Goal: Task Accomplishment & Management: Use online tool/utility

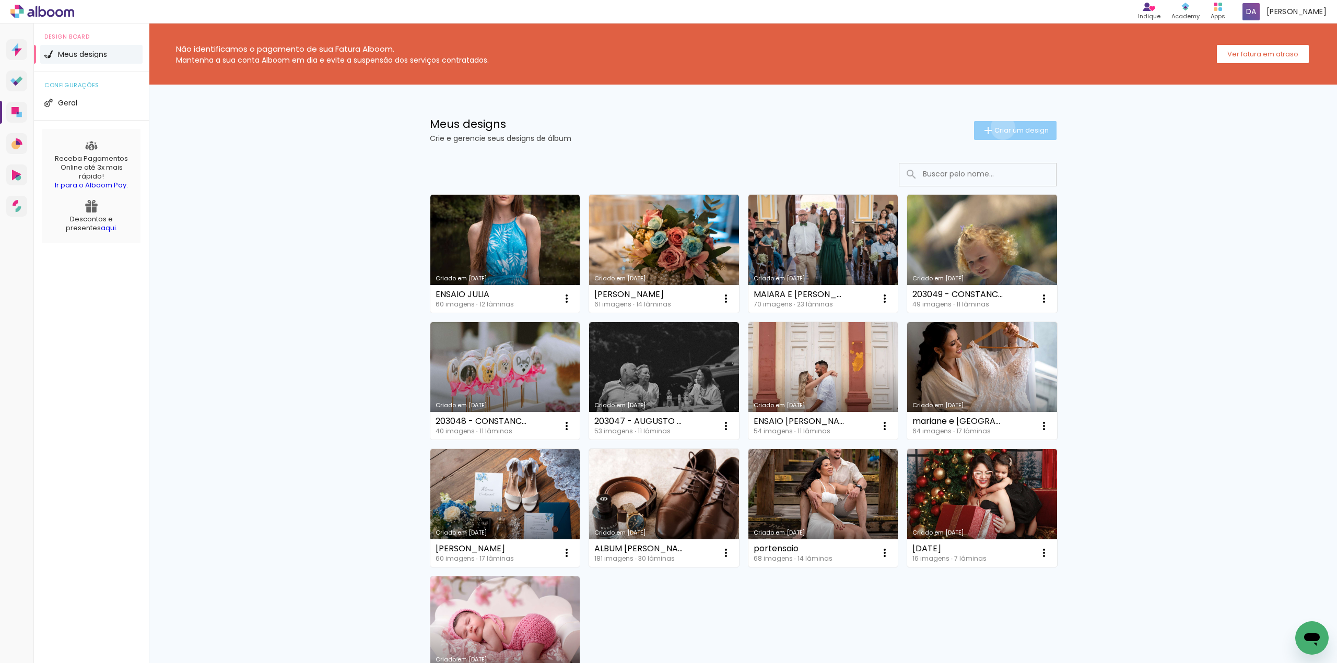
click at [996, 127] on span "Criar um design" at bounding box center [1022, 130] width 54 height 7
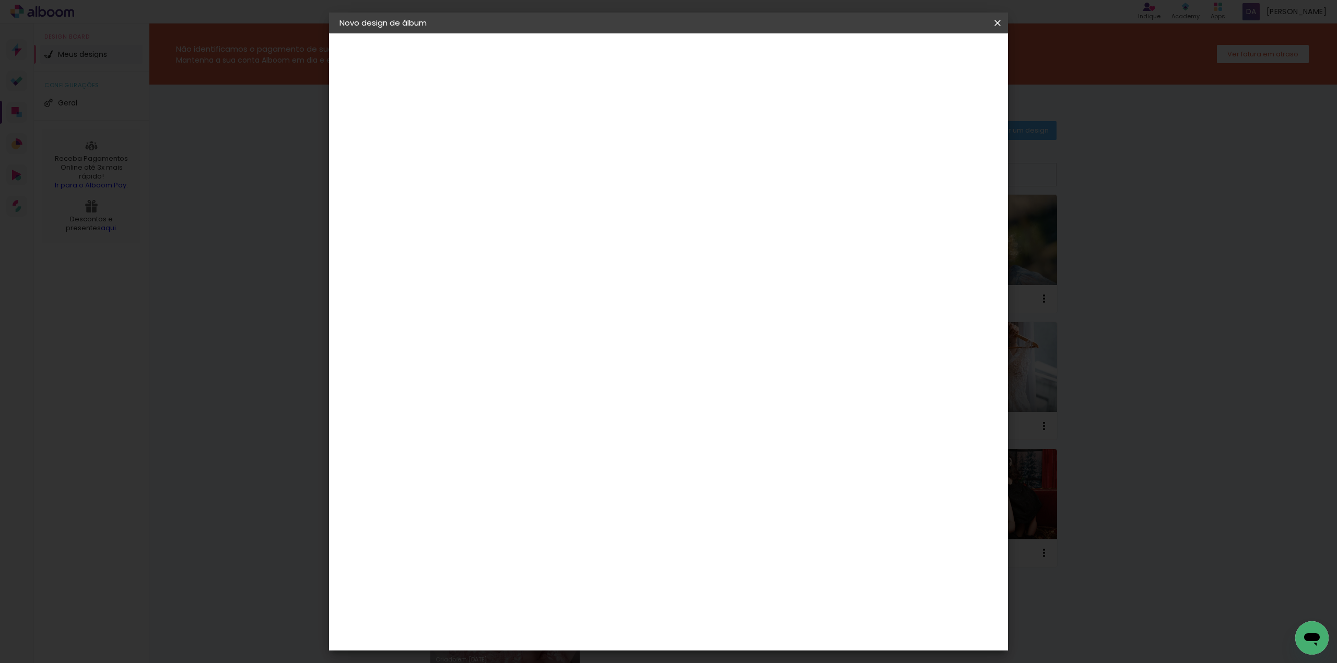
click at [514, 151] on paper-input-container "Título do álbum" at bounding box center [510, 140] width 7 height 27
type input "[PERSON_NAME] - ALBUM 1"
type paper-input "[PERSON_NAME] - ALBUM 1"
click at [0, 0] on slot "Avançar" at bounding box center [0, 0] width 0 height 0
click at [504, 196] on input at bounding box center [537, 198] width 106 height 13
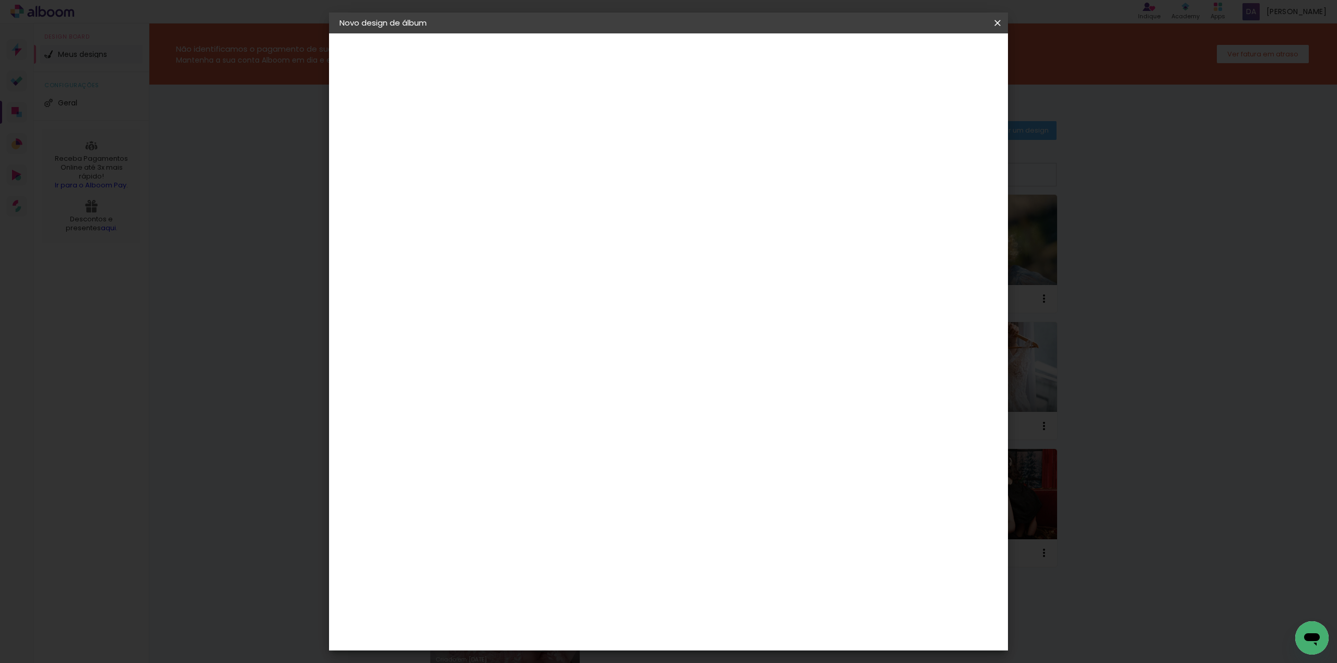
type input "FUN"
type paper-input "FUN"
click at [543, 237] on div "Funbooks" at bounding box center [524, 236] width 40 height 8
click at [0, 0] on slot "Avançar" at bounding box center [0, 0] width 0 height 0
click at [581, 461] on span "30 × 30" at bounding box center [556, 471] width 49 height 21
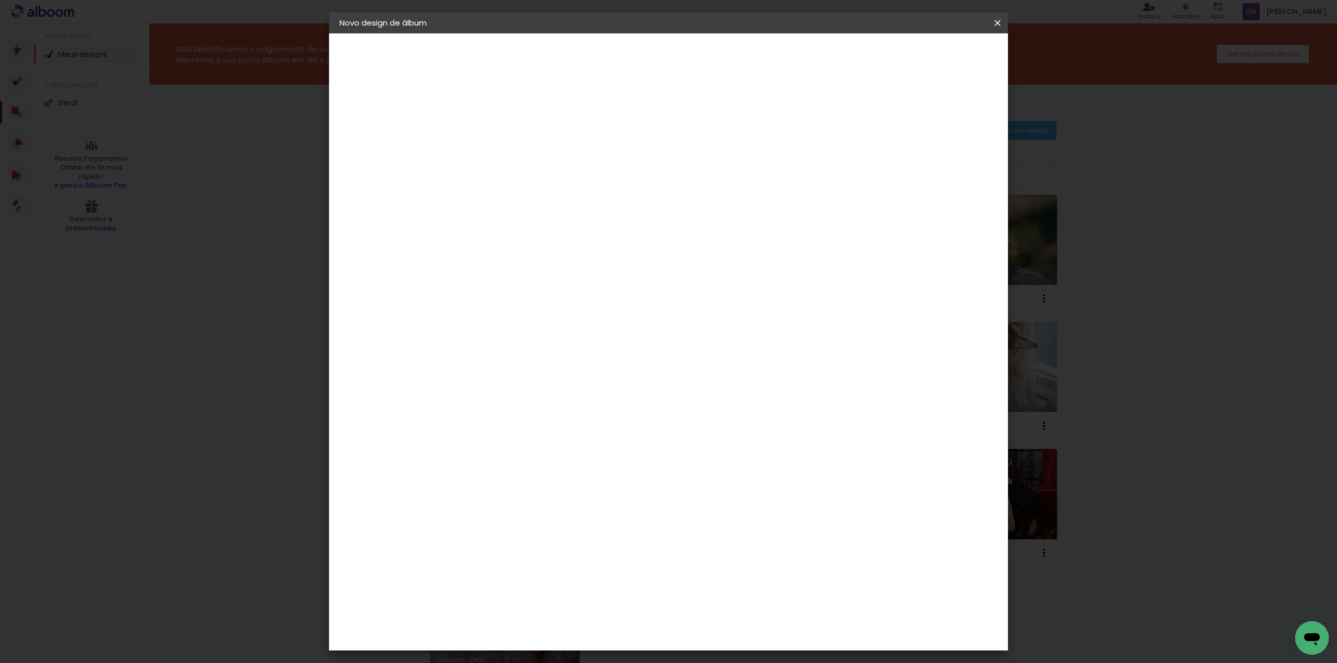
click at [0, 0] on slot "Avançar" at bounding box center [0, 0] width 0 height 0
click at [930, 53] on span "Iniciar design" at bounding box center [906, 55] width 48 height 7
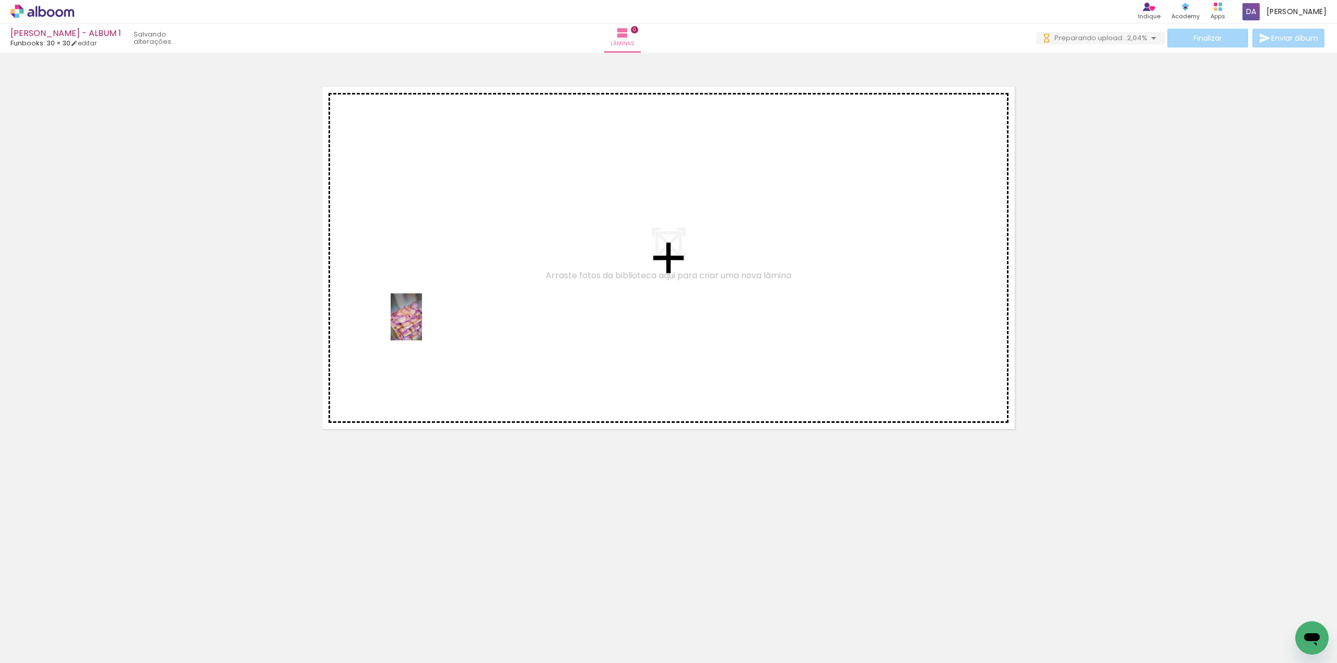
drag, startPoint x: 129, startPoint y: 612, endPoint x: 430, endPoint y: 313, distance: 424.8
click at [430, 313] on quentale-workspace at bounding box center [668, 331] width 1337 height 663
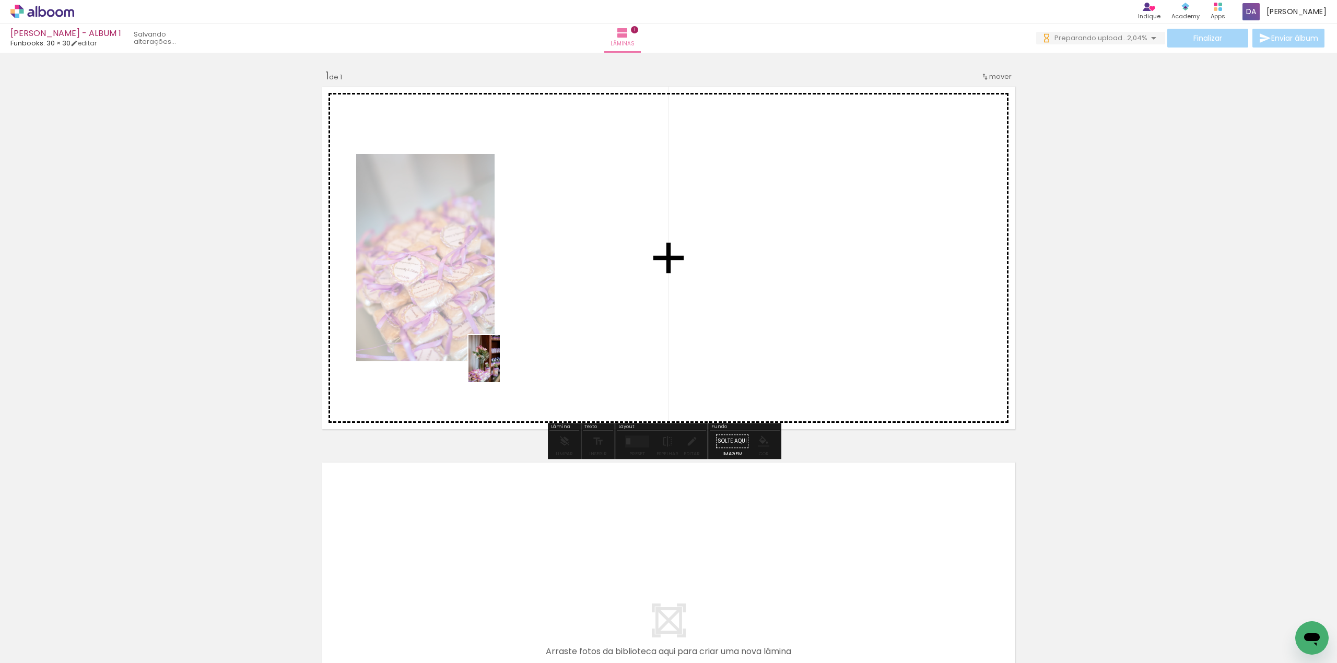
drag, startPoint x: 172, startPoint y: 629, endPoint x: 500, endPoint y: 367, distance: 419.6
click at [500, 367] on quentale-workspace at bounding box center [668, 331] width 1337 height 663
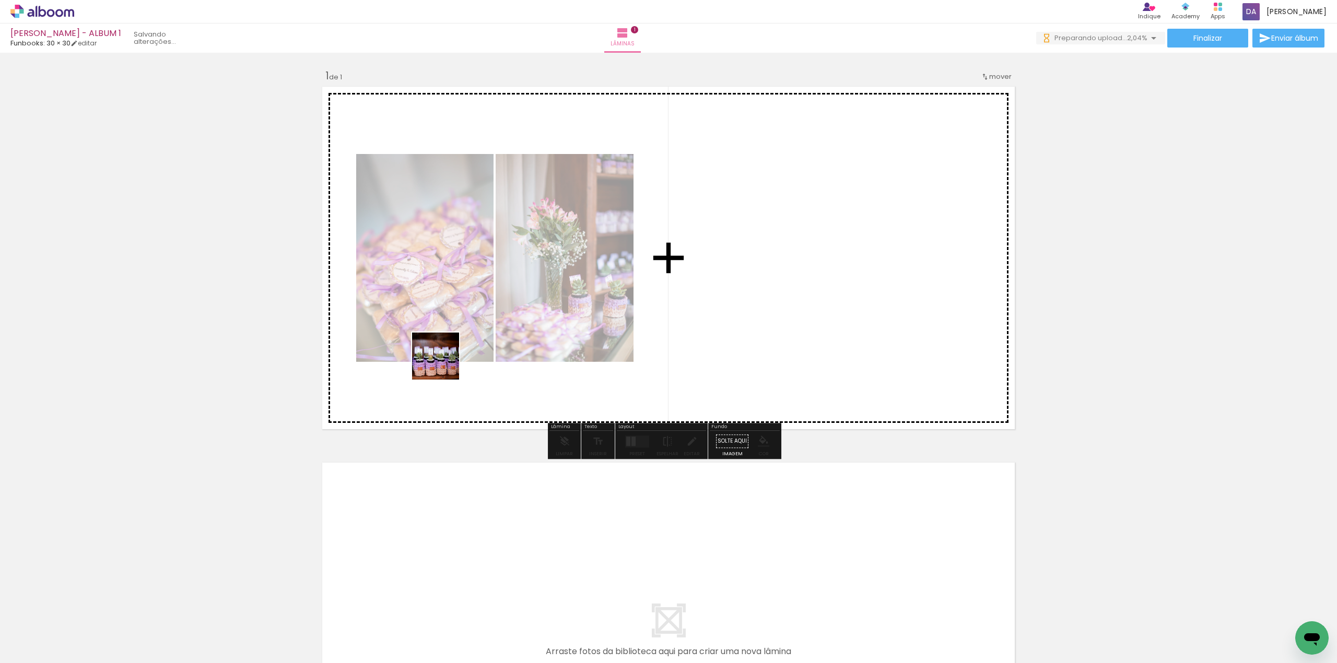
drag, startPoint x: 234, startPoint y: 632, endPoint x: 332, endPoint y: 538, distance: 136.0
click at [449, 356] on quentale-workspace at bounding box center [668, 331] width 1337 height 663
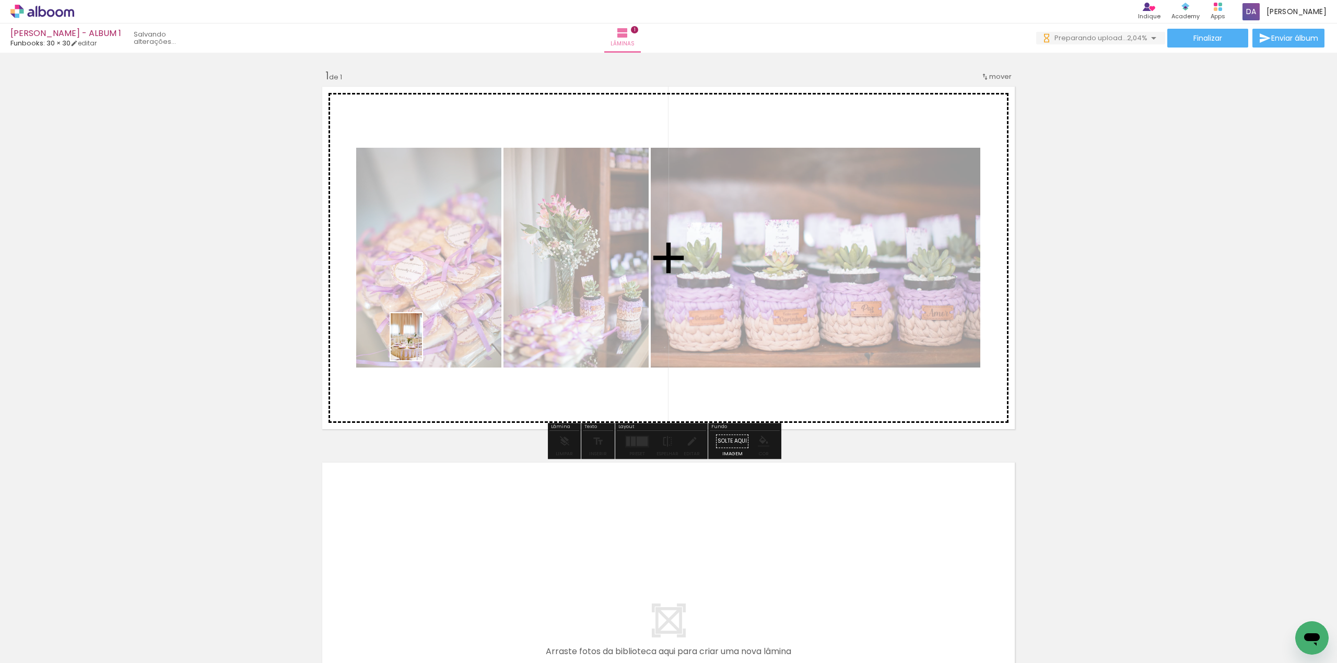
drag, startPoint x: 301, startPoint y: 610, endPoint x: 380, endPoint y: 488, distance: 145.8
click at [423, 343] on quentale-workspace at bounding box center [668, 331] width 1337 height 663
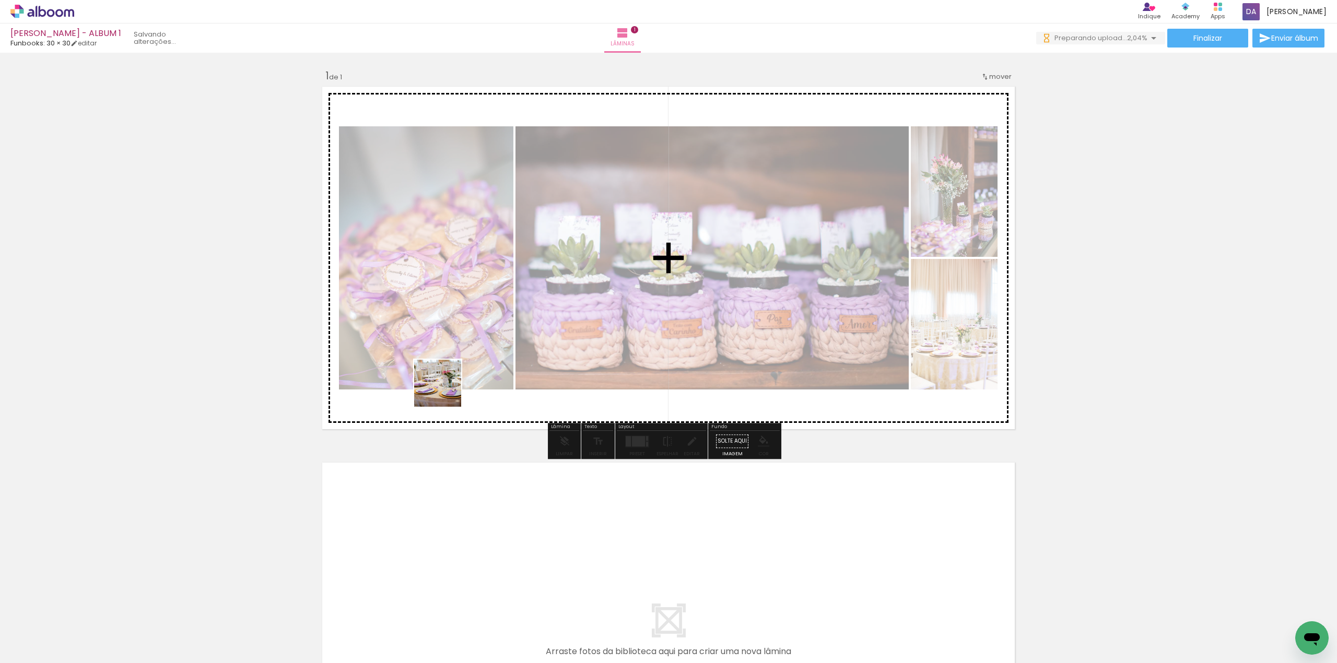
drag, startPoint x: 347, startPoint y: 629, endPoint x: 488, endPoint y: 310, distance: 349.2
click at [488, 310] on quentale-workspace at bounding box center [668, 331] width 1337 height 663
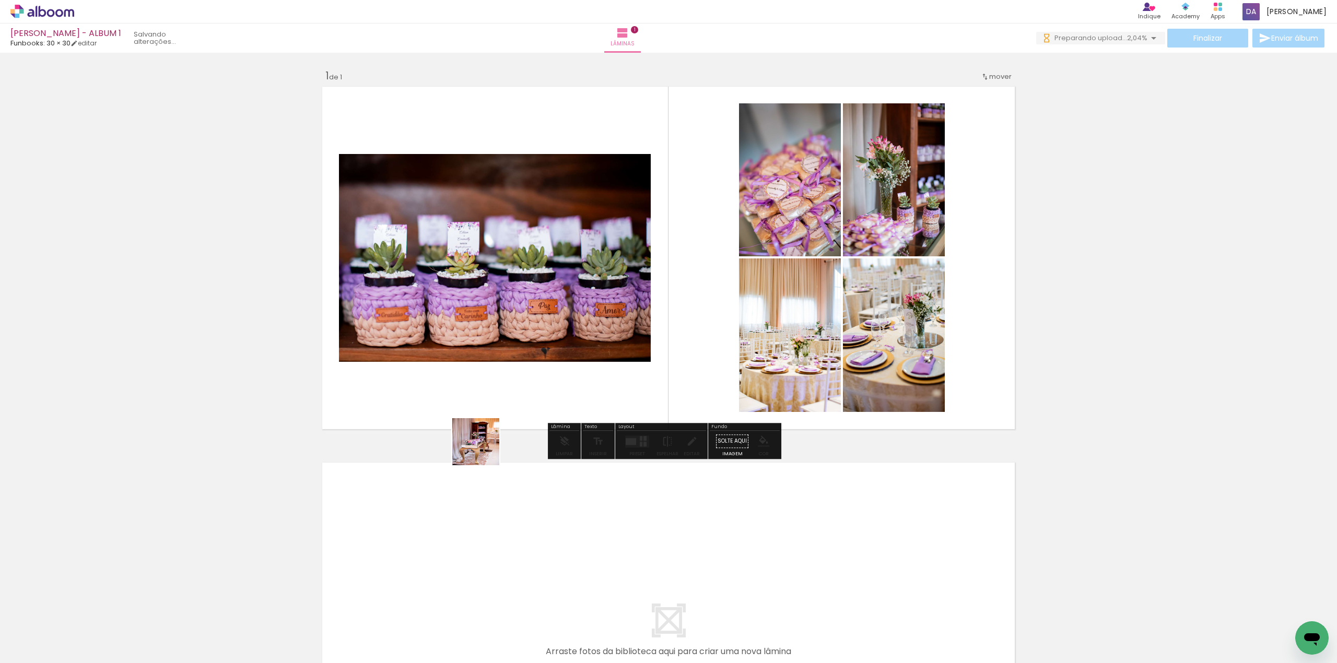
drag, startPoint x: 404, startPoint y: 639, endPoint x: 479, endPoint y: 507, distance: 152.3
click at [552, 262] on quentale-workspace at bounding box center [668, 331] width 1337 height 663
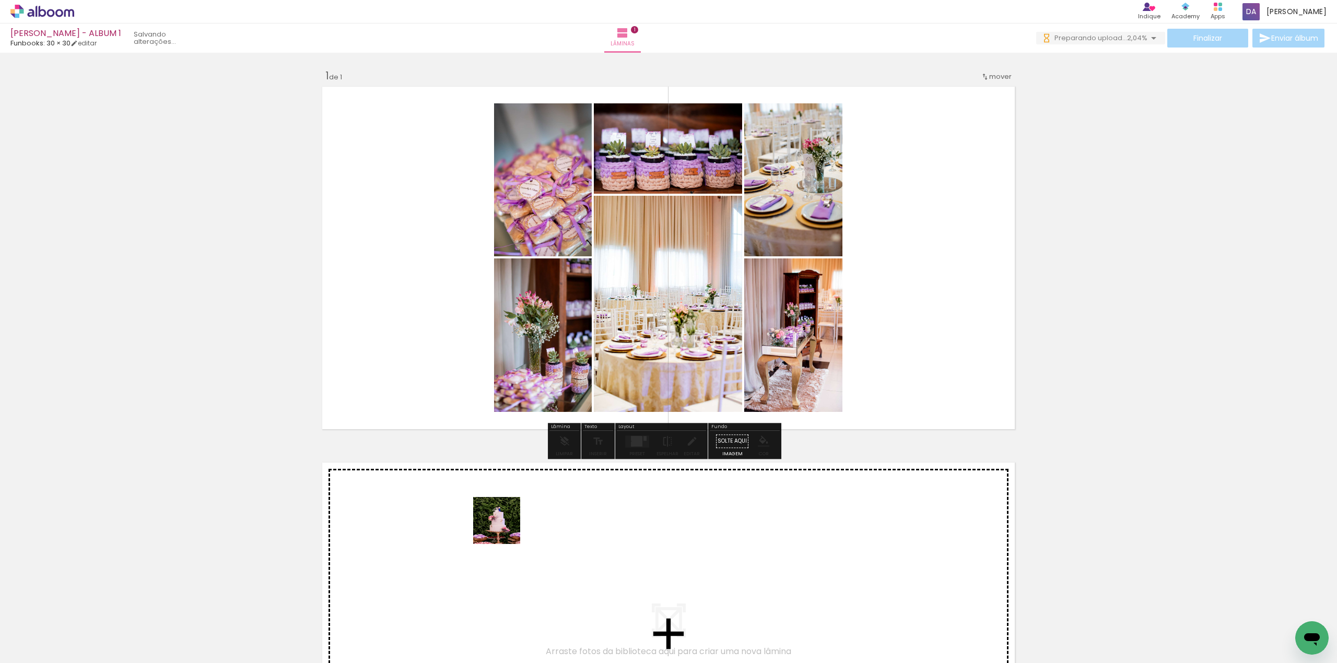
drag, startPoint x: 475, startPoint y: 599, endPoint x: 540, endPoint y: 467, distance: 147.2
click at [574, 343] on quentale-workspace at bounding box center [668, 331] width 1337 height 663
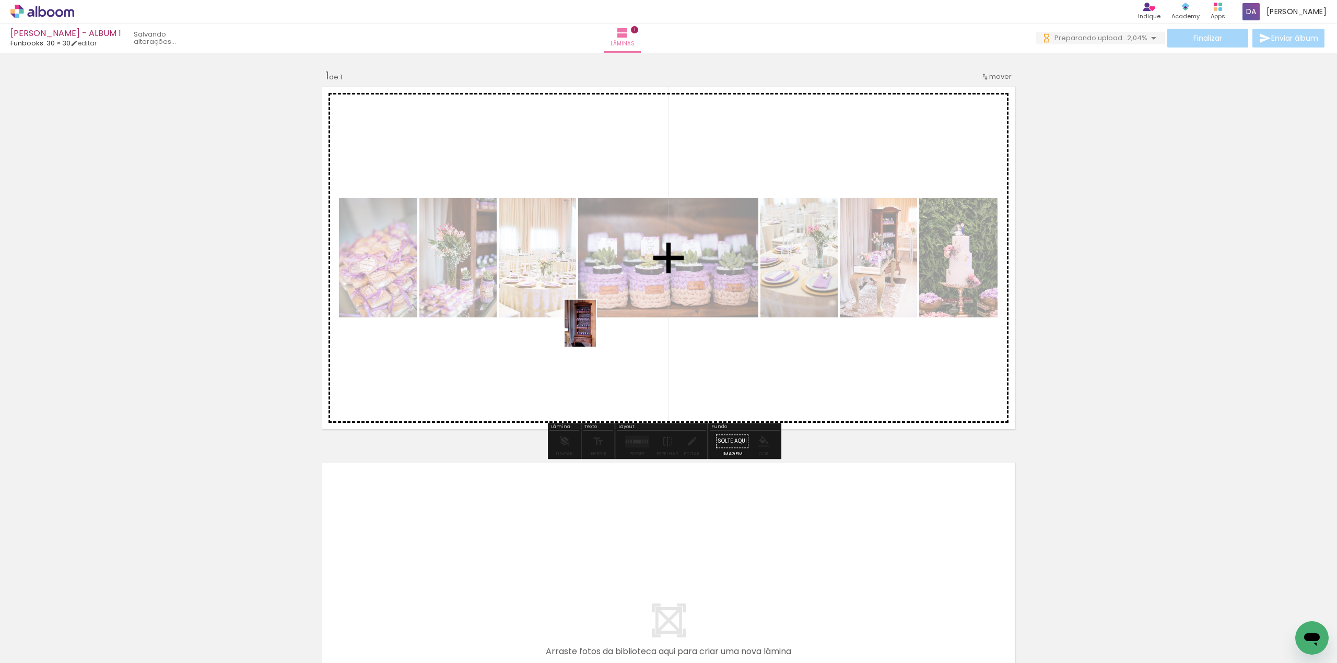
drag, startPoint x: 519, startPoint y: 629, endPoint x: 574, endPoint y: 433, distance: 203.8
click at [598, 328] on quentale-workspace at bounding box center [668, 331] width 1337 height 663
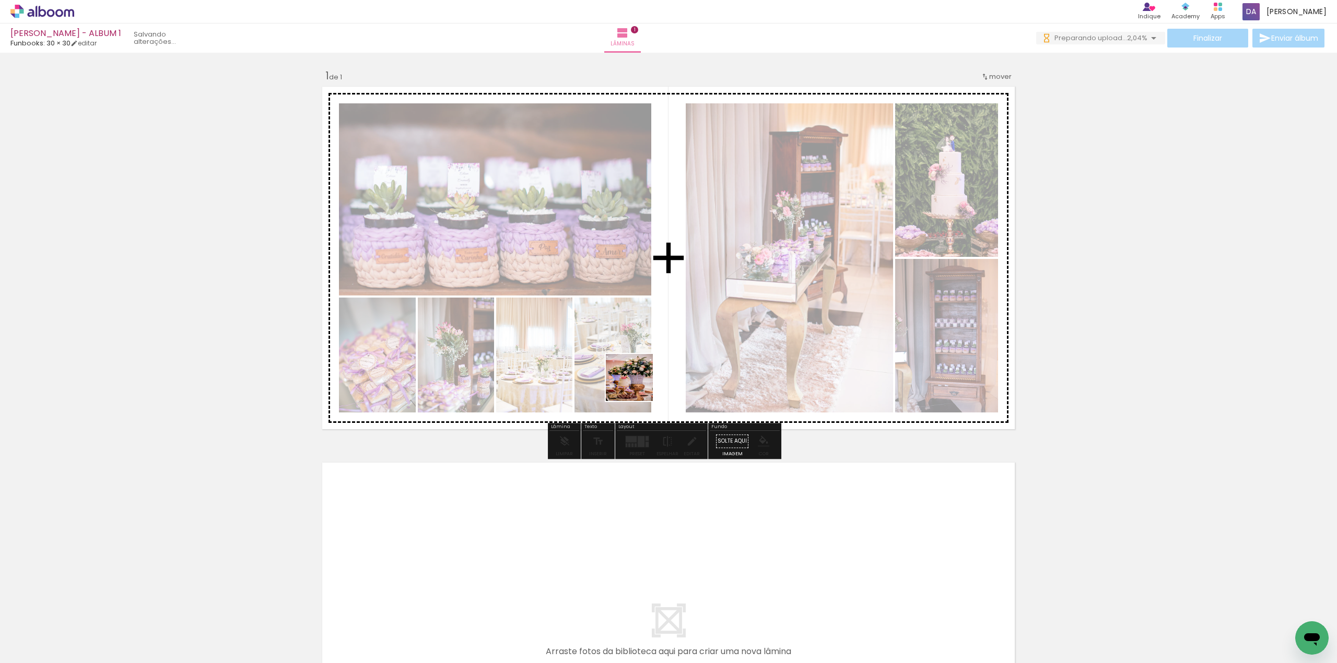
drag, startPoint x: 588, startPoint y: 627, endPoint x: 626, endPoint y: 581, distance: 59.0
click at [679, 277] on quentale-workspace at bounding box center [668, 331] width 1337 height 663
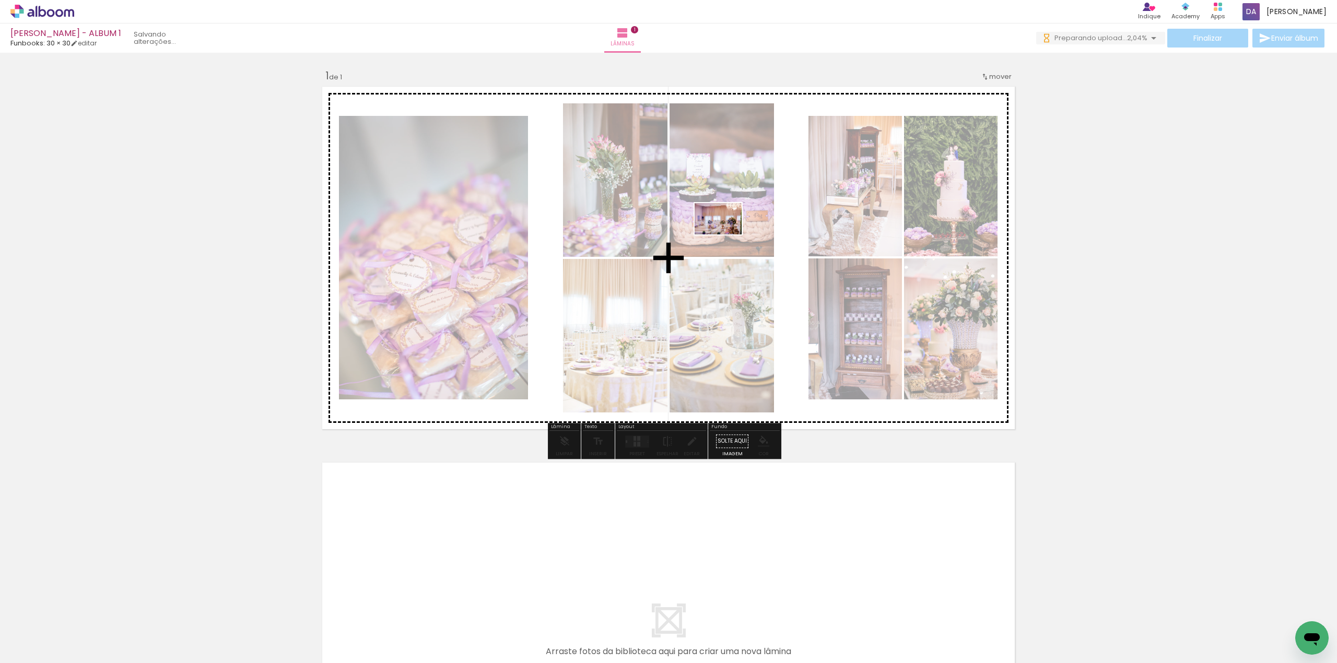
drag, startPoint x: 638, startPoint y: 631, endPoint x: 719, endPoint y: 444, distance: 204.0
click at [728, 236] on quentale-workspace at bounding box center [668, 331] width 1337 height 663
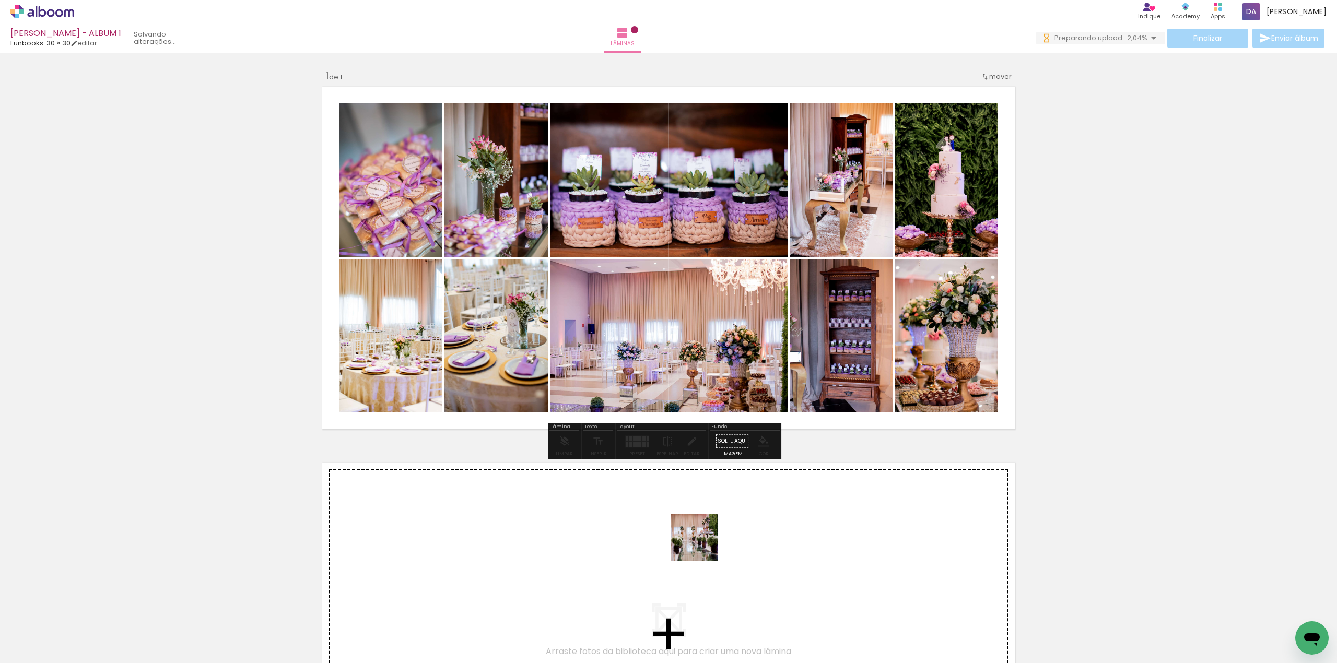
drag, startPoint x: 698, startPoint y: 582, endPoint x: 732, endPoint y: 370, distance: 214.8
click at [732, 370] on quentale-workspace at bounding box center [668, 331] width 1337 height 663
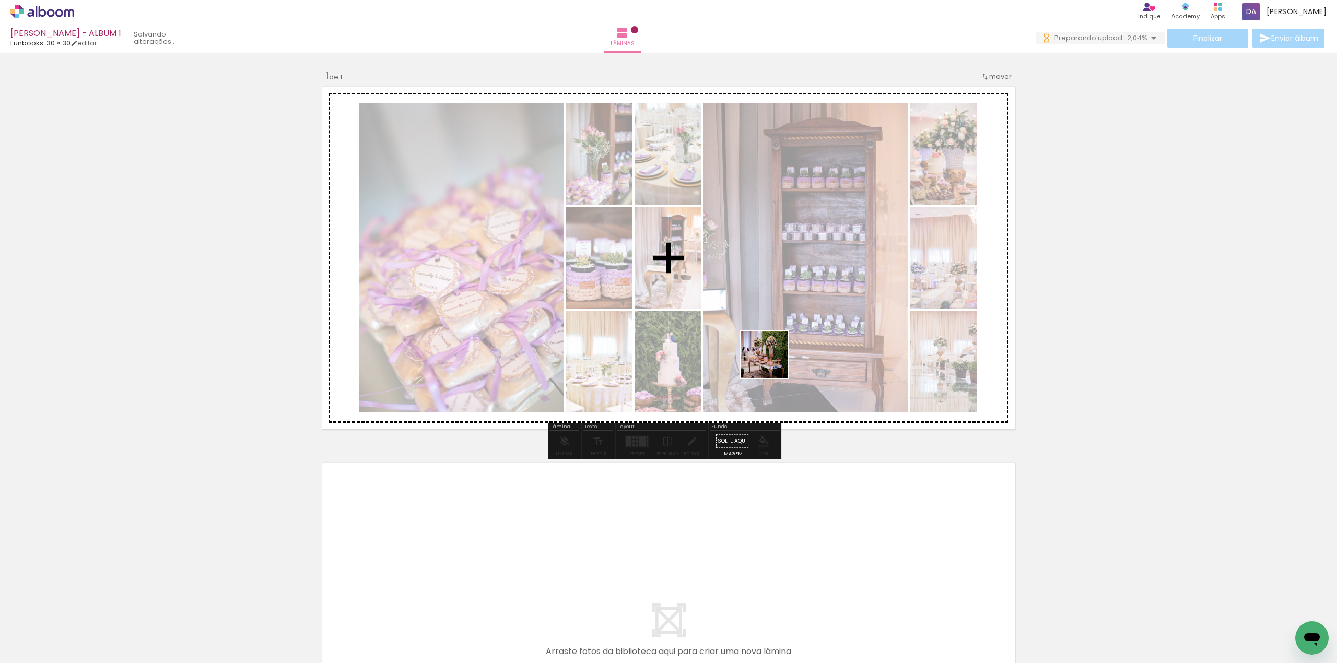
drag, startPoint x: 766, startPoint y: 599, endPoint x: 772, endPoint y: 309, distance: 289.5
click at [772, 310] on quentale-workspace at bounding box center [668, 331] width 1337 height 663
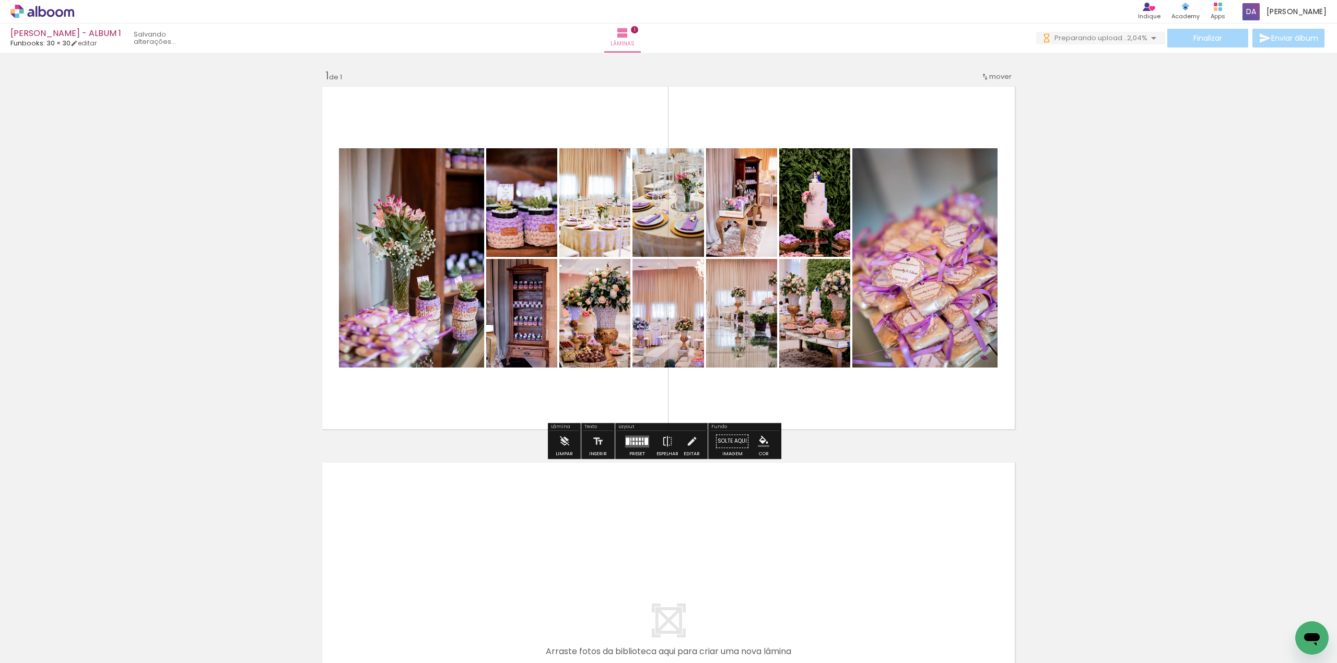
click at [627, 441] on div at bounding box center [628, 441] width 4 height 7
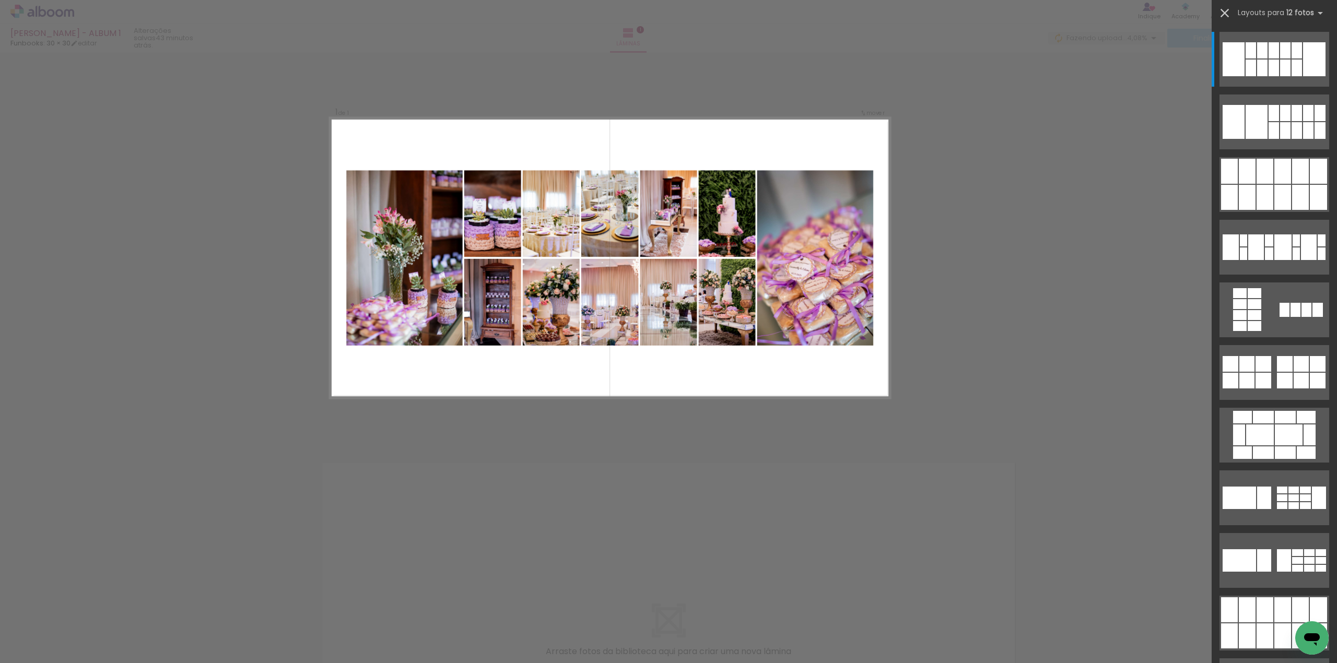
click at [1227, 11] on iron-icon at bounding box center [1225, 13] width 15 height 15
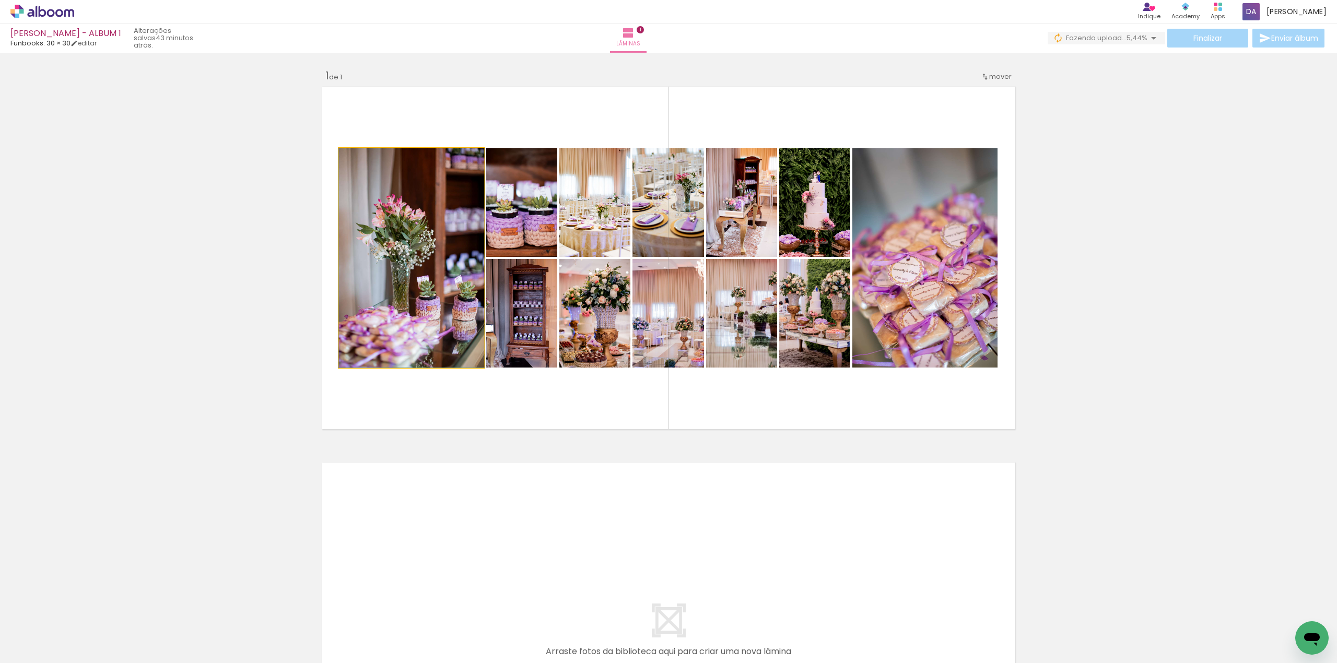
click at [403, 287] on quentale-photo at bounding box center [411, 257] width 145 height 219
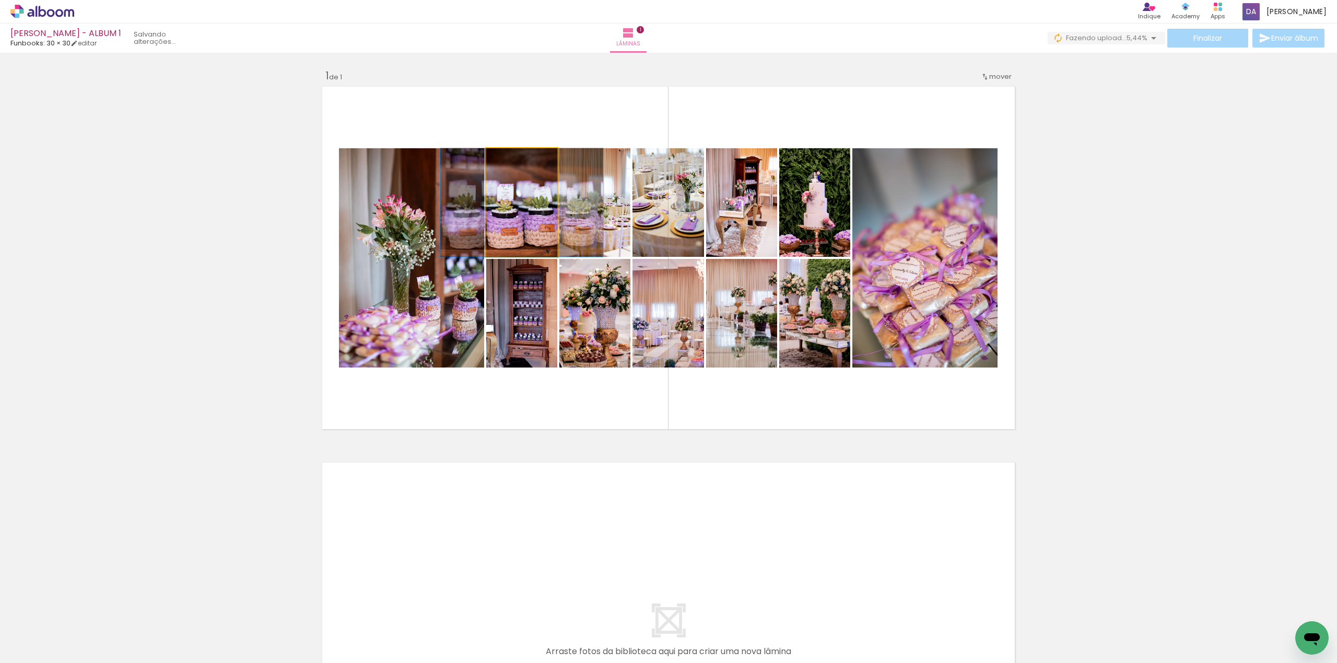
click at [507, 212] on quentale-photo at bounding box center [521, 202] width 71 height 109
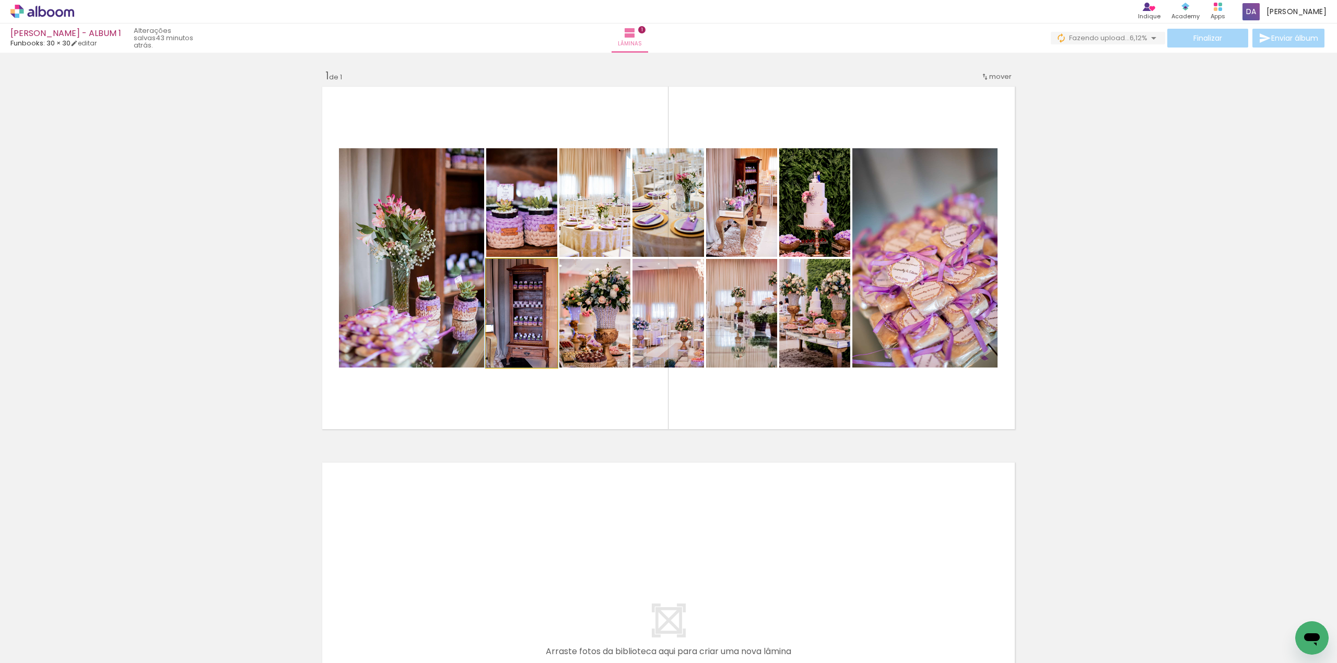
click at [527, 320] on quentale-photo at bounding box center [521, 313] width 71 height 109
click at [578, 236] on quentale-photo at bounding box center [594, 202] width 71 height 109
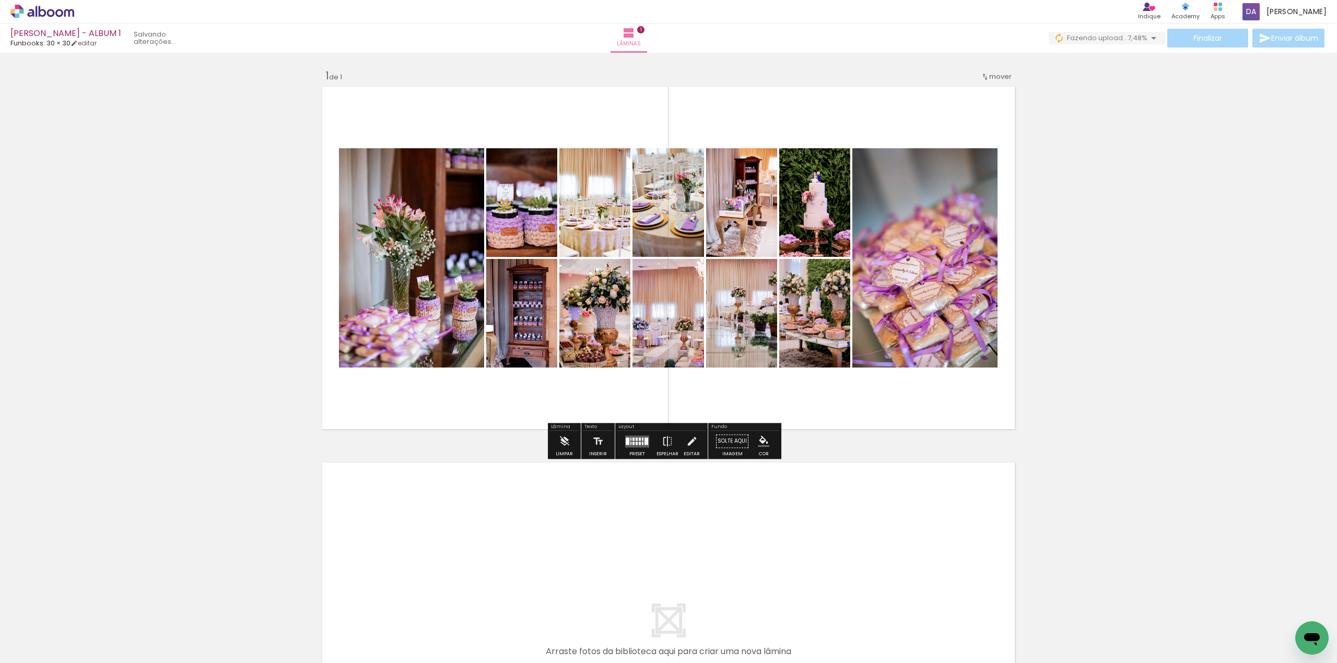
click at [590, 318] on paper-item at bounding box center [593, 317] width 19 height 7
click at [587, 285] on div at bounding box center [593, 286] width 13 height 10
click at [587, 301] on paper-item at bounding box center [593, 303] width 19 height 7
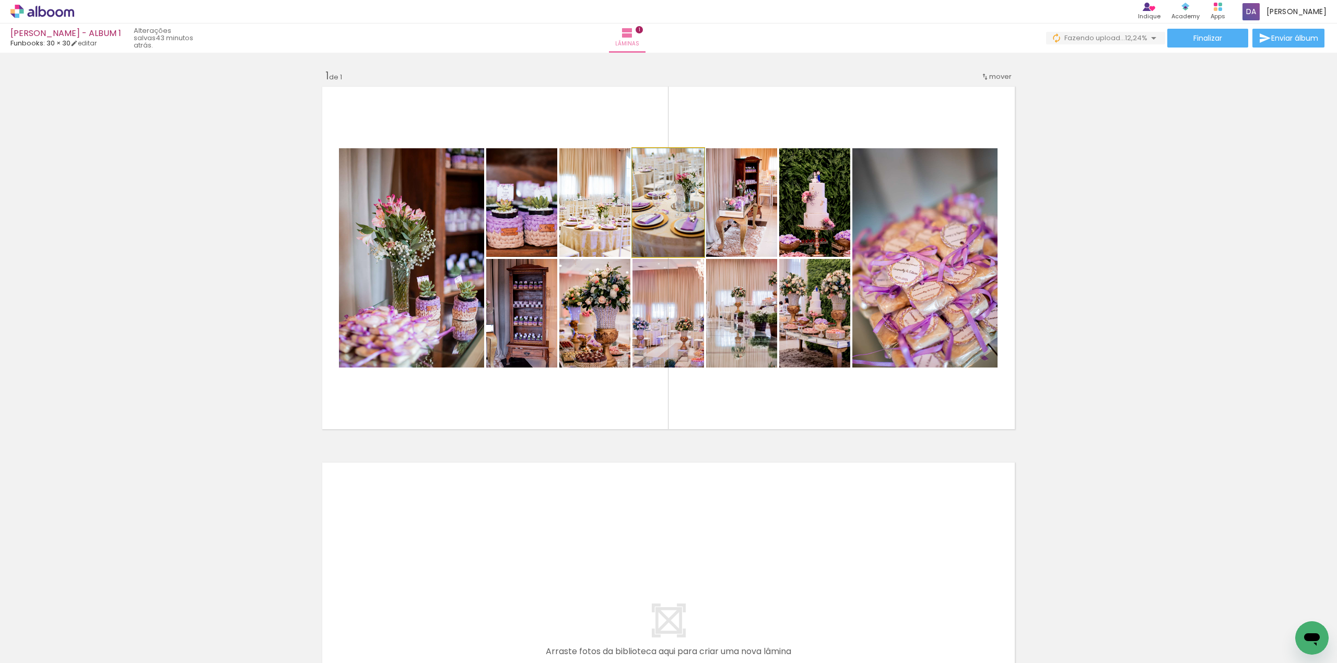
click at [675, 226] on quentale-photo at bounding box center [669, 202] width 72 height 109
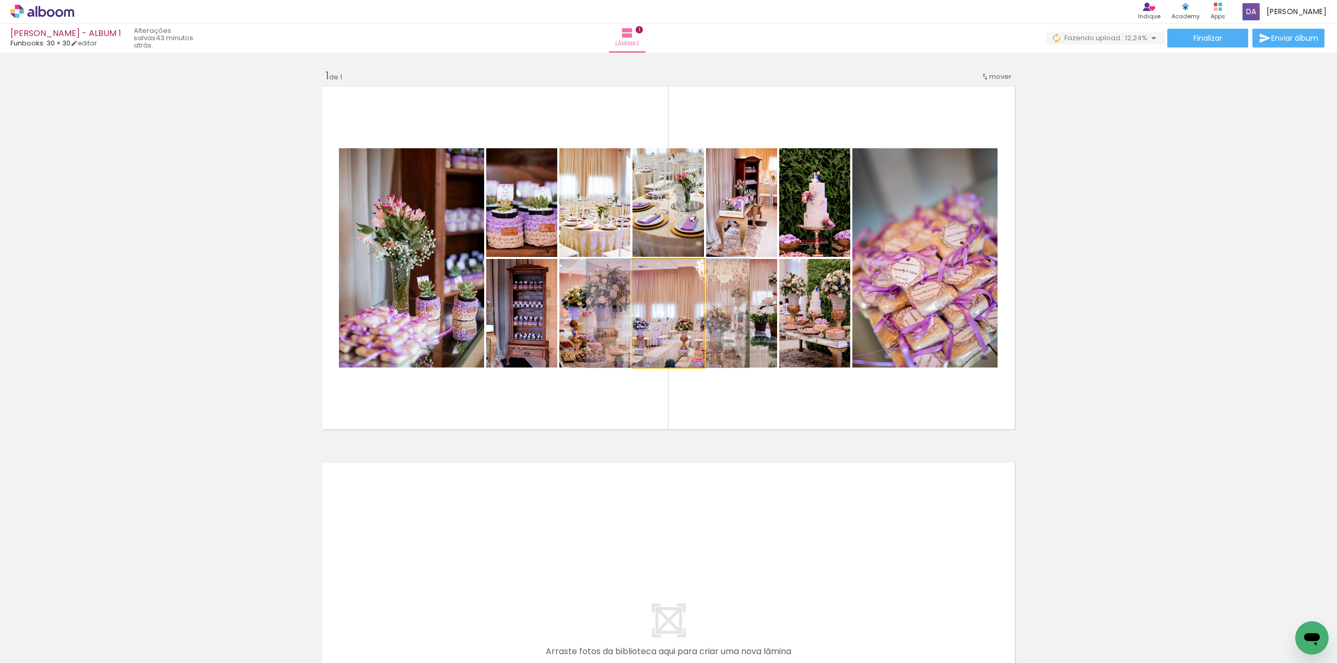
click at [675, 302] on quentale-photo at bounding box center [669, 313] width 72 height 109
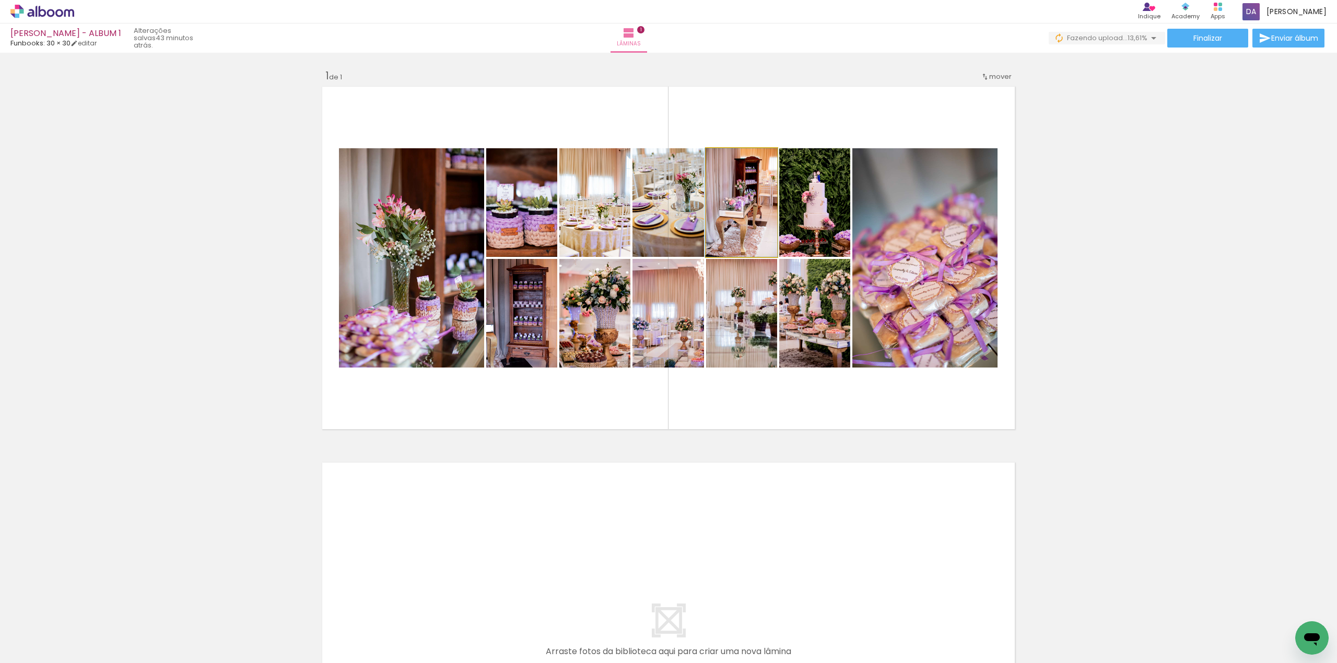
click at [724, 218] on quentale-photo at bounding box center [741, 202] width 71 height 109
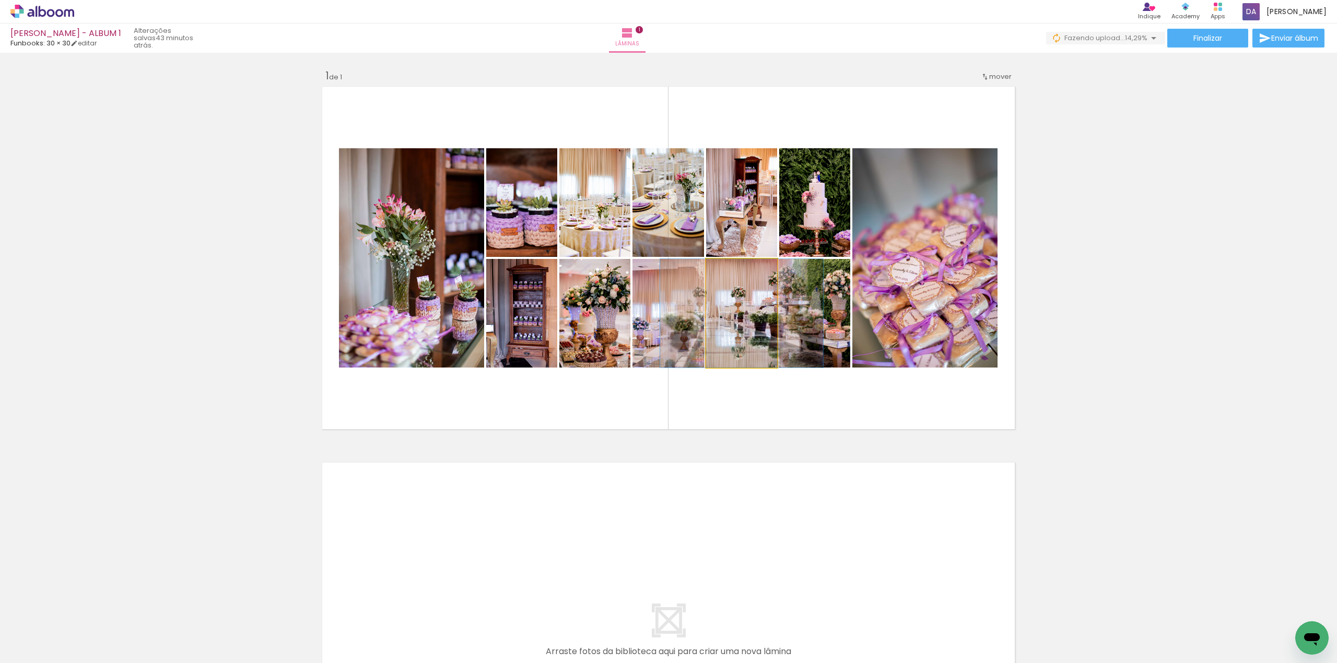
click at [746, 304] on quentale-photo at bounding box center [741, 313] width 71 height 109
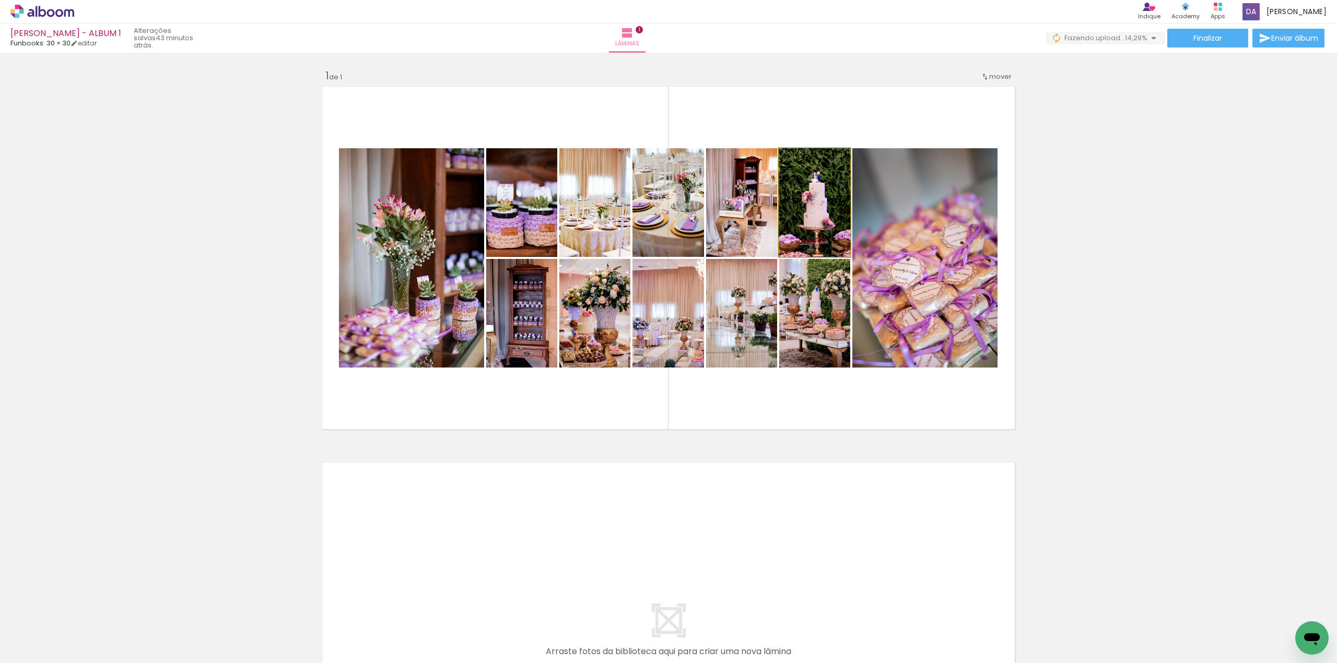
click at [801, 214] on quentale-photo at bounding box center [814, 202] width 71 height 109
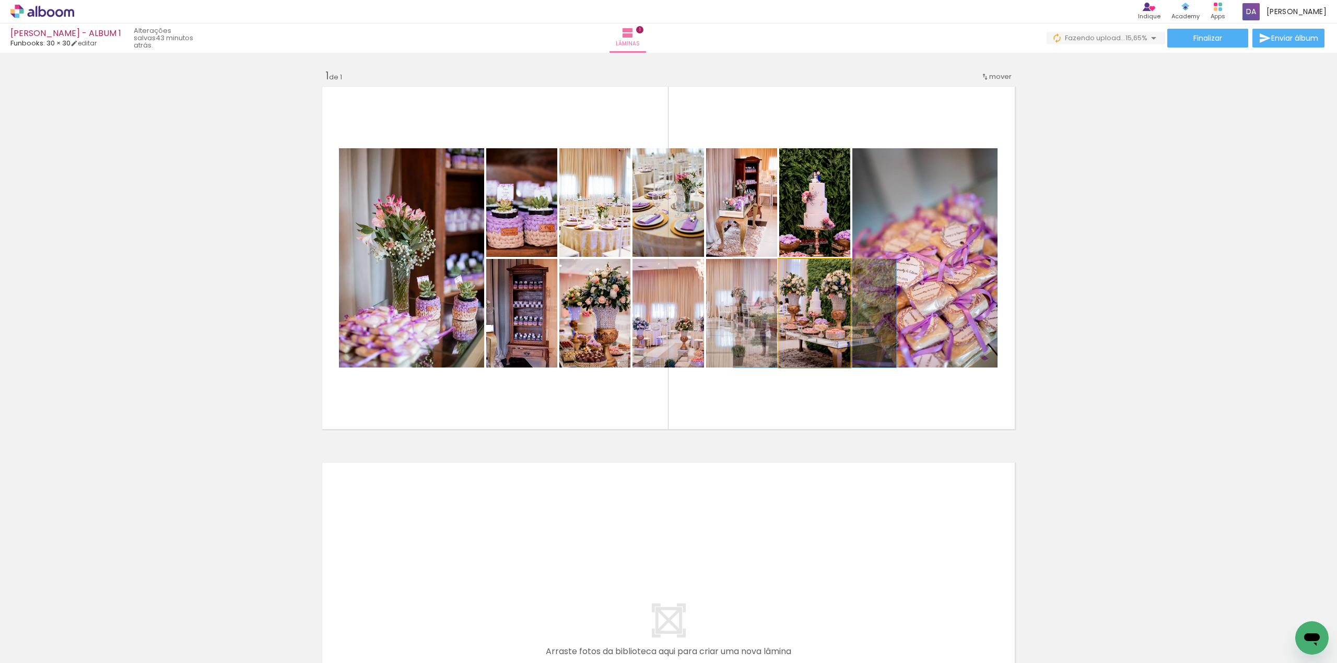
click at [824, 310] on quentale-photo at bounding box center [814, 313] width 71 height 109
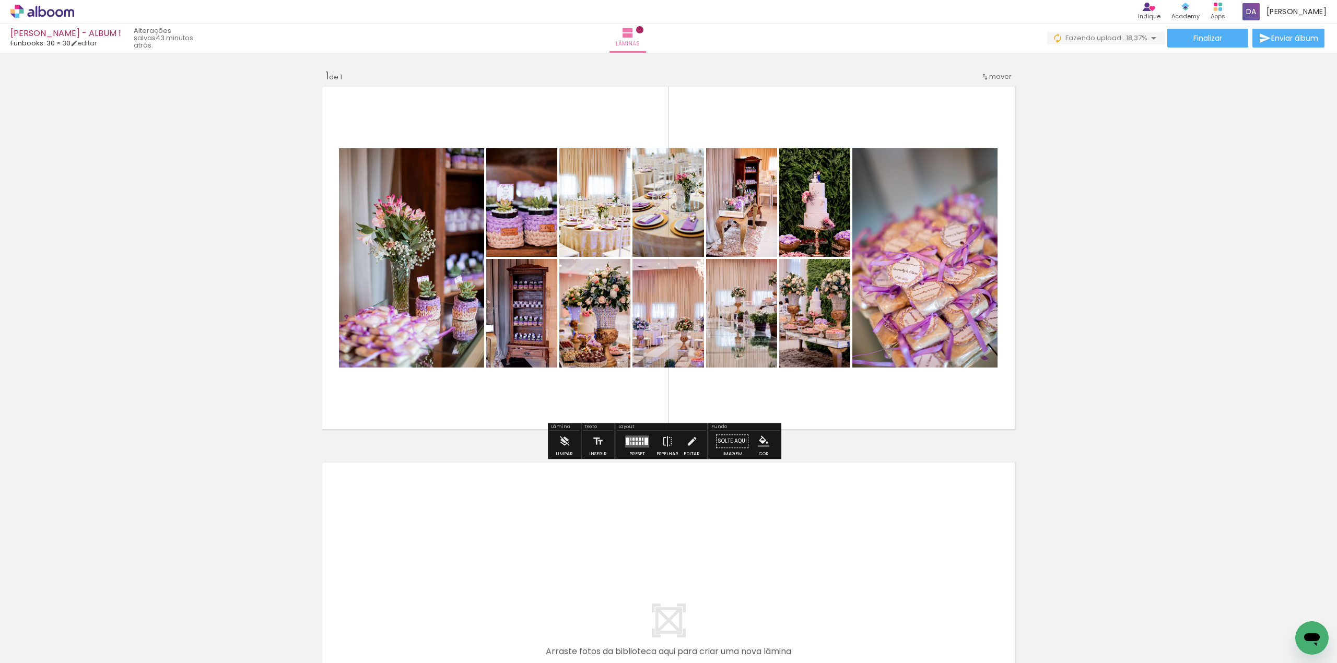
click at [632, 443] on quentale-layouter at bounding box center [637, 442] width 24 height 12
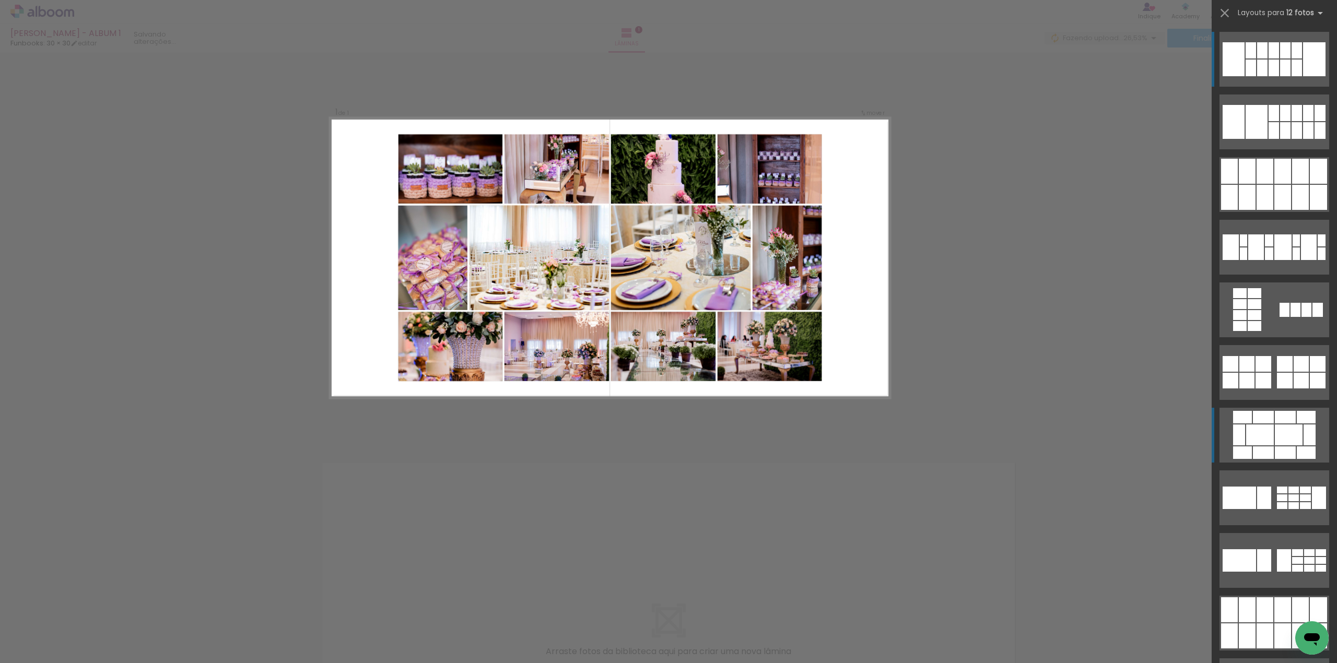
click at [1291, 435] on div at bounding box center [1289, 435] width 28 height 21
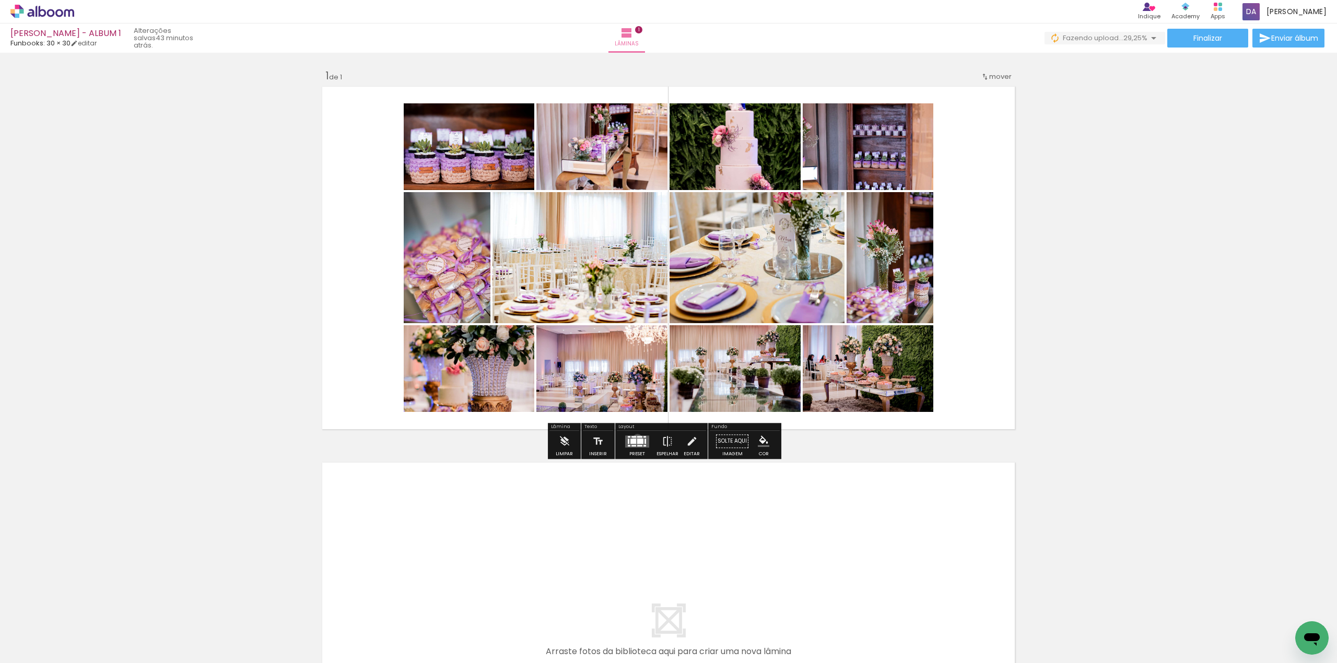
click at [637, 439] on div at bounding box center [640, 441] width 6 height 5
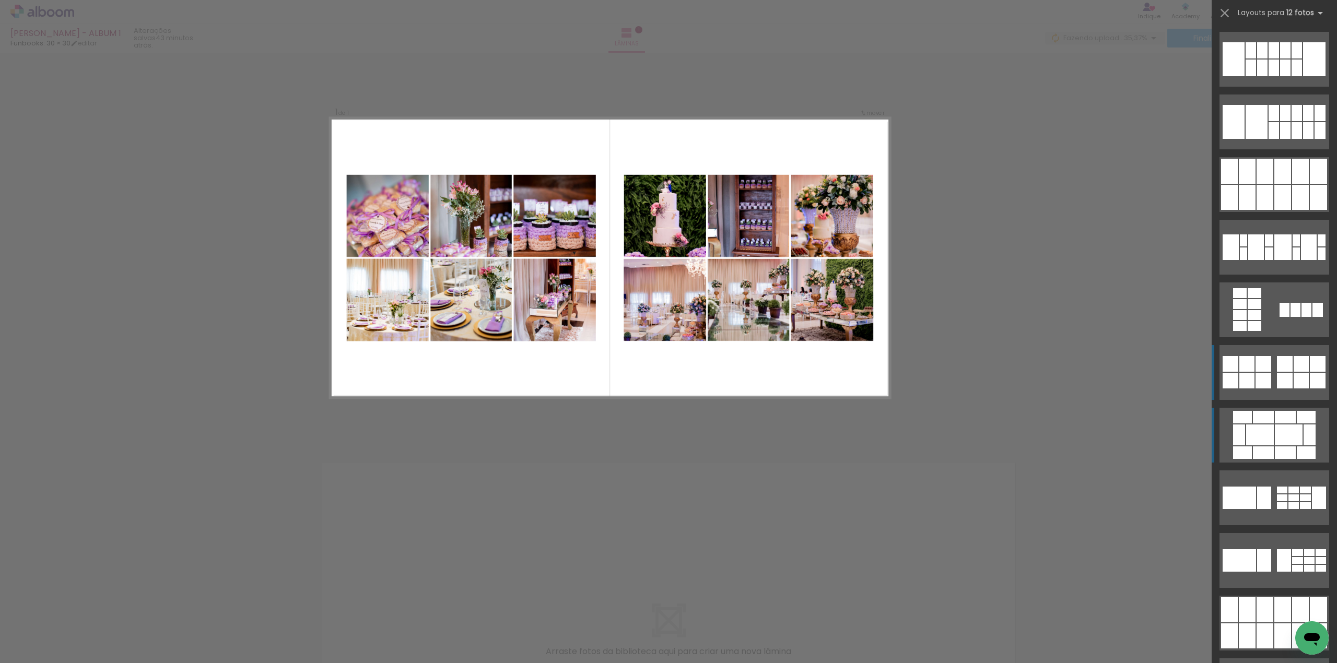
click at [1279, 372] on quentale-layouter at bounding box center [1275, 372] width 110 height 55
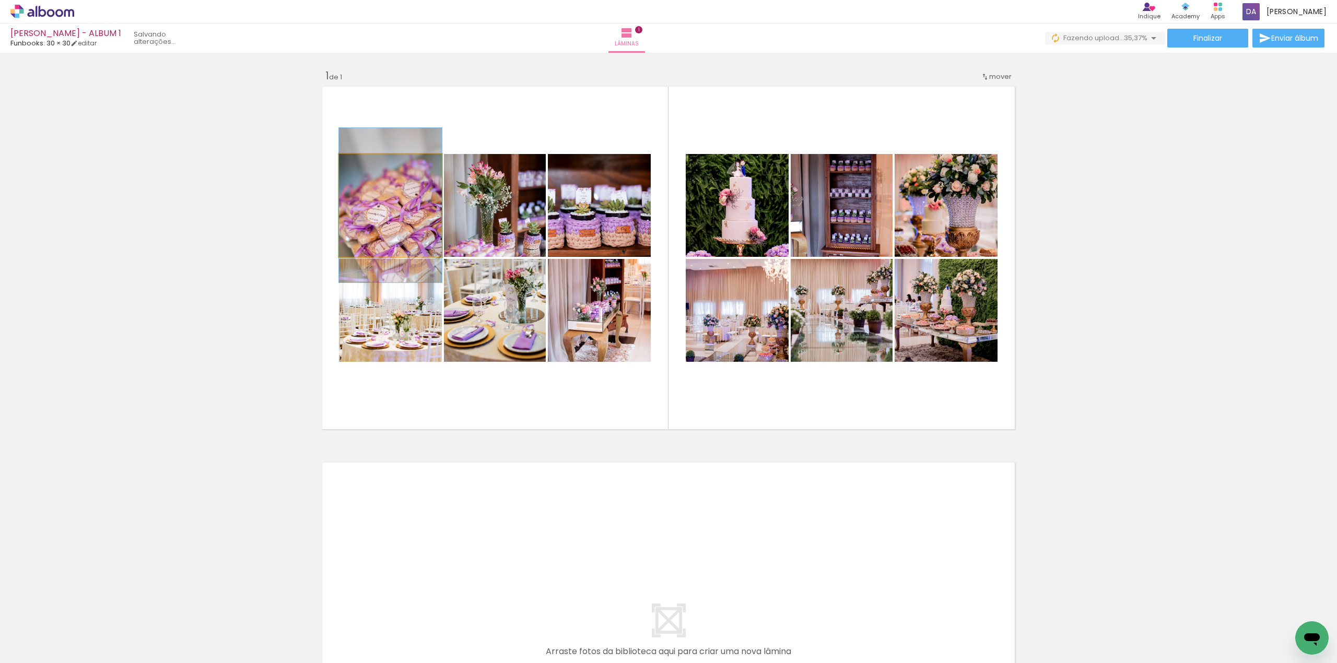
click at [393, 228] on quentale-photo at bounding box center [390, 205] width 103 height 103
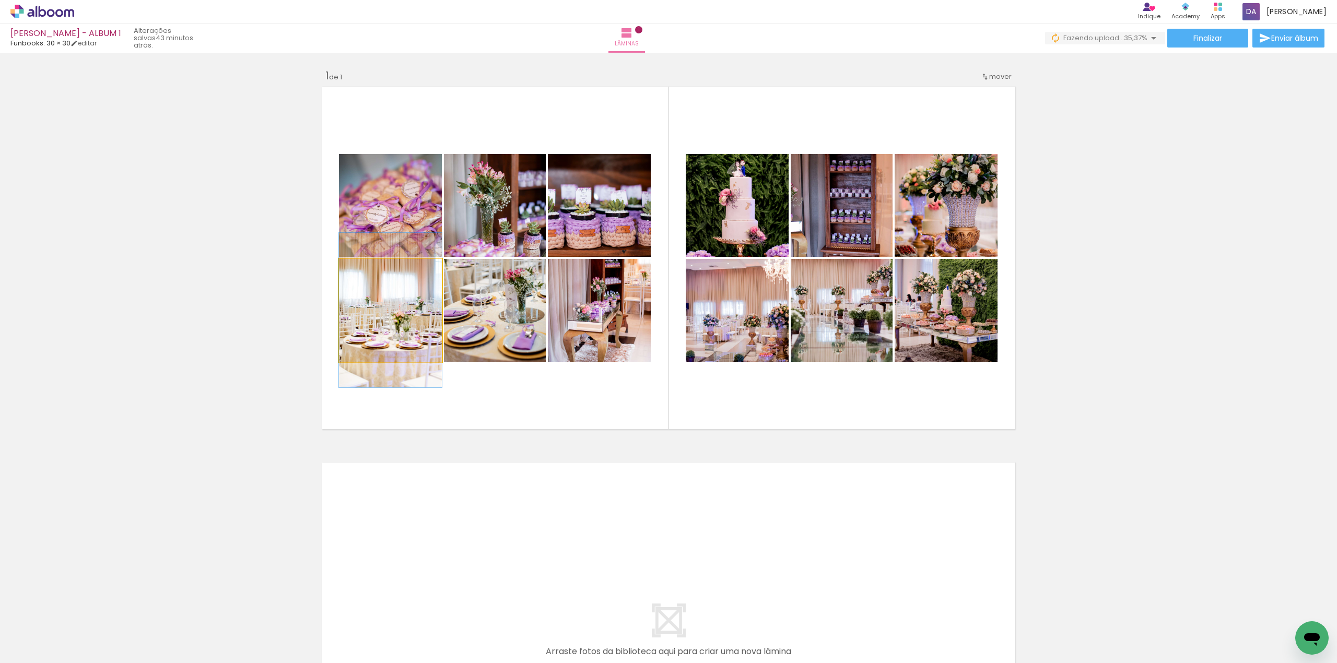
drag, startPoint x: 393, startPoint y: 303, endPoint x: 408, endPoint y: 286, distance: 22.2
click at [393, 304] on quentale-photo at bounding box center [390, 310] width 103 height 103
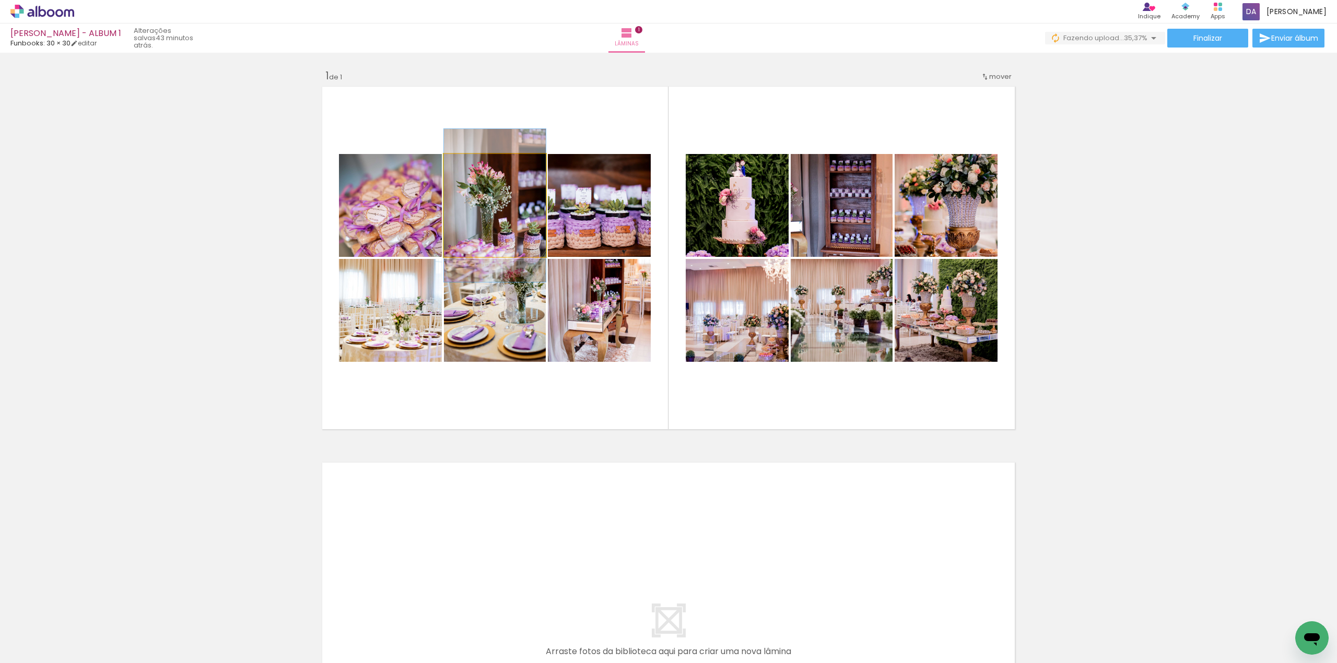
click at [491, 229] on quentale-photo at bounding box center [495, 205] width 102 height 103
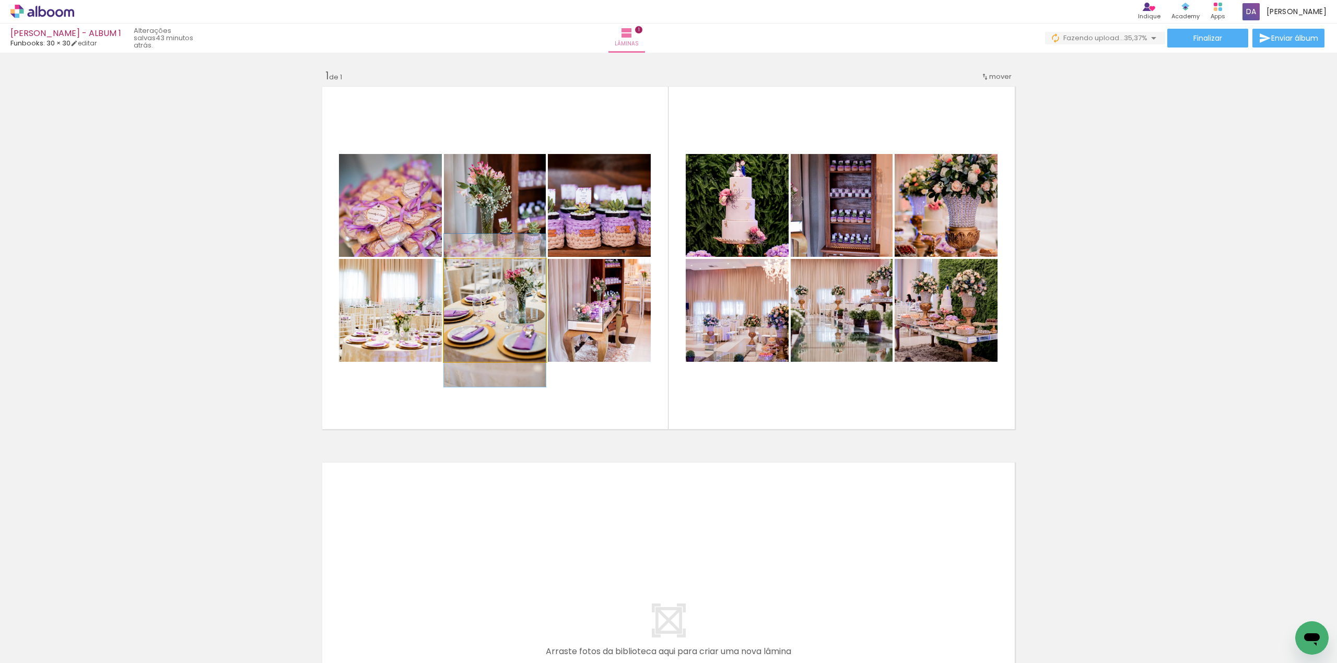
click at [506, 322] on quentale-photo at bounding box center [495, 310] width 102 height 103
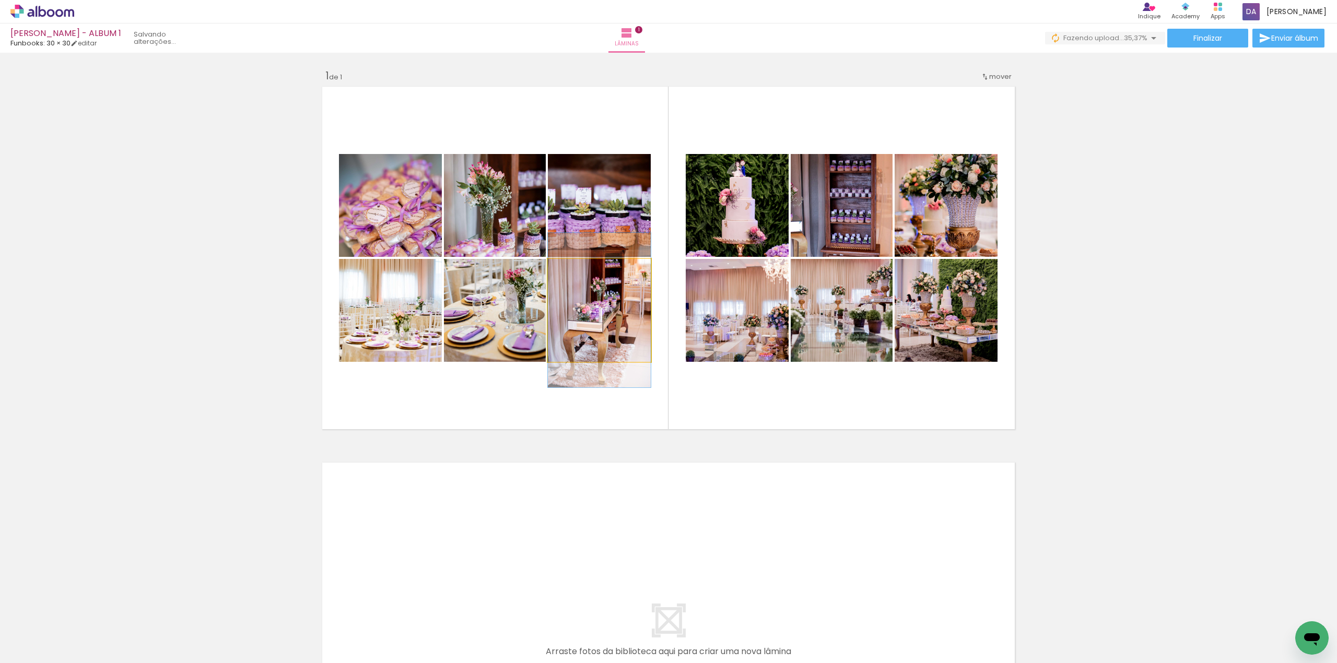
click at [584, 322] on quentale-photo at bounding box center [599, 310] width 103 height 103
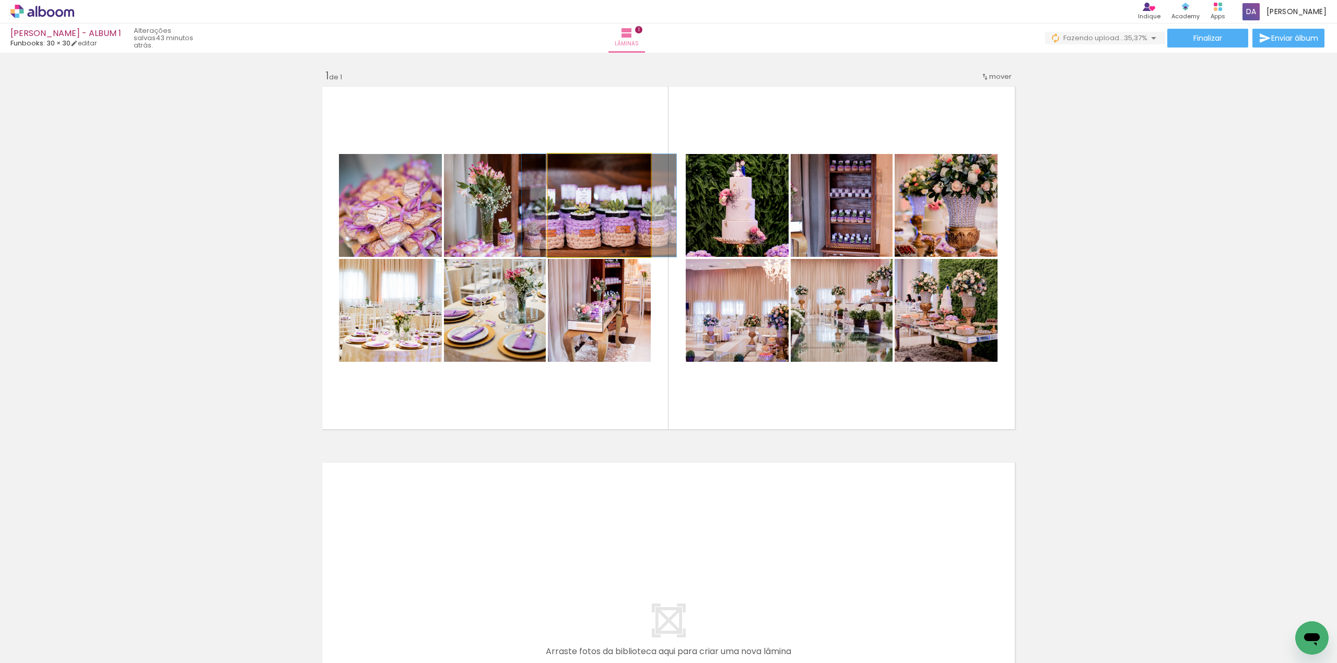
click at [614, 216] on quentale-photo at bounding box center [599, 205] width 103 height 103
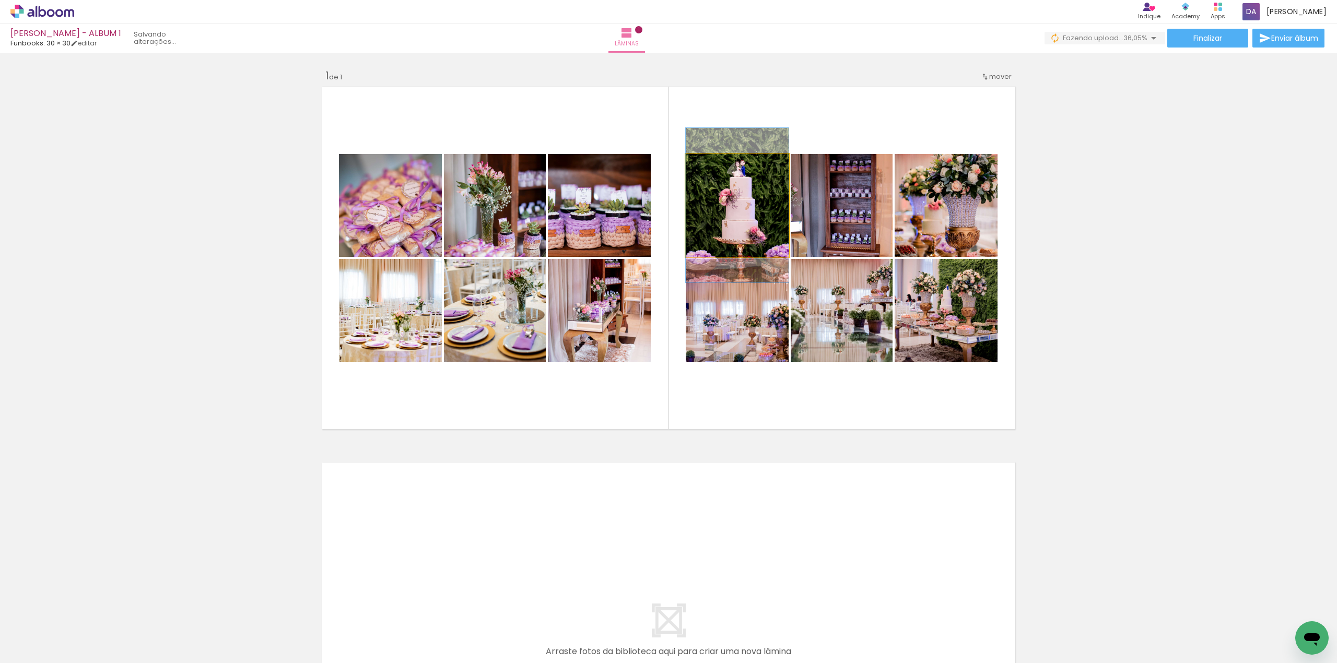
click at [755, 217] on quentale-photo at bounding box center [737, 205] width 103 height 103
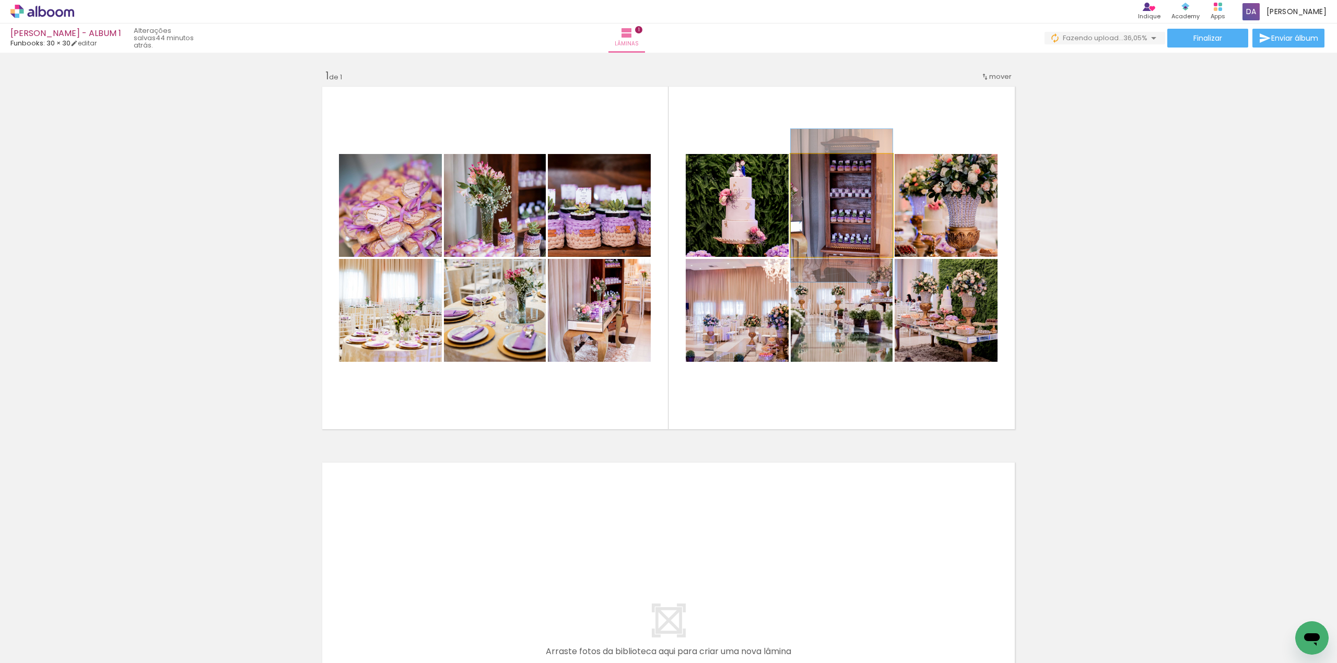
click at [858, 212] on quentale-photo at bounding box center [842, 205] width 102 height 103
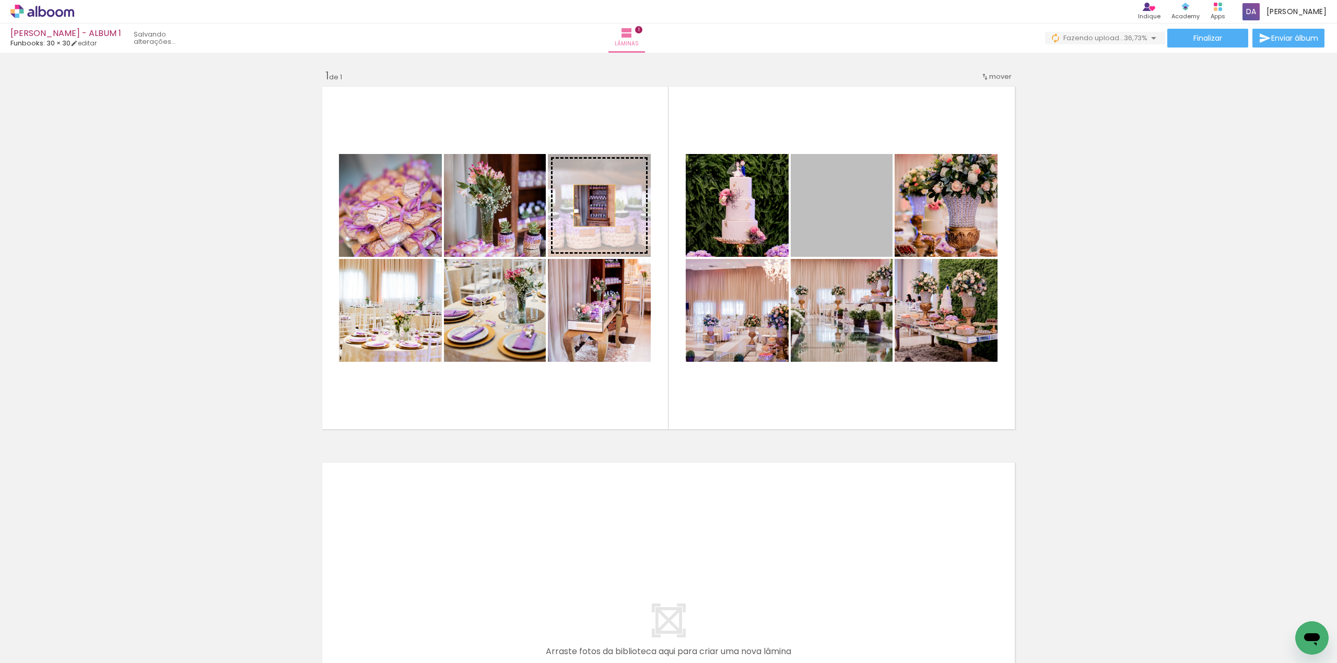
drag, startPoint x: 854, startPoint y: 215, endPoint x: 589, endPoint y: 206, distance: 264.5
click at [0, 0] on slot at bounding box center [0, 0] width 0 height 0
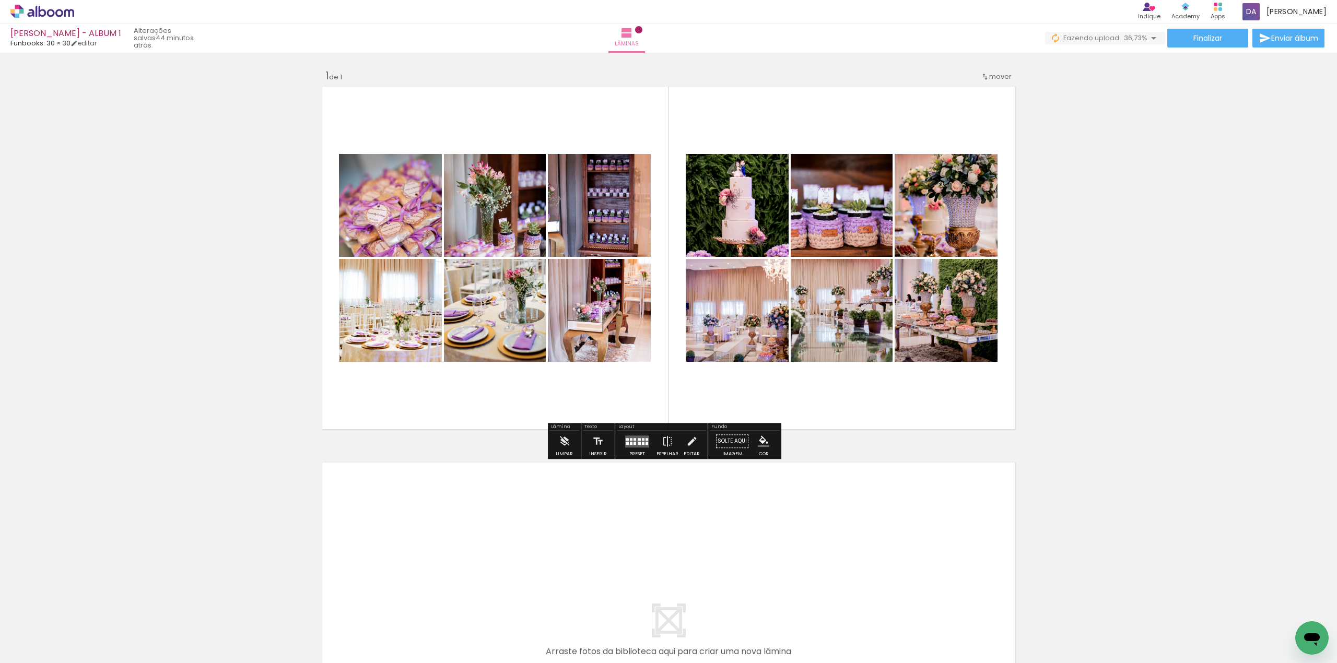
click at [825, 226] on quentale-photo at bounding box center [842, 205] width 102 height 103
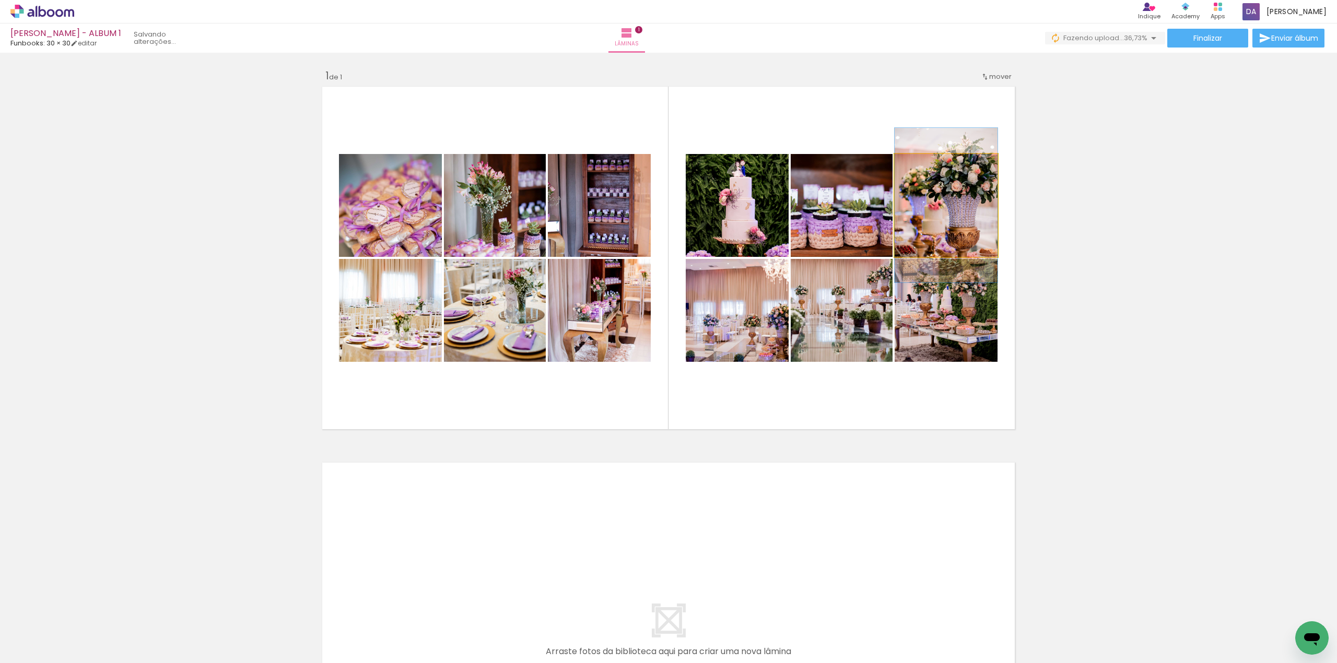
click at [932, 216] on quentale-photo at bounding box center [946, 205] width 103 height 103
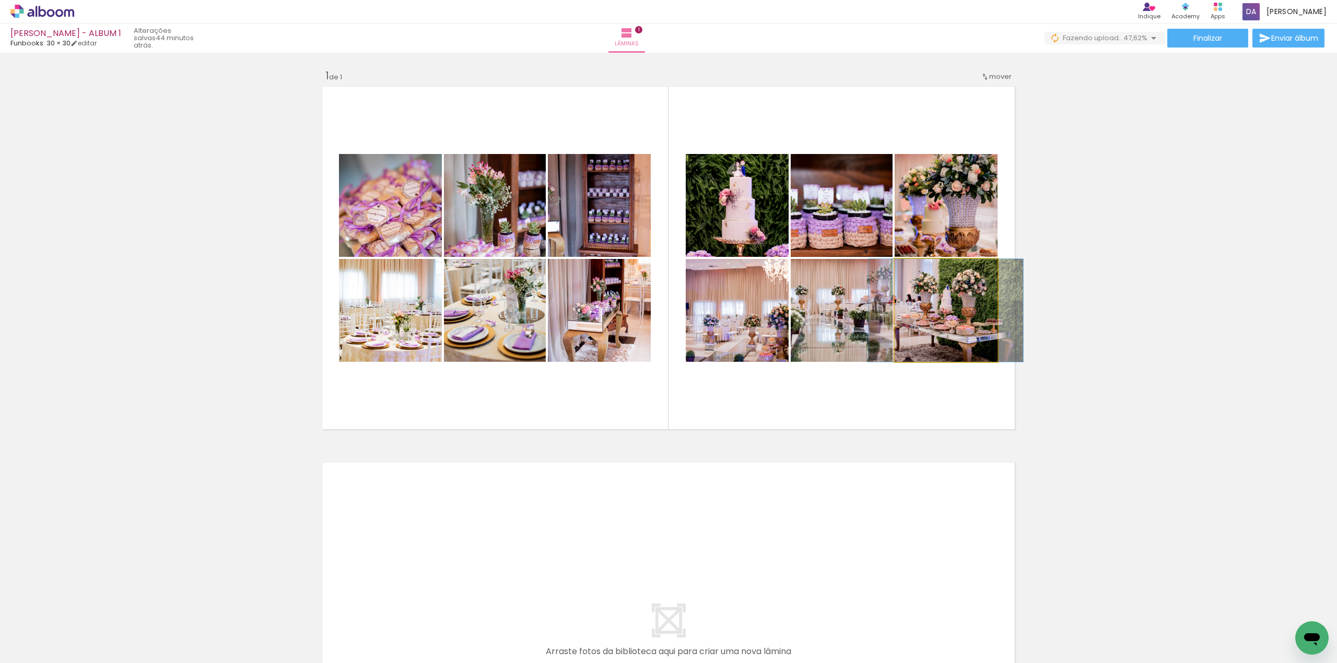
click at [949, 308] on quentale-photo at bounding box center [946, 310] width 103 height 103
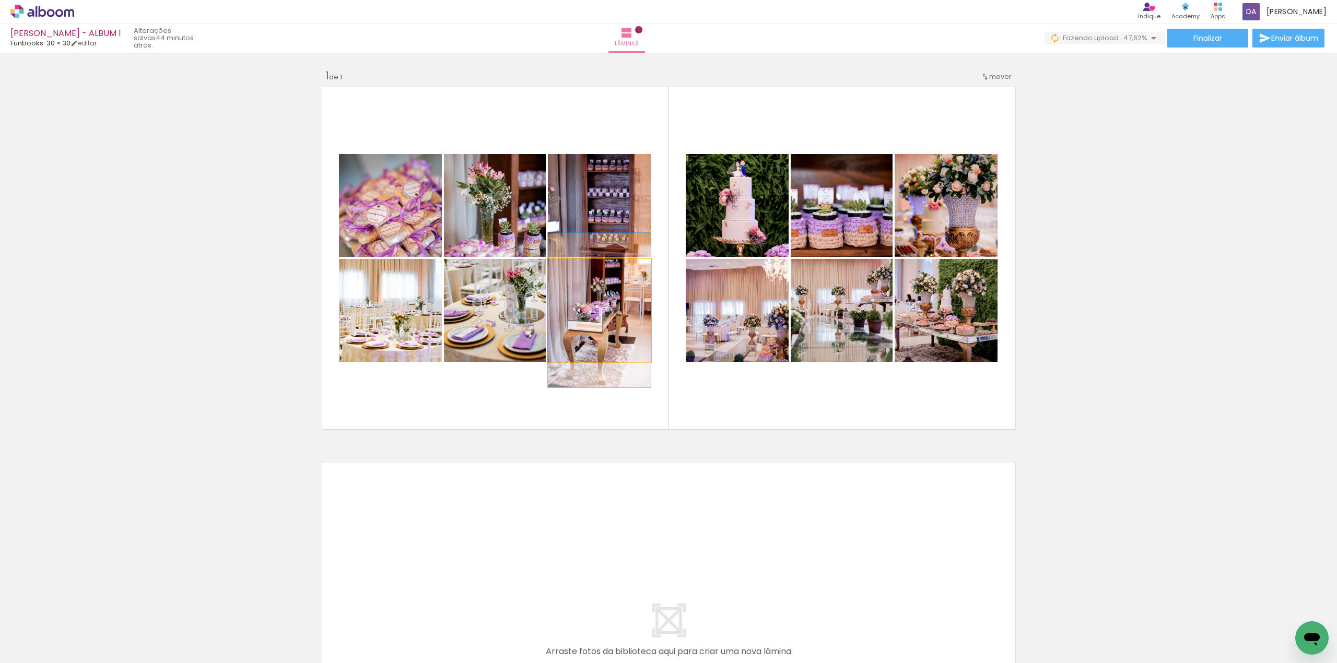
click at [584, 321] on quentale-photo at bounding box center [599, 310] width 103 height 103
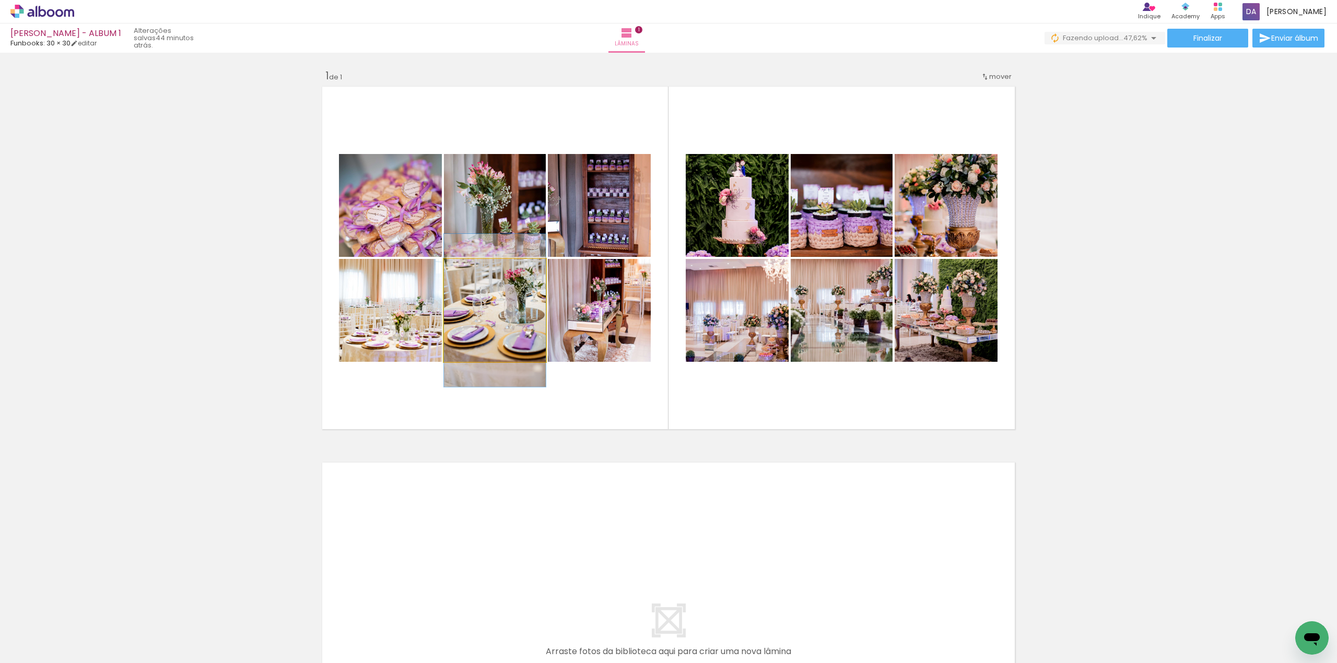
click at [497, 324] on quentale-photo at bounding box center [495, 310] width 102 height 103
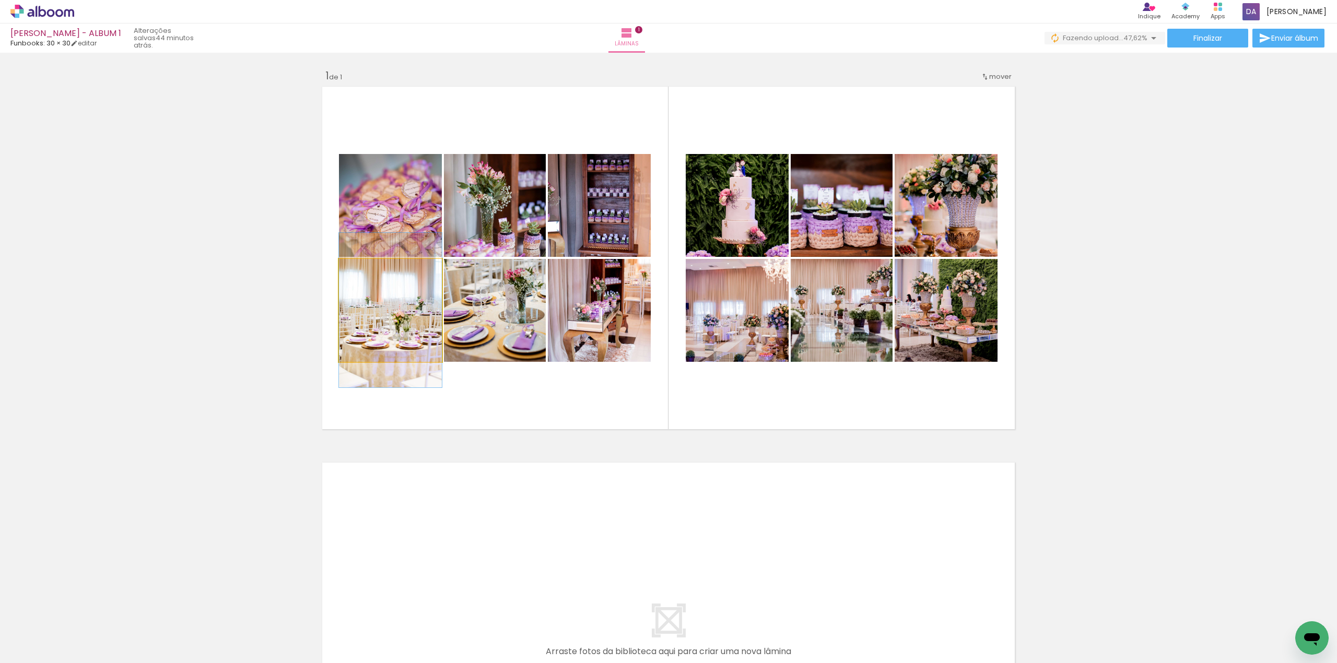
click at [389, 342] on quentale-photo at bounding box center [390, 310] width 103 height 103
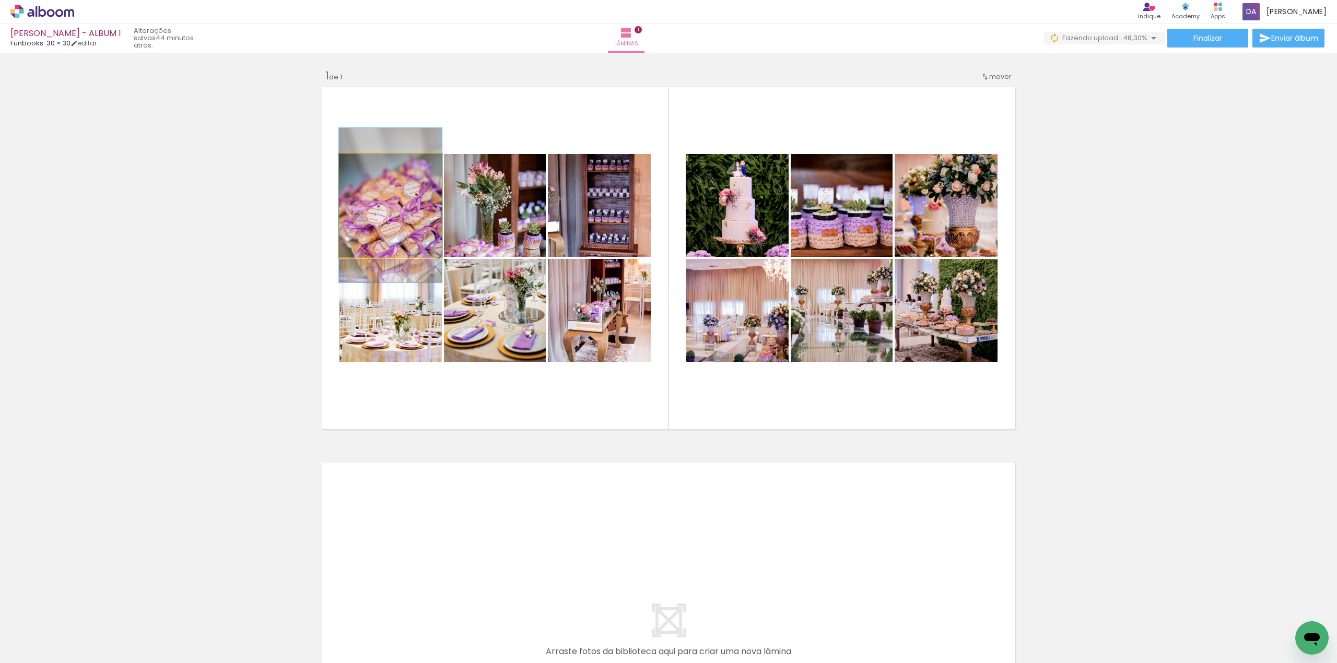
click at [403, 224] on quentale-photo at bounding box center [390, 205] width 103 height 103
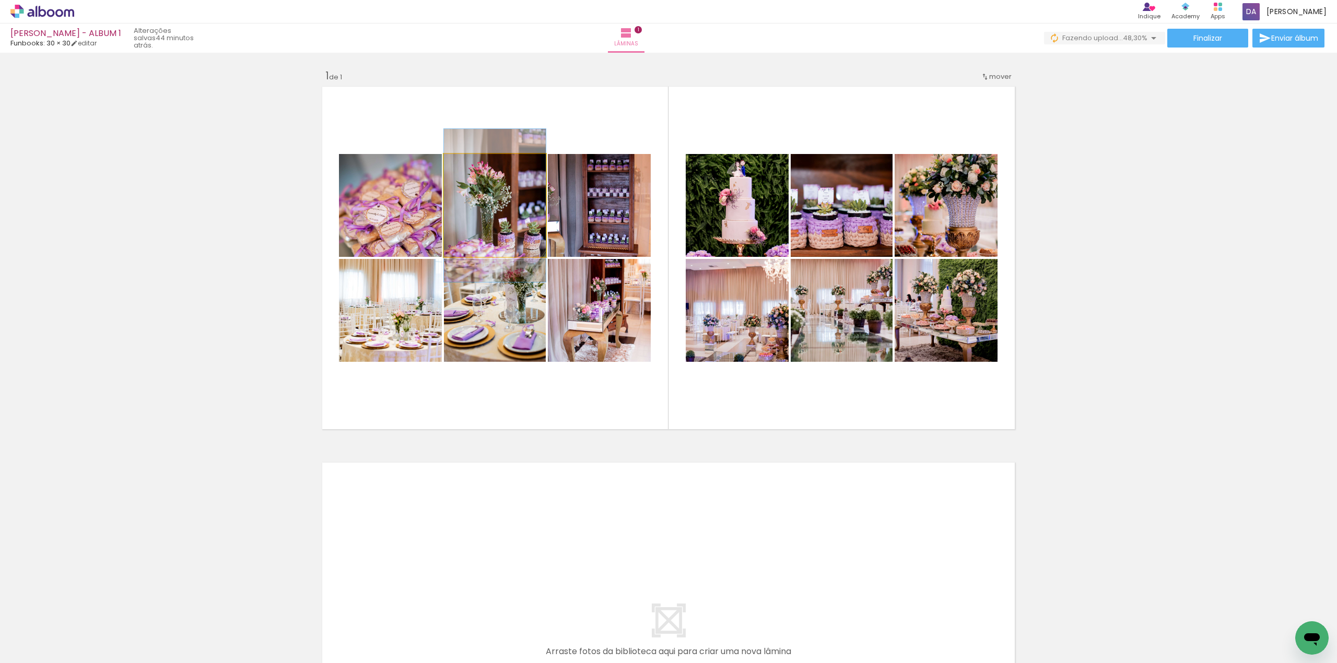
click at [473, 209] on quentale-photo at bounding box center [495, 205] width 102 height 103
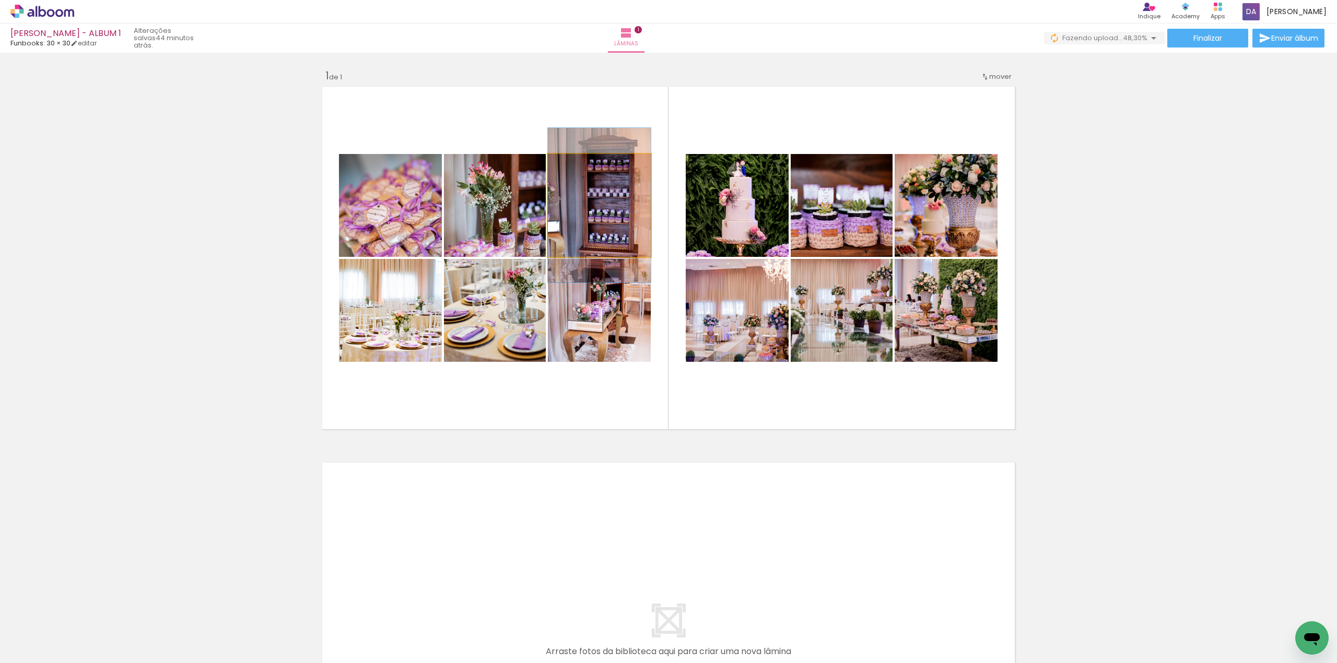
click at [629, 228] on quentale-photo at bounding box center [599, 205] width 103 height 103
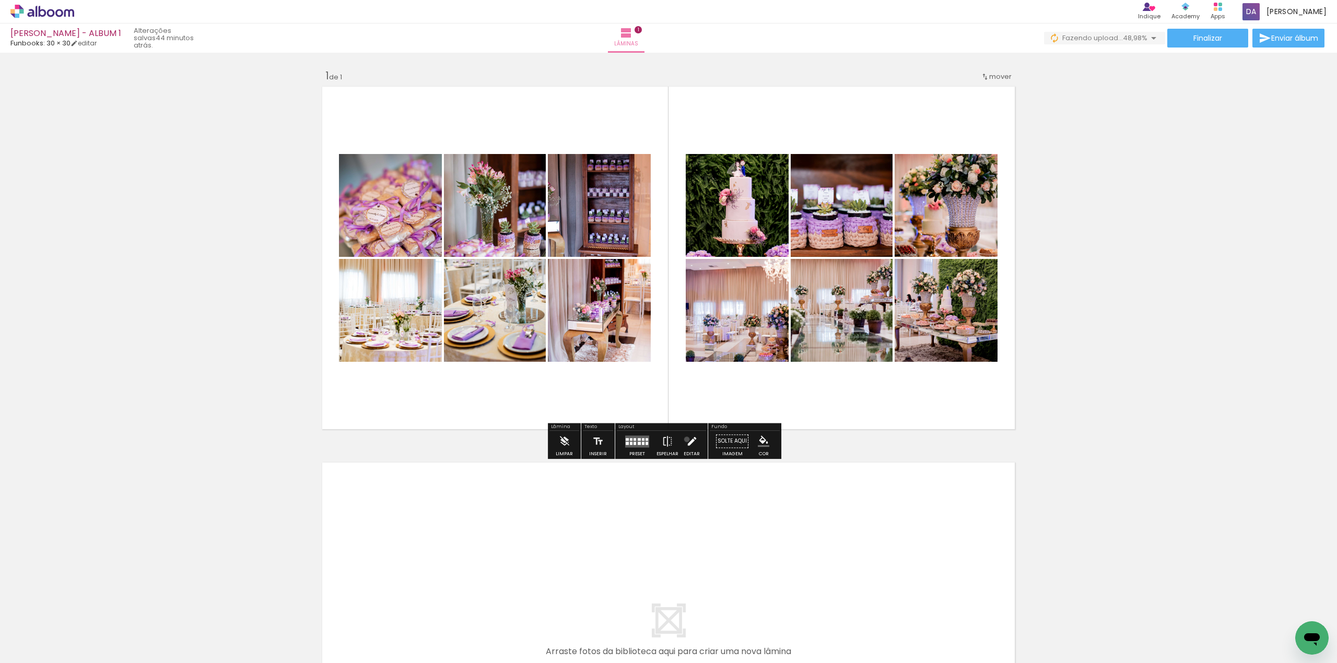
click at [686, 440] on iron-icon at bounding box center [691, 441] width 11 height 21
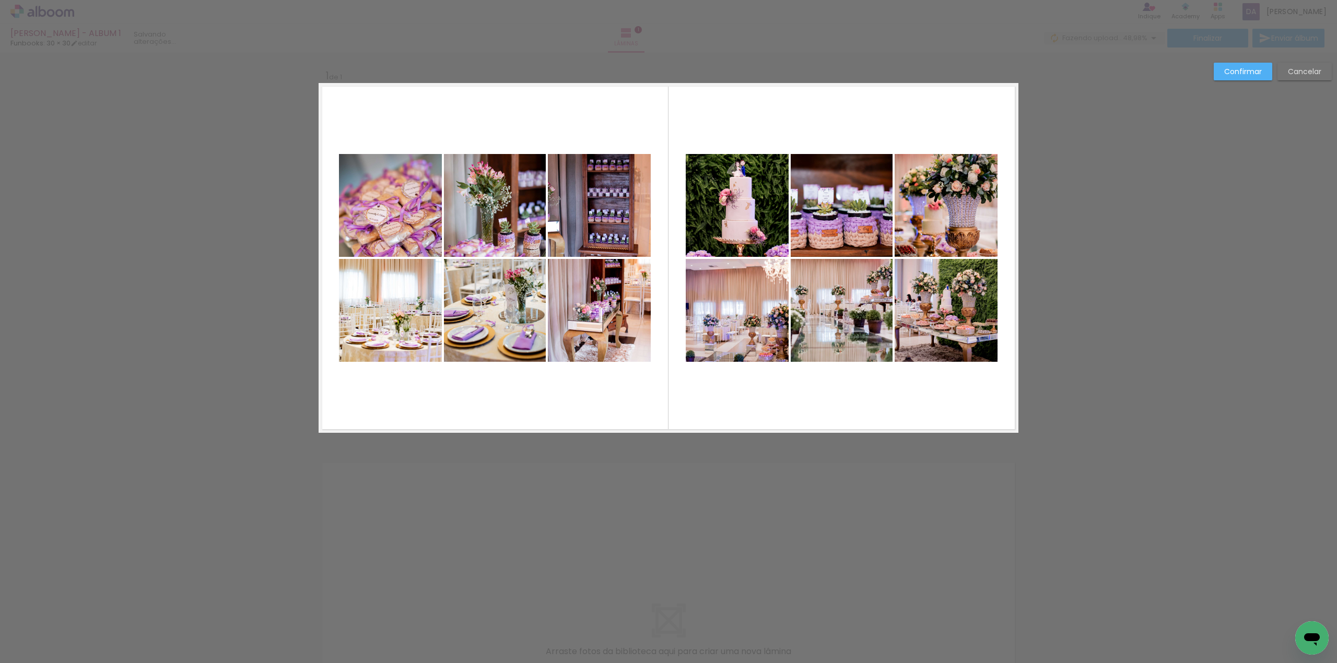
click at [372, 237] on quentale-photo at bounding box center [390, 205] width 103 height 103
click at [389, 319] on quentale-photo at bounding box center [390, 310] width 103 height 103
click at [481, 226] on quentale-photo at bounding box center [495, 205] width 102 height 103
click at [487, 346] on div at bounding box center [442, 258] width 207 height 208
click at [600, 216] on quentale-photo at bounding box center [599, 205] width 103 height 103
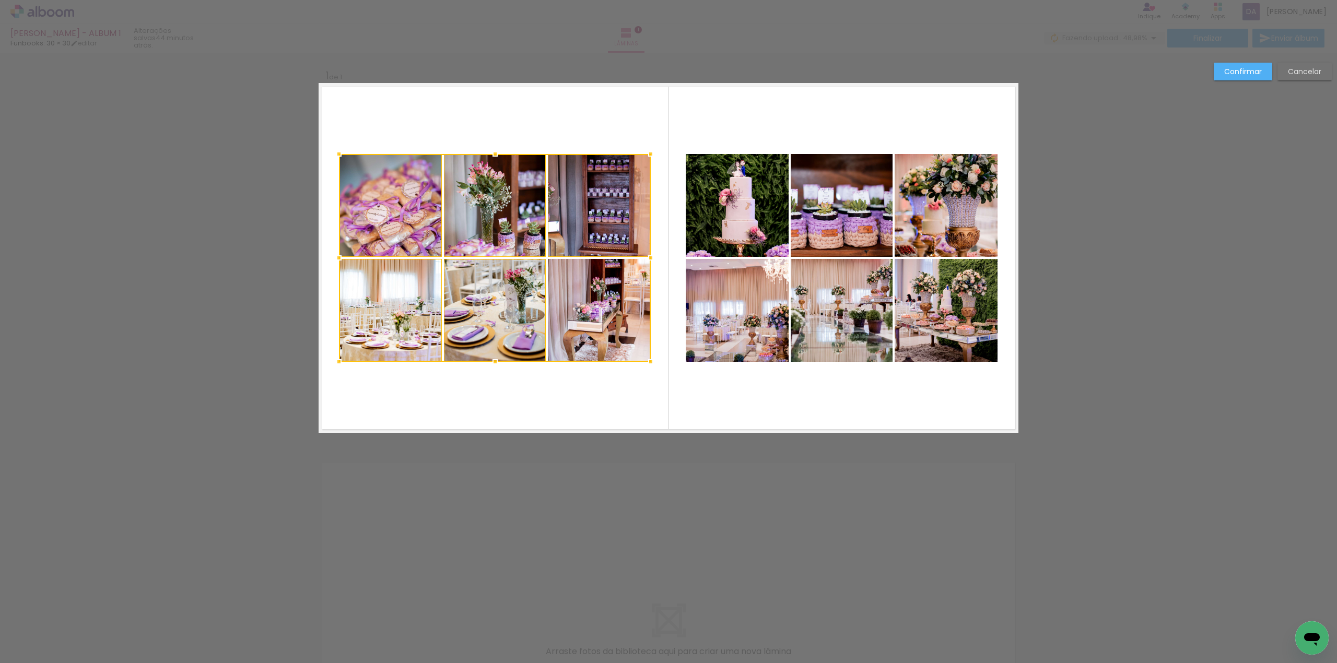
click at [594, 310] on div at bounding box center [495, 258] width 312 height 208
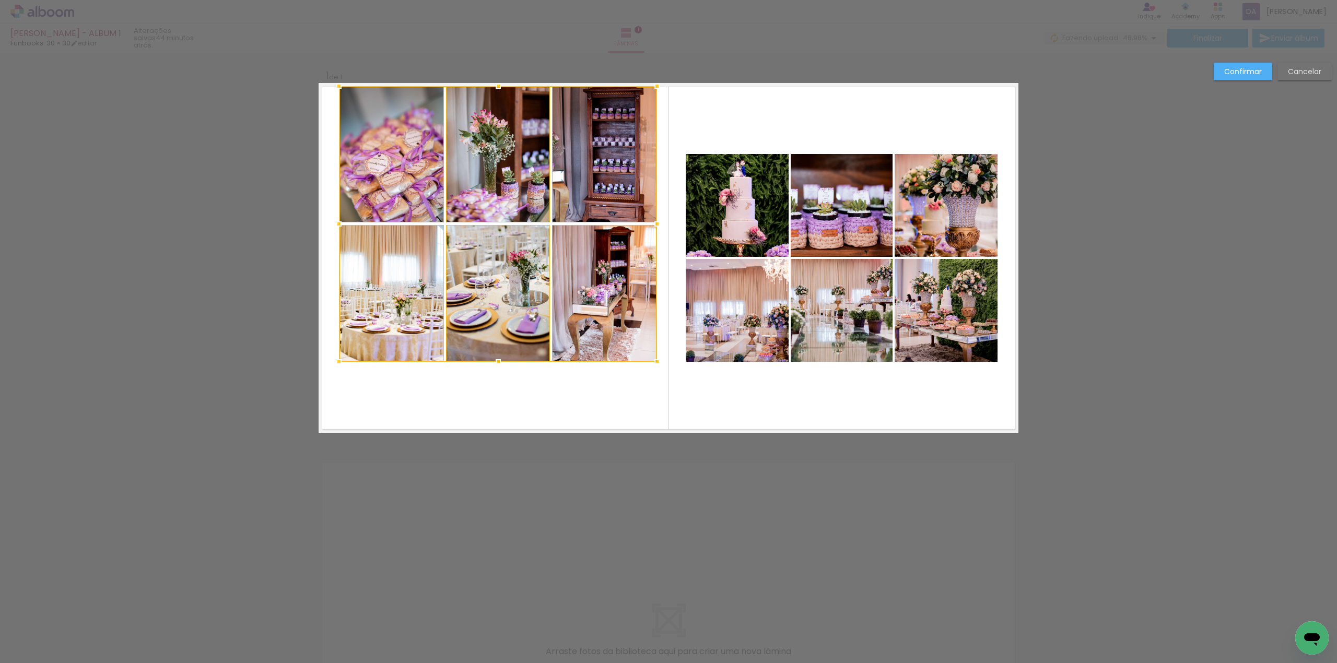
drag, startPoint x: 646, startPoint y: 151, endPoint x: 652, endPoint y: 80, distance: 71.3
click at [652, 80] on div at bounding box center [657, 86] width 21 height 21
click at [400, 203] on quentale-photo at bounding box center [391, 154] width 105 height 137
click at [393, 309] on quentale-photo at bounding box center [391, 293] width 105 height 137
click at [510, 313] on quentale-photo at bounding box center [498, 293] width 104 height 137
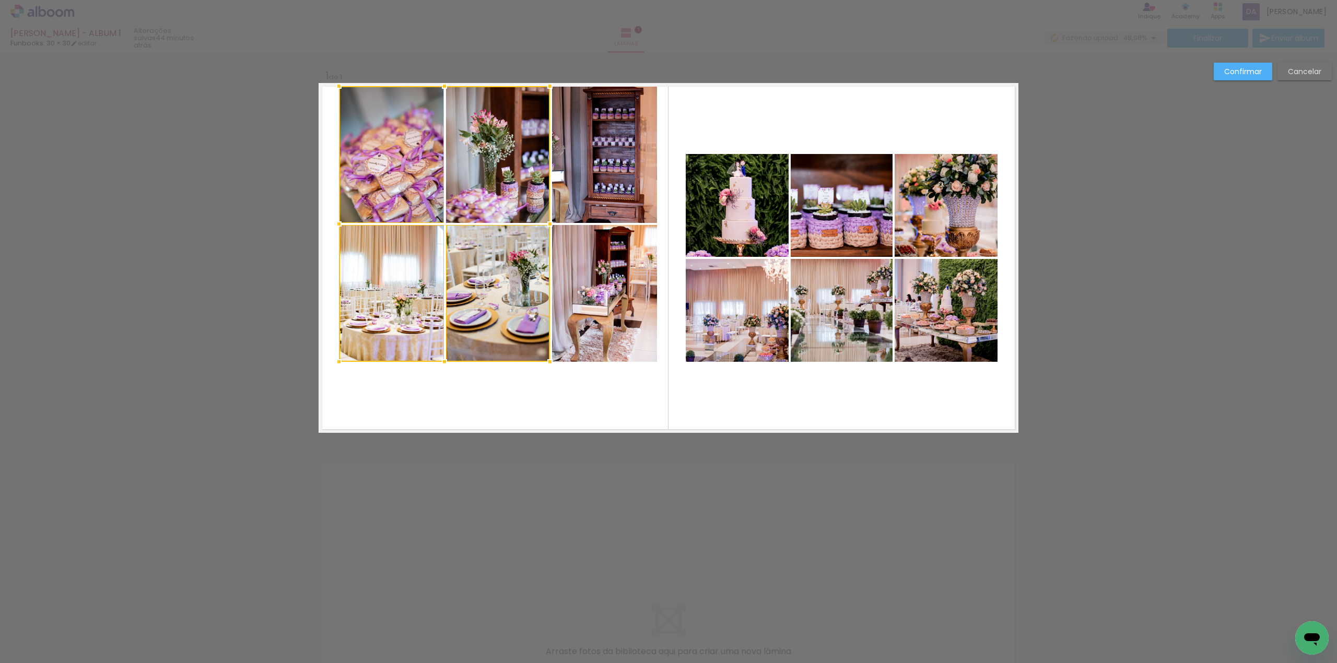
click at [510, 165] on div at bounding box center [444, 224] width 211 height 276
click at [598, 179] on quentale-photo at bounding box center [604, 154] width 105 height 137
click at [602, 318] on div at bounding box center [498, 224] width 318 height 276
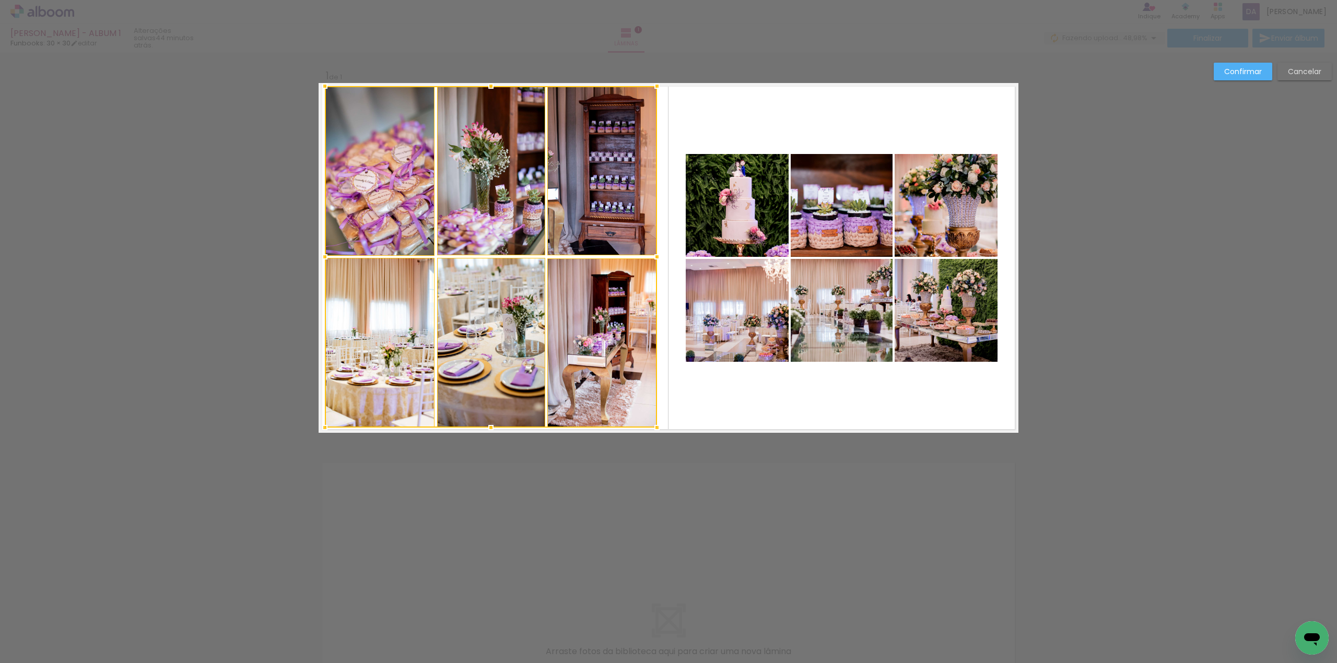
drag, startPoint x: 335, startPoint y: 364, endPoint x: 322, endPoint y: 443, distance: 80.0
click at [322, 443] on div "Inserir lâmina 1 de 1 Confirmar Cancelar" at bounding box center [668, 441] width 1337 height 777
click at [400, 226] on quentale-photo at bounding box center [380, 171] width 110 height 170
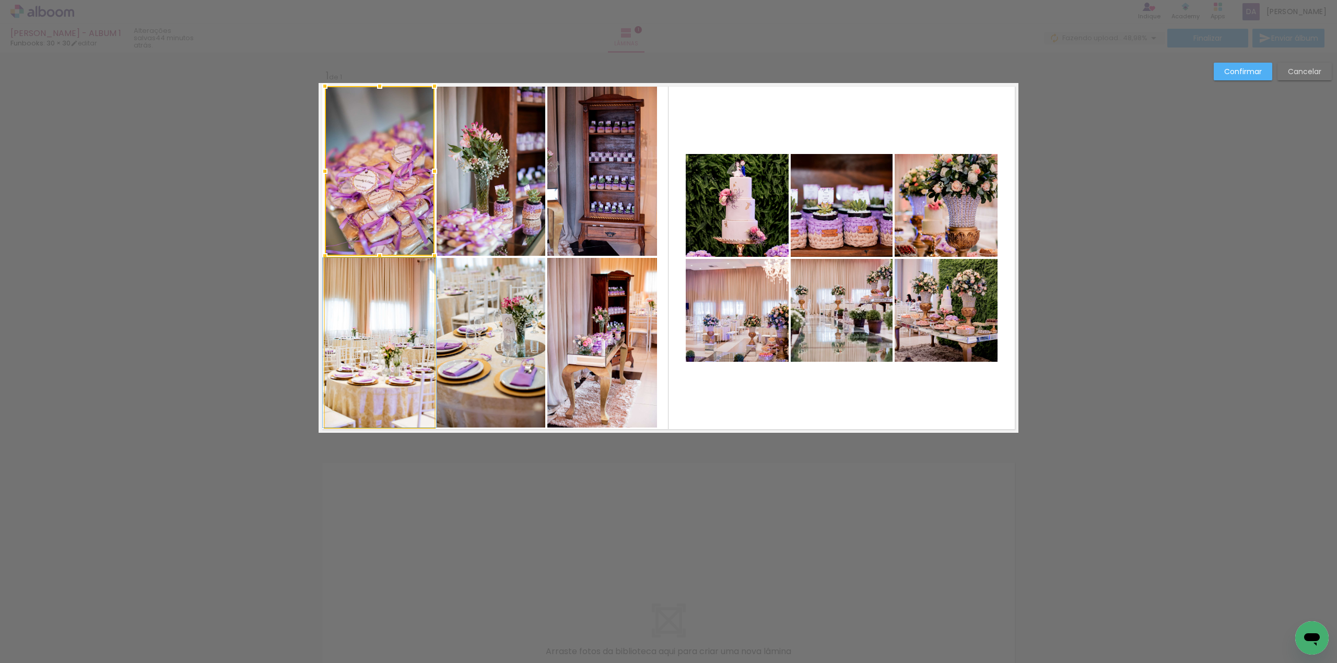
click at [380, 324] on quentale-photo at bounding box center [380, 343] width 110 height 170
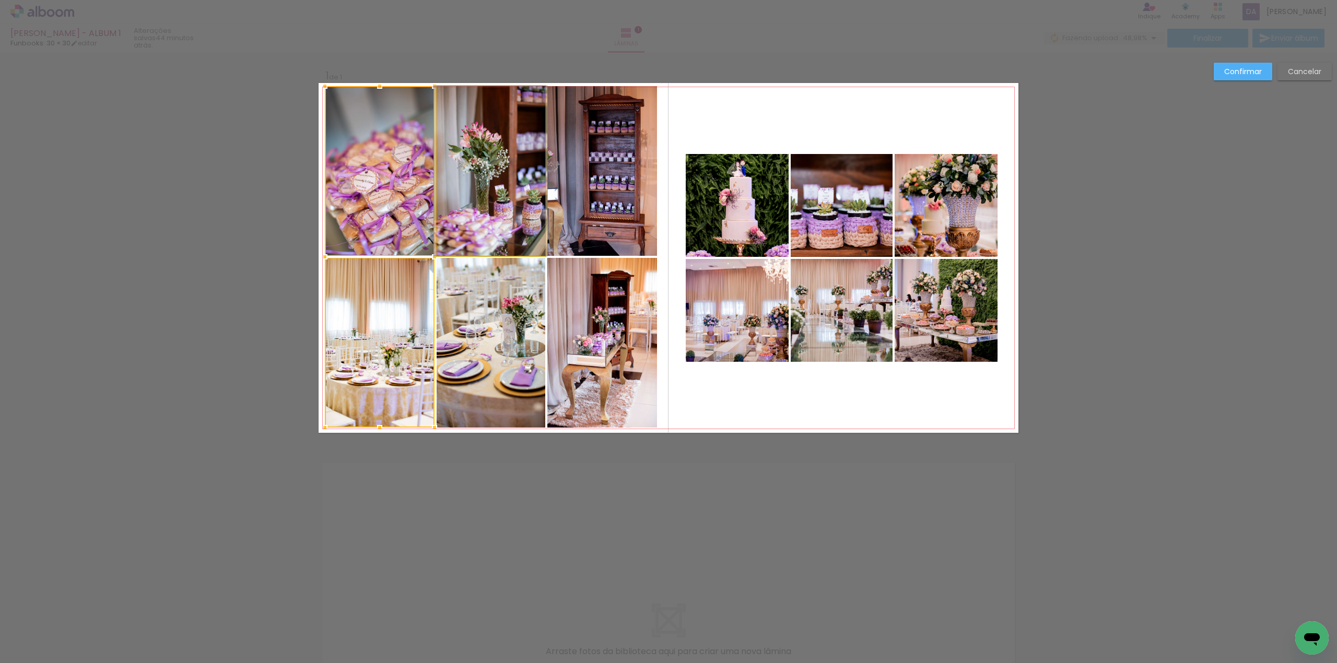
click at [480, 216] on quentale-photo at bounding box center [491, 171] width 108 height 170
drag, startPoint x: 477, startPoint y: 308, endPoint x: 483, endPoint y: 304, distance: 6.8
click at [479, 308] on div at bounding box center [435, 257] width 220 height 342
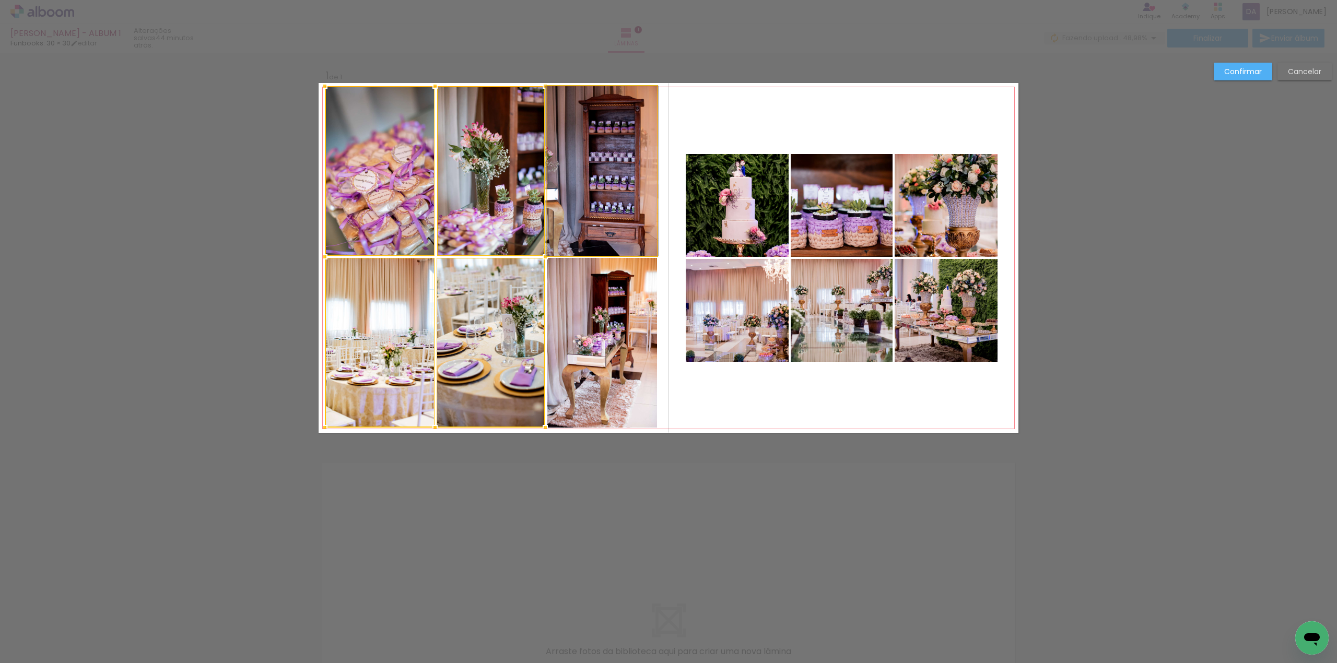
click at [586, 214] on quentale-photo at bounding box center [602, 171] width 110 height 170
click at [598, 324] on div at bounding box center [491, 257] width 332 height 342
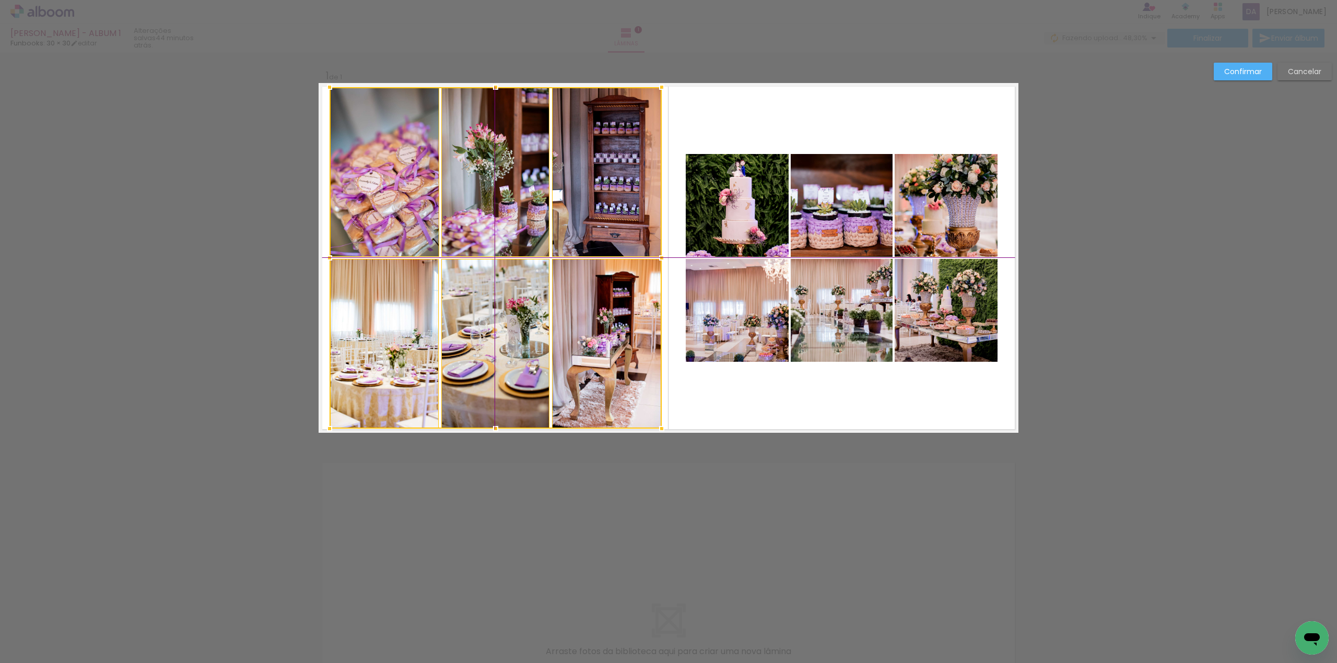
drag, startPoint x: 469, startPoint y: 210, endPoint x: 483, endPoint y: 214, distance: 14.2
click at [483, 214] on div at bounding box center [496, 258] width 332 height 342
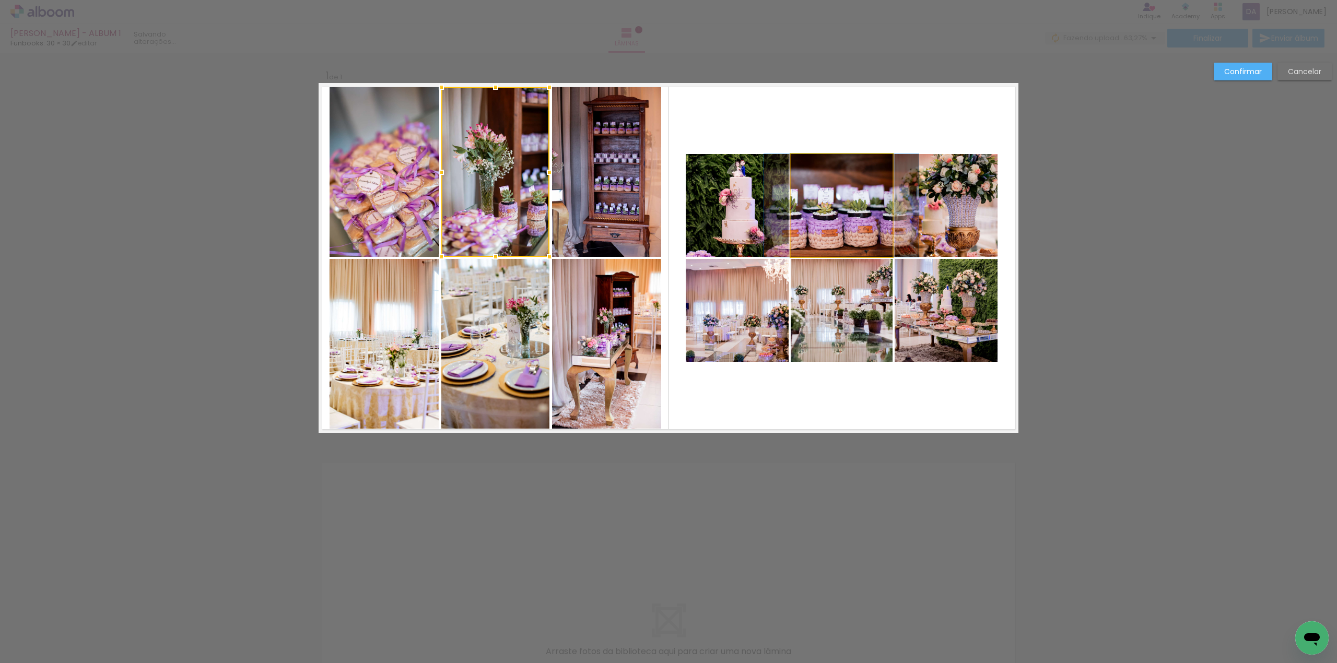
click at [834, 217] on quentale-photo at bounding box center [842, 205] width 102 height 103
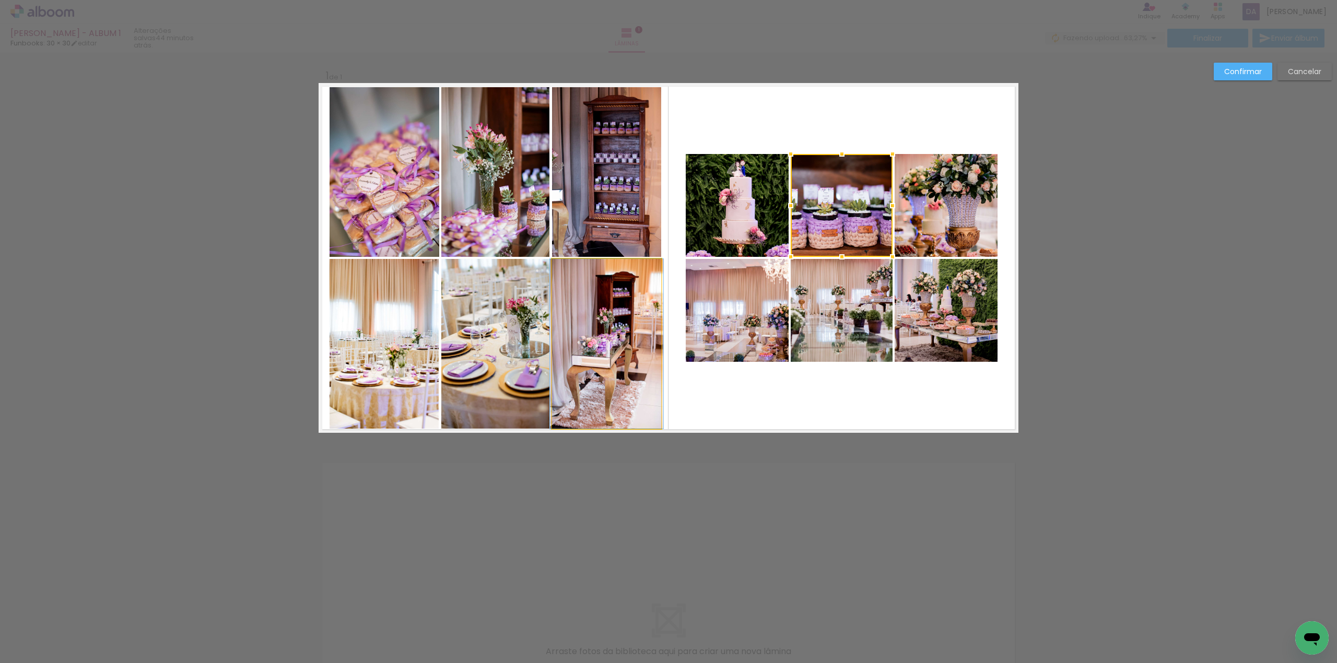
click at [593, 369] on quentale-photo at bounding box center [607, 344] width 110 height 170
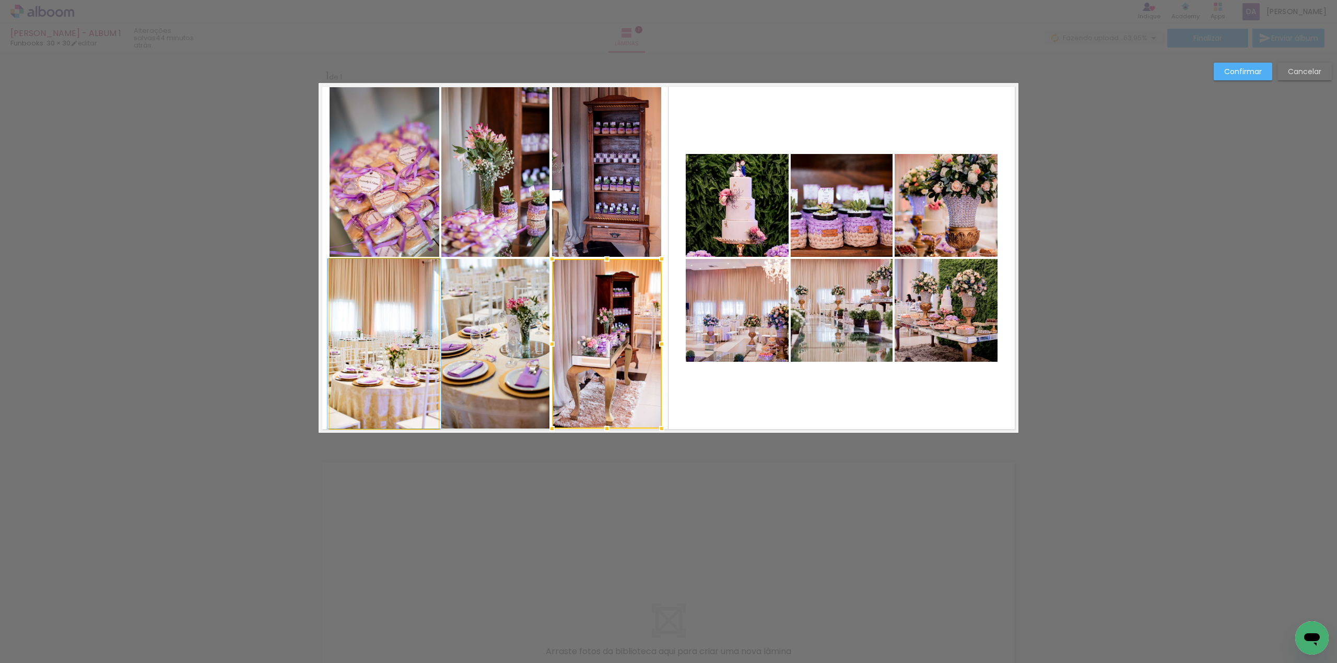
click at [383, 380] on quentale-photo at bounding box center [385, 344] width 110 height 170
click at [0, 0] on slot "Confirmar" at bounding box center [0, 0] width 0 height 0
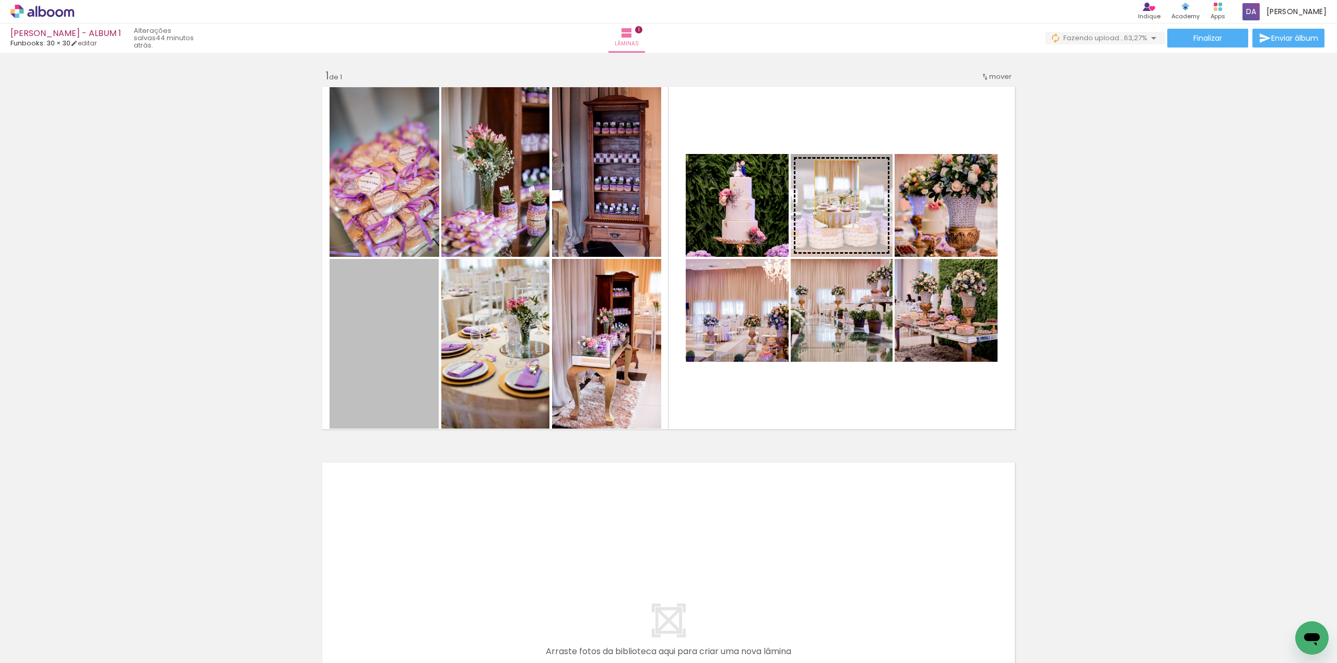
drag, startPoint x: 368, startPoint y: 388, endPoint x: 832, endPoint y: 194, distance: 502.1
click at [0, 0] on slot at bounding box center [0, 0] width 0 height 0
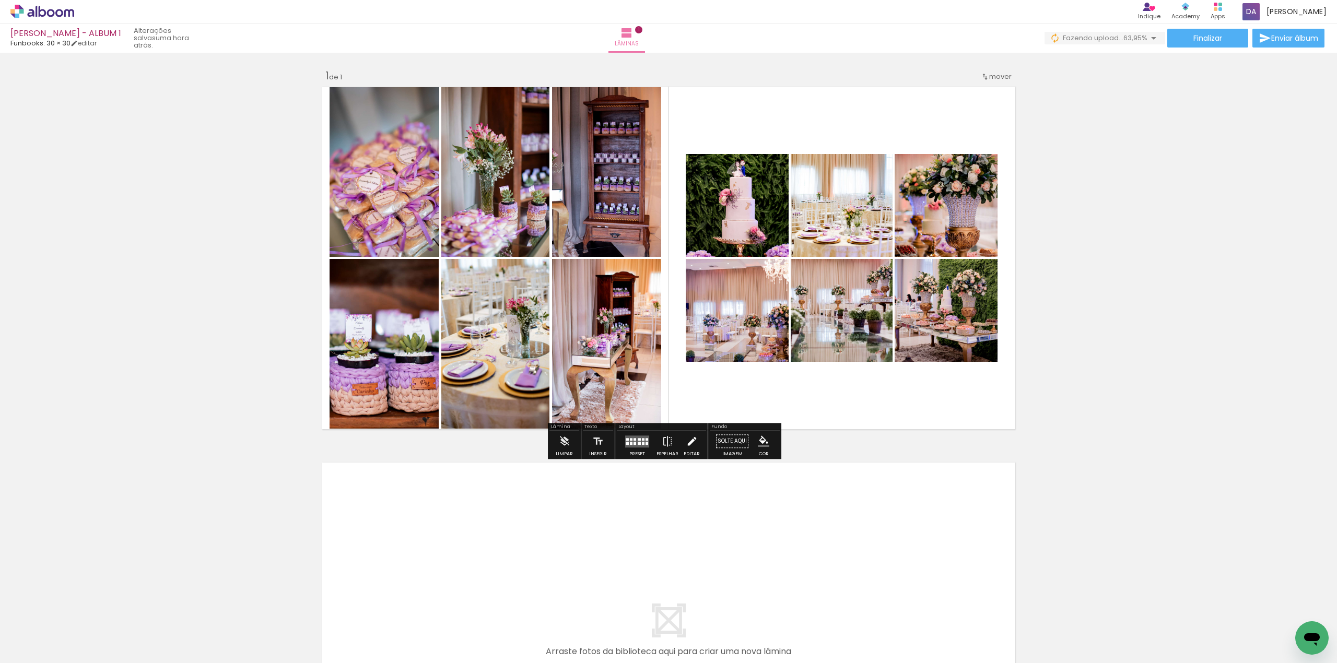
click at [688, 444] on iron-icon at bounding box center [691, 441] width 11 height 21
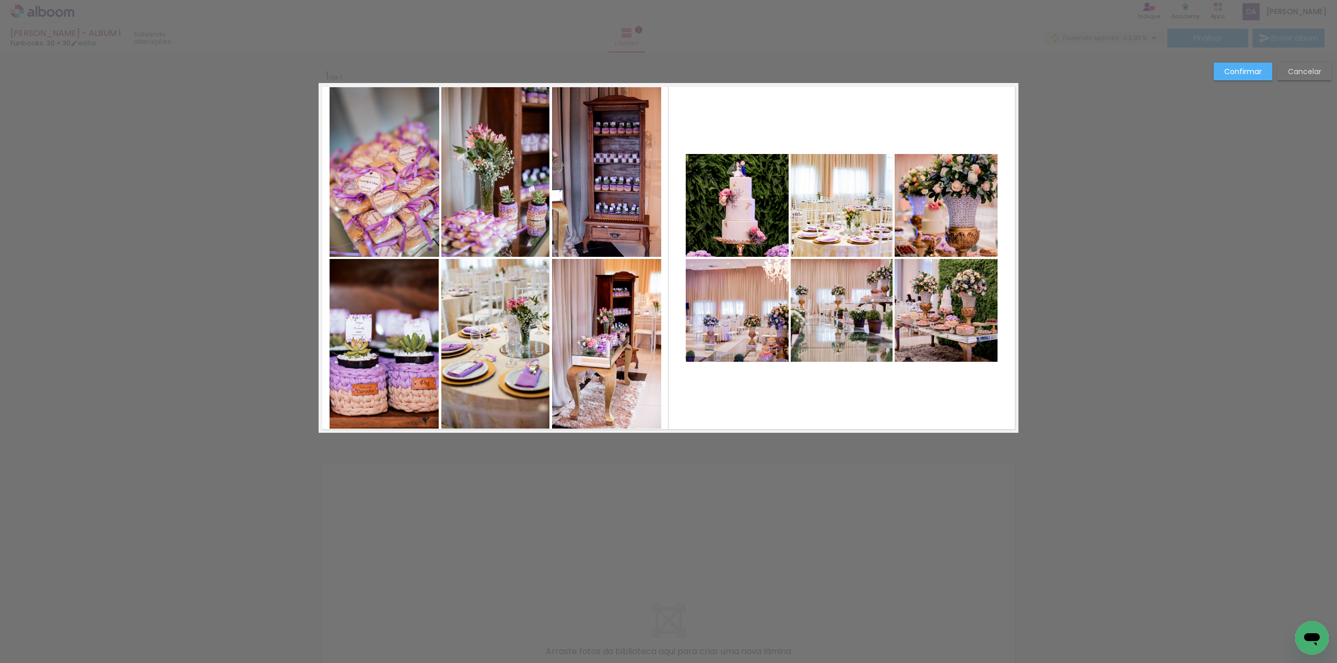
click at [747, 220] on quentale-photo at bounding box center [737, 205] width 103 height 103
click at [753, 322] on quentale-photo at bounding box center [737, 310] width 103 height 103
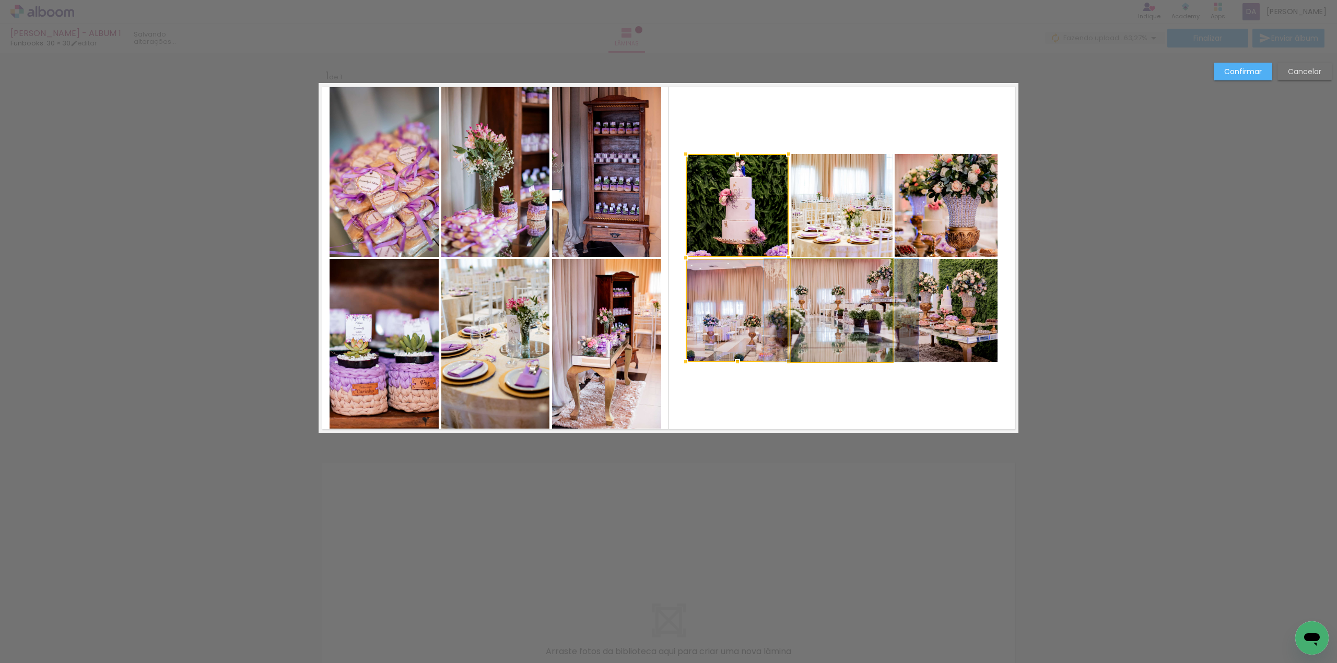
click at [841, 332] on quentale-photo at bounding box center [842, 310] width 102 height 103
click at [853, 209] on div at bounding box center [789, 258] width 207 height 208
click at [925, 224] on quentale-photo at bounding box center [946, 205] width 103 height 103
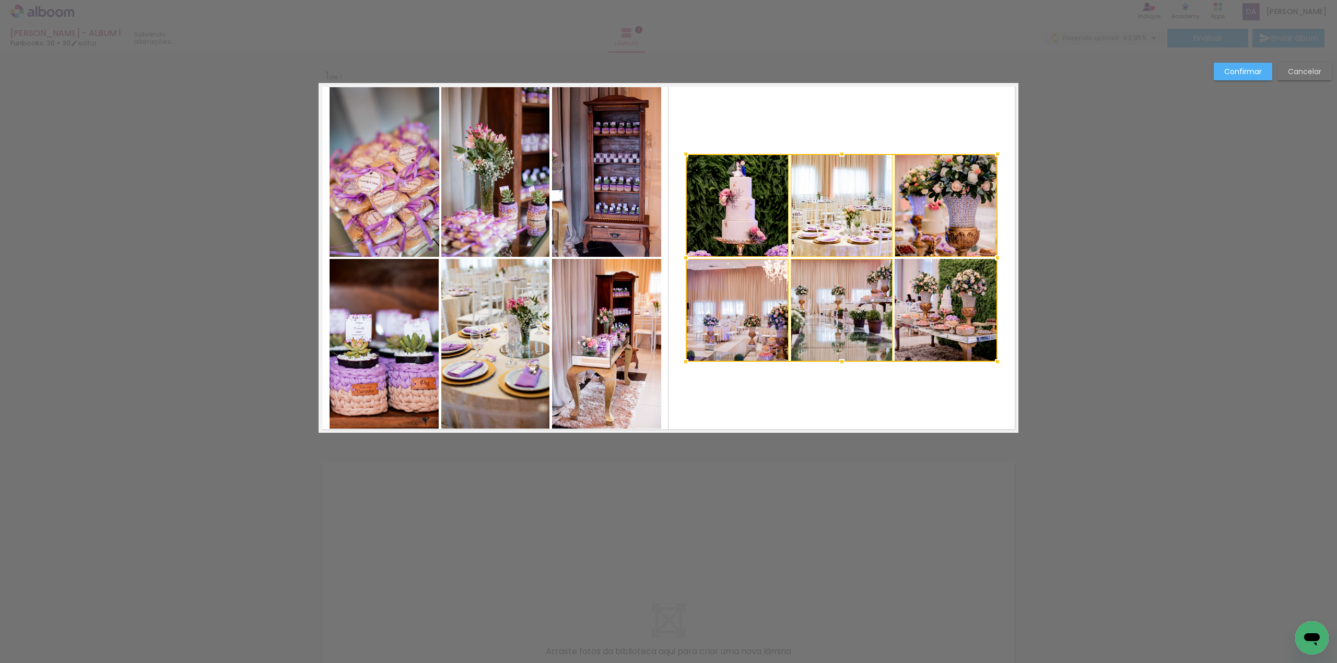
click at [951, 323] on div at bounding box center [842, 258] width 312 height 208
click at [748, 200] on div at bounding box center [842, 258] width 312 height 208
click at [0, 0] on slot "Confirmar" at bounding box center [0, 0] width 0 height 0
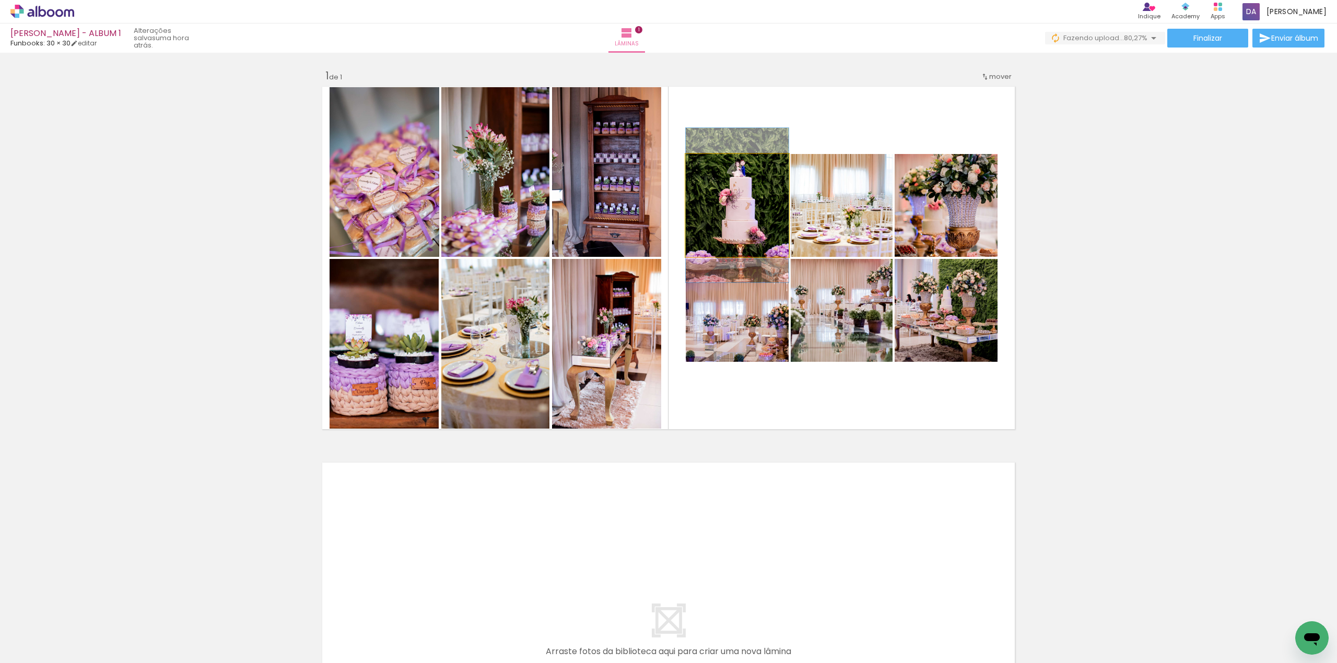
click at [752, 223] on quentale-photo at bounding box center [737, 205] width 103 height 103
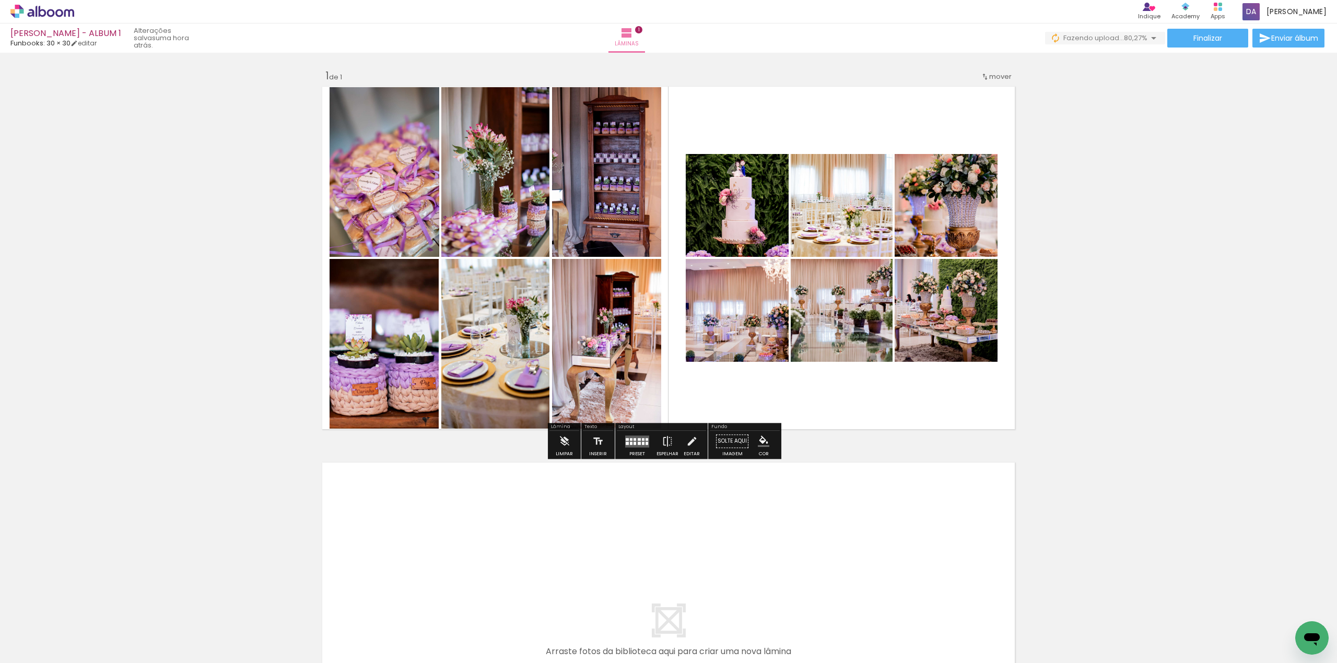
click at [723, 218] on quentale-photo at bounding box center [737, 205] width 103 height 103
click at [686, 441] on iron-icon at bounding box center [691, 441] width 11 height 21
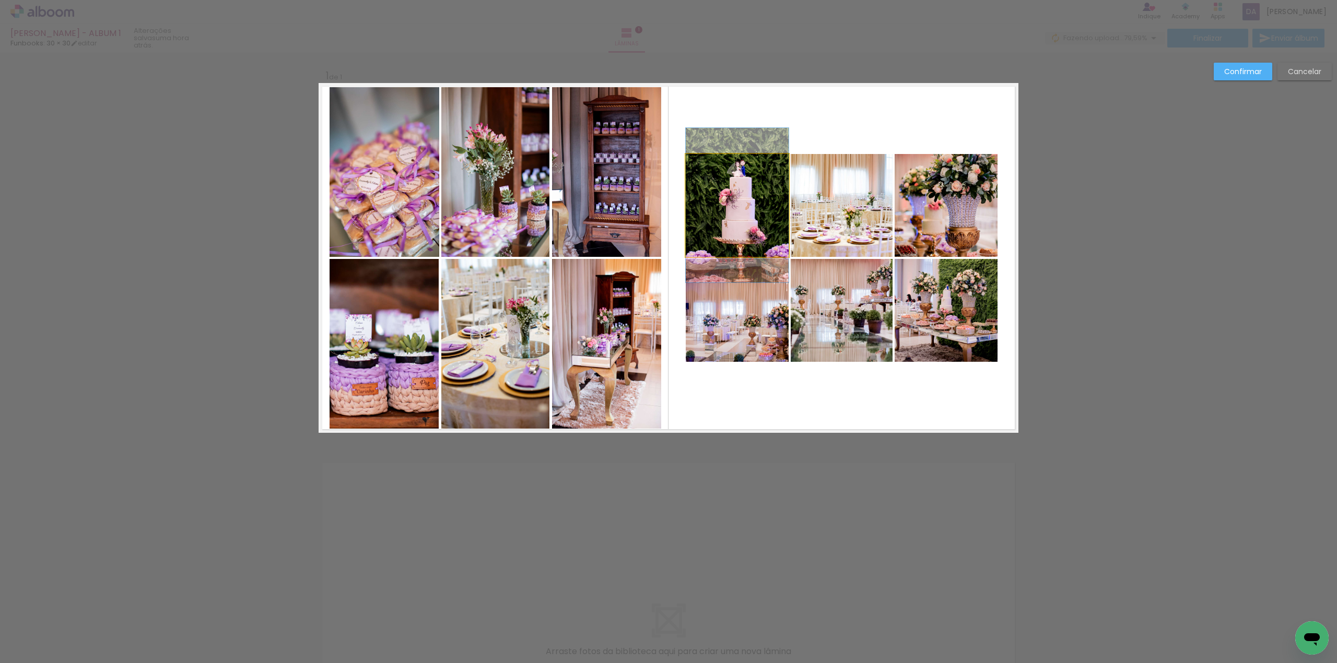
click at [753, 220] on quentale-photo at bounding box center [737, 205] width 103 height 103
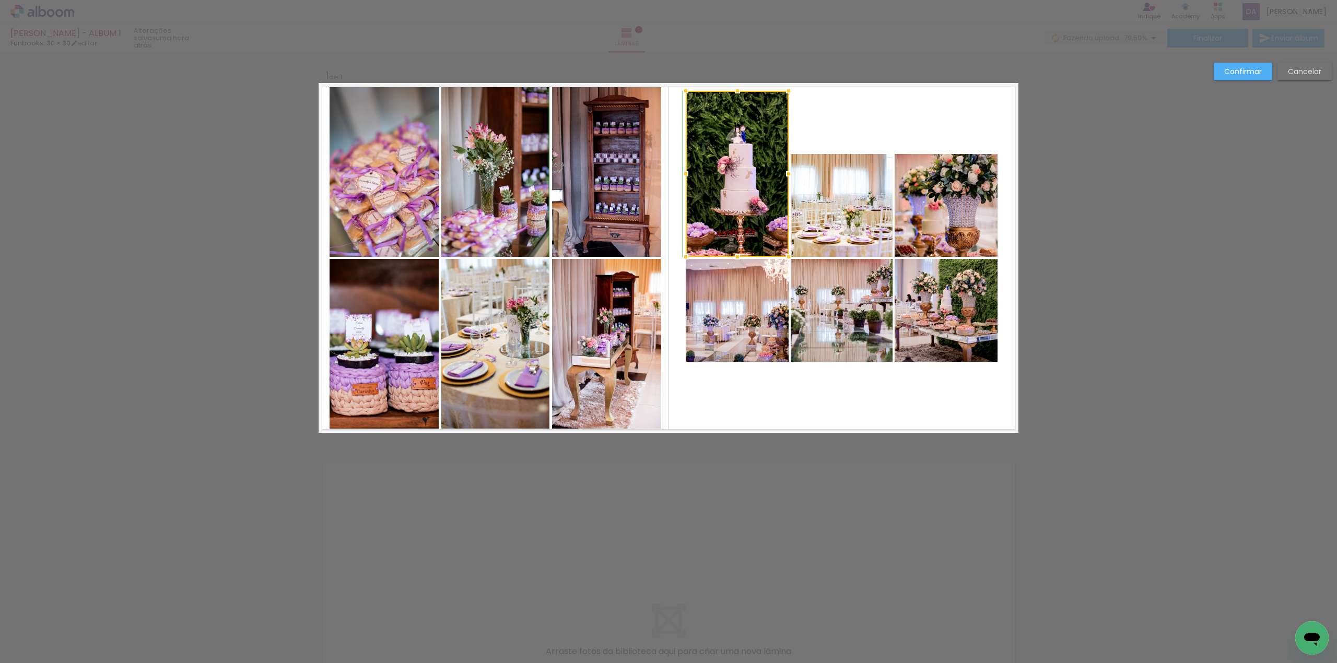
drag, startPoint x: 733, startPoint y: 153, endPoint x: 730, endPoint y: 92, distance: 61.2
click at [730, 92] on div at bounding box center [737, 90] width 21 height 21
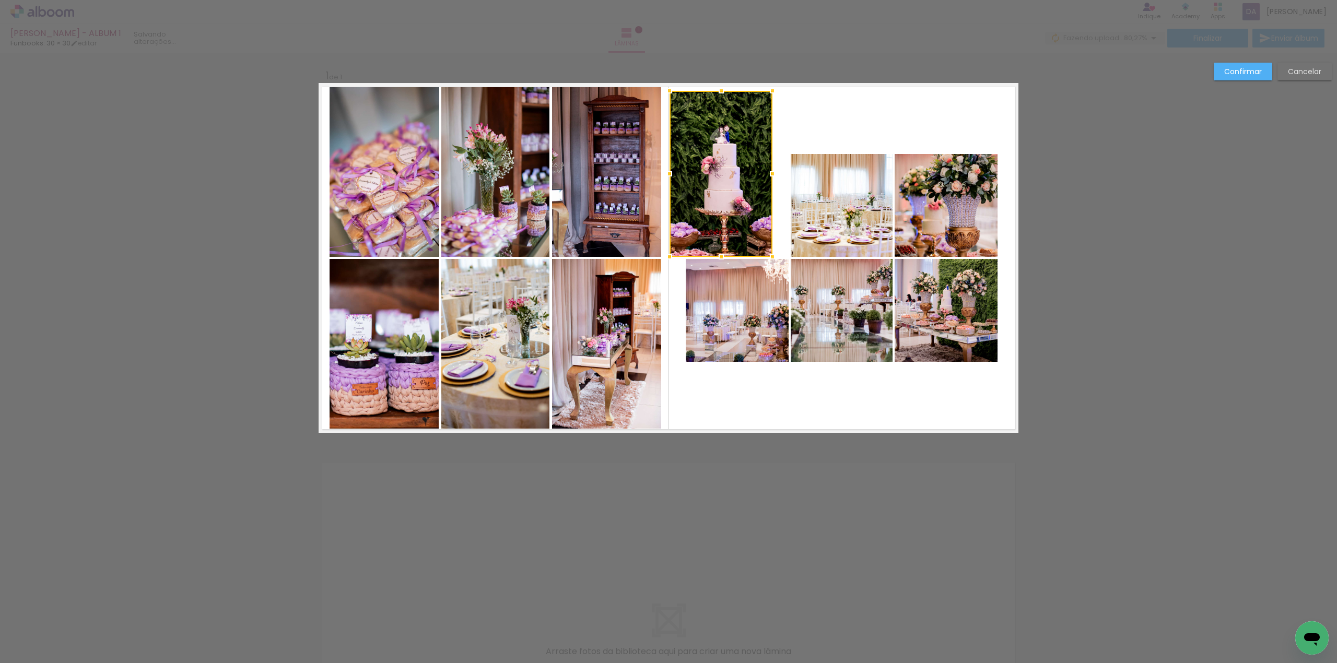
drag, startPoint x: 745, startPoint y: 170, endPoint x: 729, endPoint y: 169, distance: 15.7
click at [729, 169] on div at bounding box center [721, 174] width 103 height 166
click at [870, 214] on quentale-photo at bounding box center [842, 205] width 102 height 103
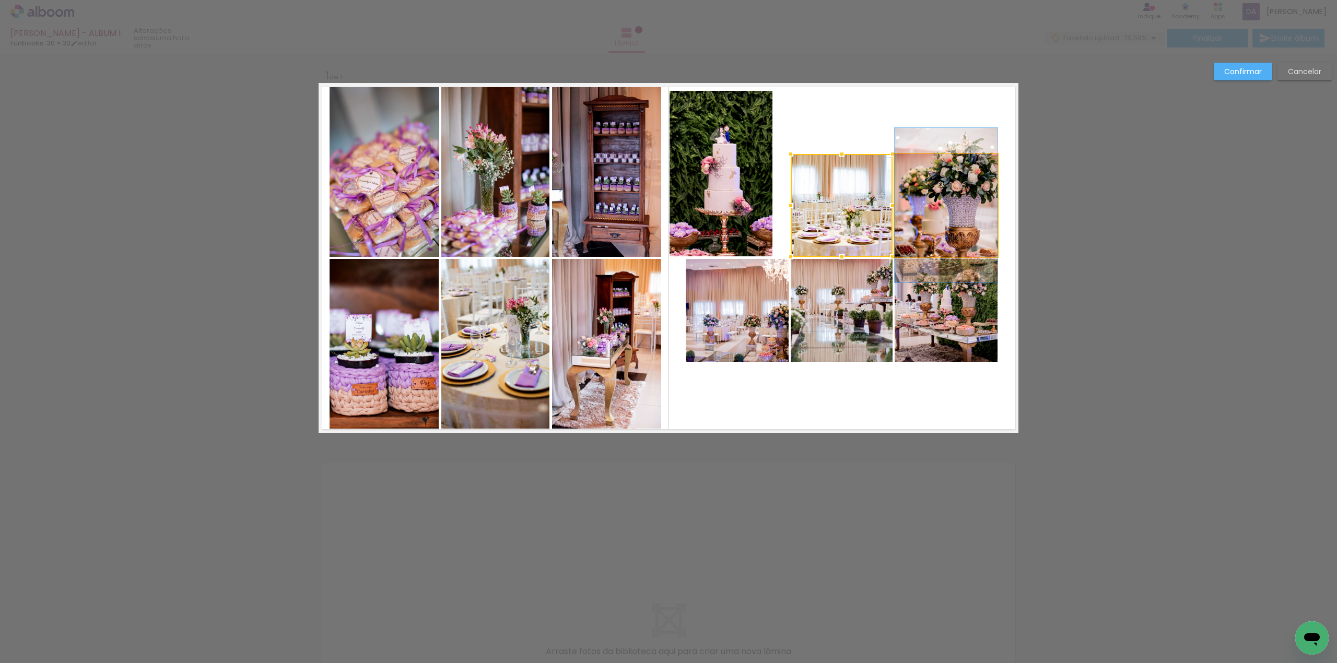
click at [930, 219] on quentale-photo at bounding box center [946, 205] width 103 height 103
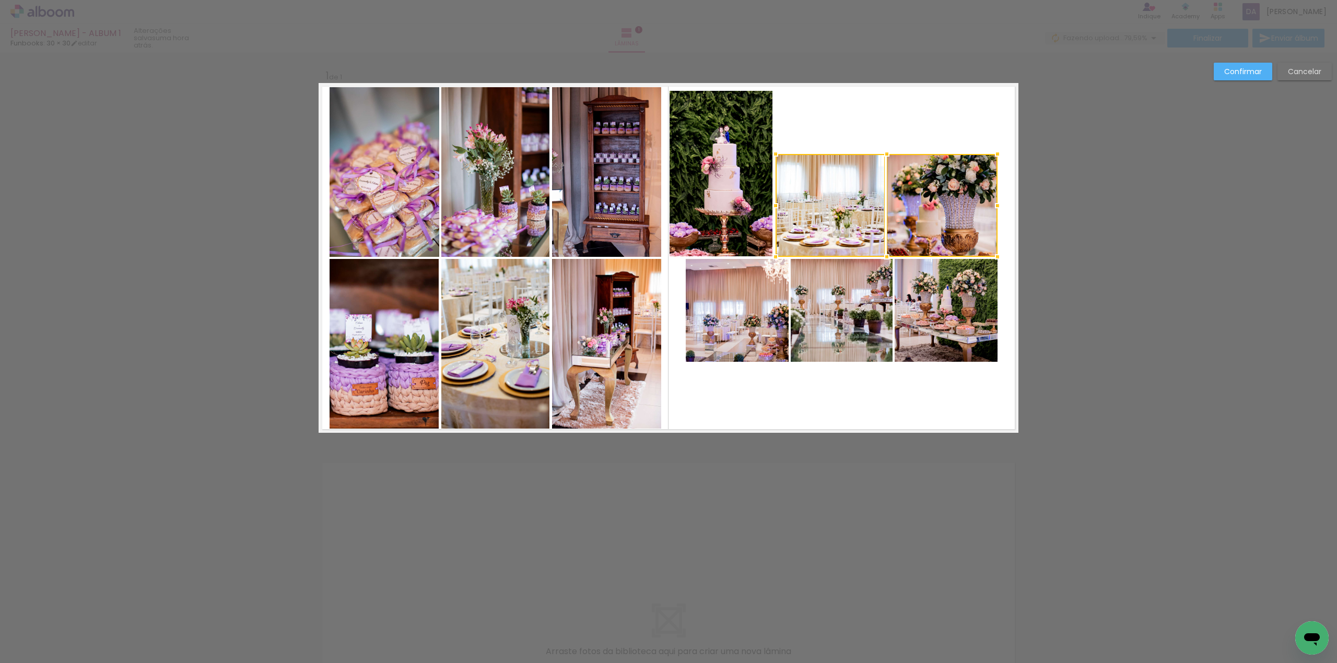
drag, startPoint x: 787, startPoint y: 206, endPoint x: 772, endPoint y: 209, distance: 15.5
click at [772, 209] on div at bounding box center [775, 205] width 21 height 21
click at [850, 193] on quentale-photo at bounding box center [830, 205] width 109 height 103
click at [912, 209] on quentale-photo at bounding box center [942, 205] width 111 height 103
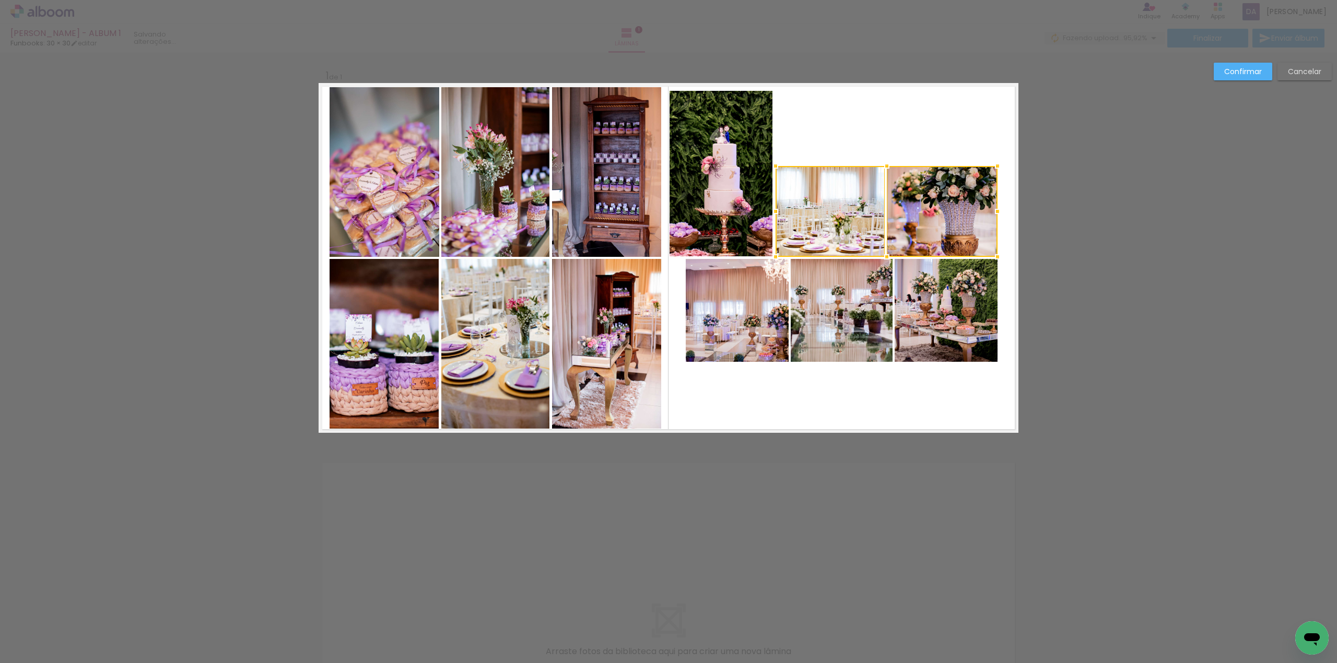
drag, startPoint x: 882, startPoint y: 153, endPoint x: 887, endPoint y: 165, distance: 13.1
click at [887, 165] on div at bounding box center [887, 166] width 21 height 21
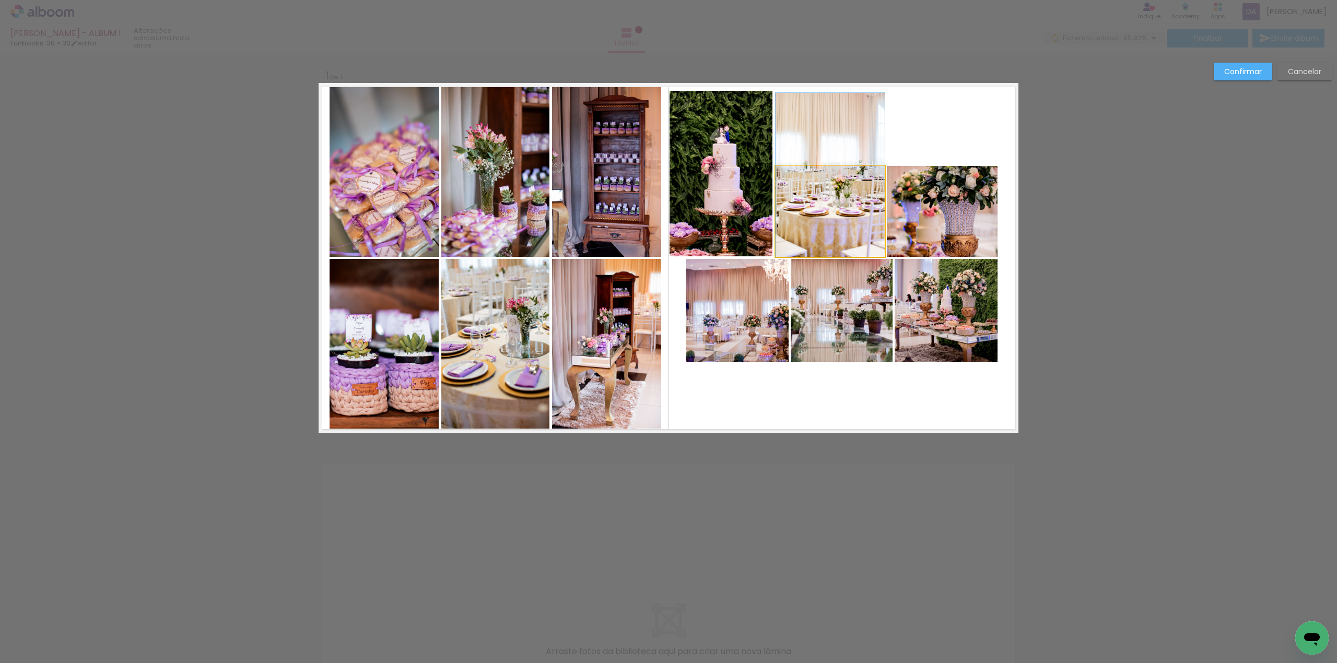
drag, startPoint x: 839, startPoint y: 226, endPoint x: 843, endPoint y: 184, distance: 42.5
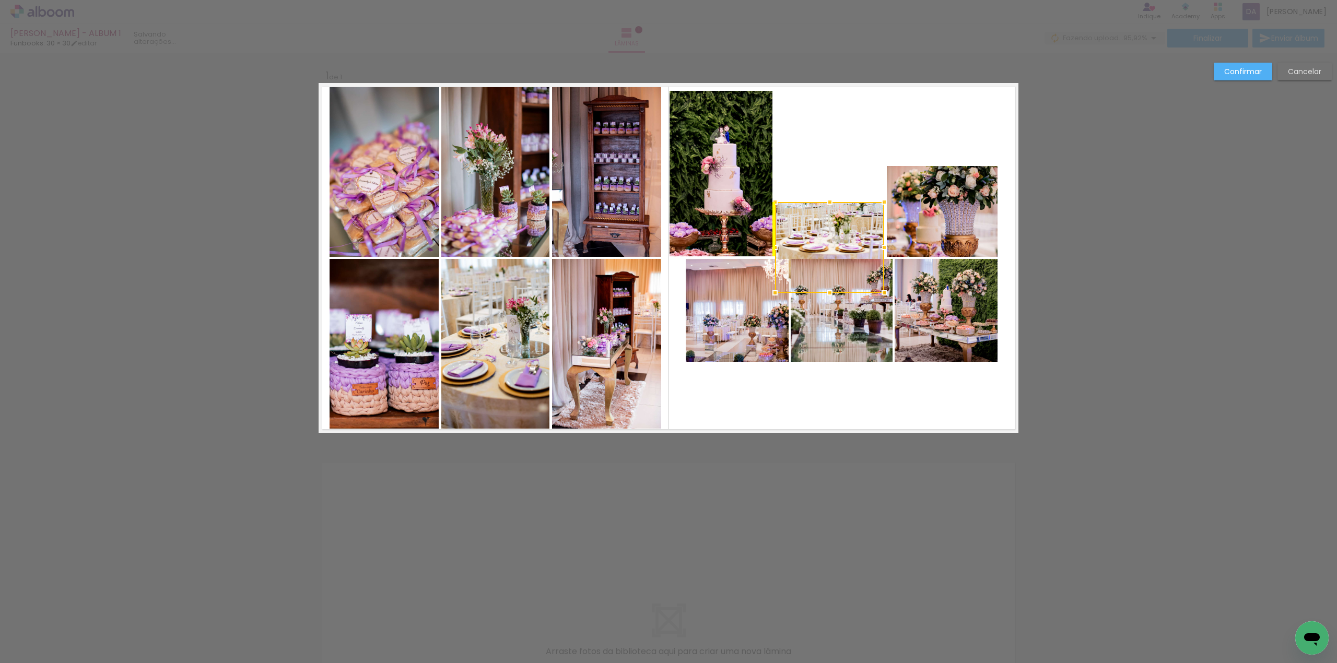
drag, startPoint x: 830, startPoint y: 207, endPoint x: 832, endPoint y: 232, distance: 25.2
click at [828, 239] on div at bounding box center [829, 247] width 109 height 91
click at [0, 0] on slot "Cancelar" at bounding box center [0, 0] width 0 height 0
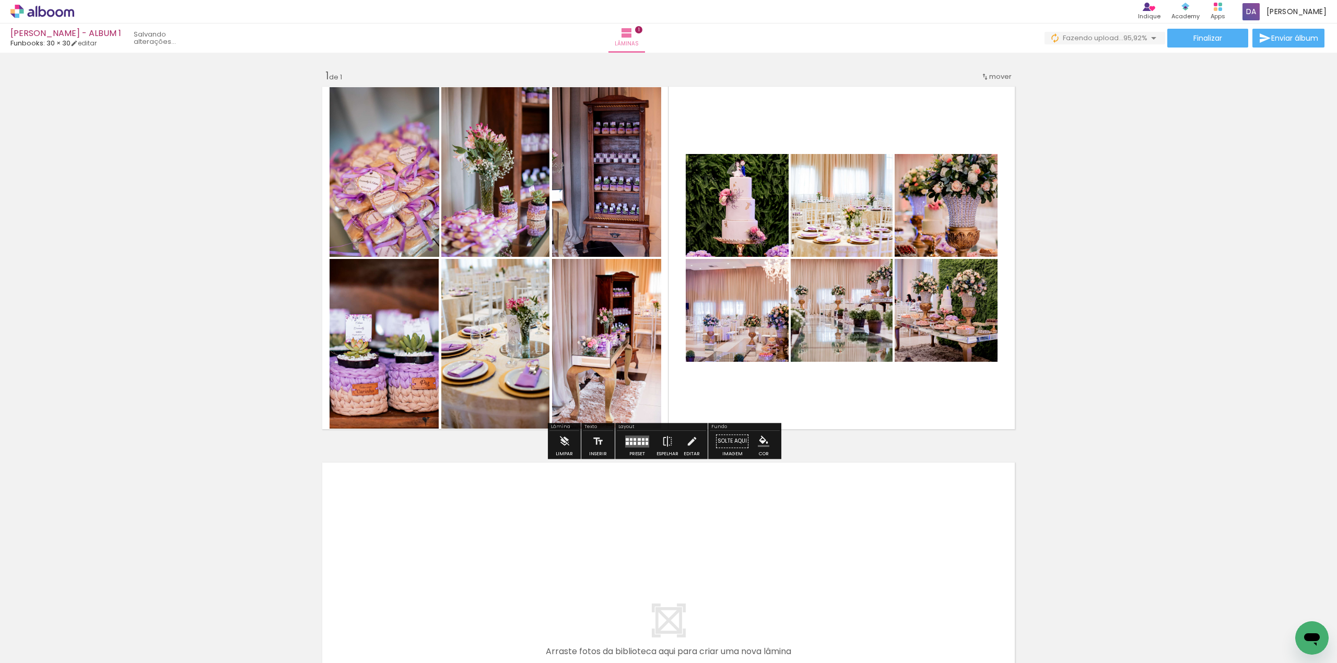
click at [728, 336] on quentale-photo at bounding box center [737, 310] width 103 height 103
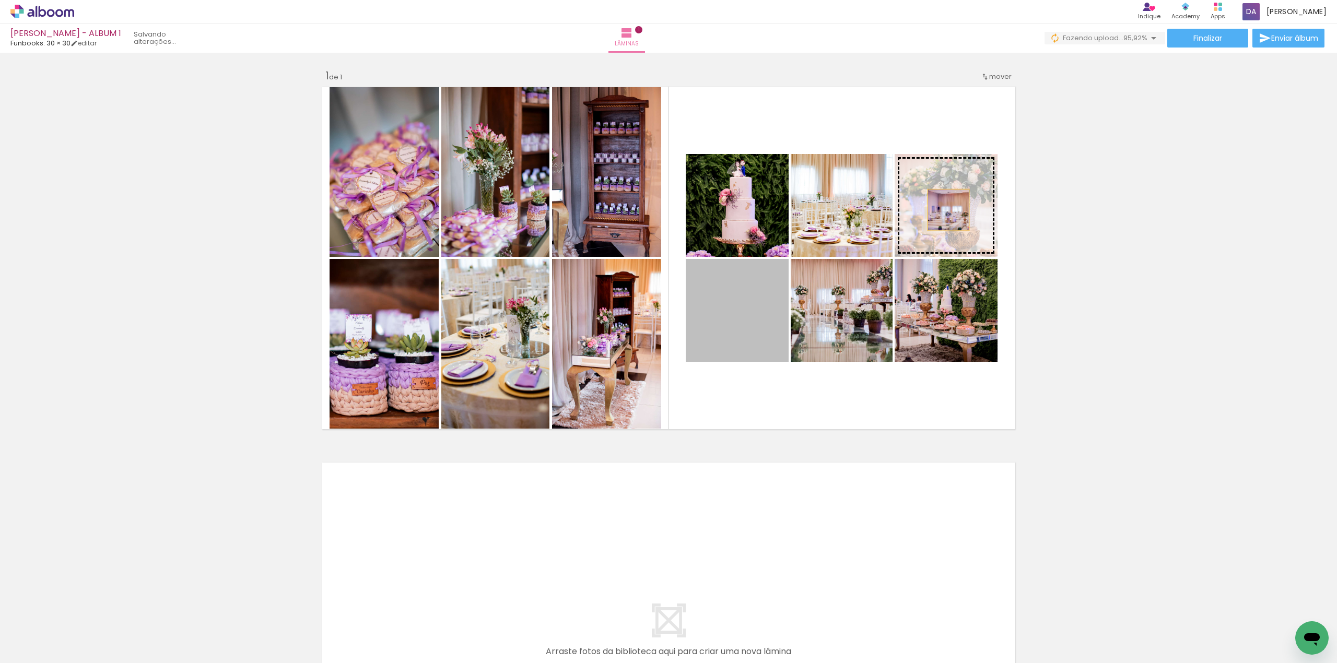
drag, startPoint x: 733, startPoint y: 335, endPoint x: 945, endPoint y: 219, distance: 240.6
click at [0, 0] on slot at bounding box center [0, 0] width 0 height 0
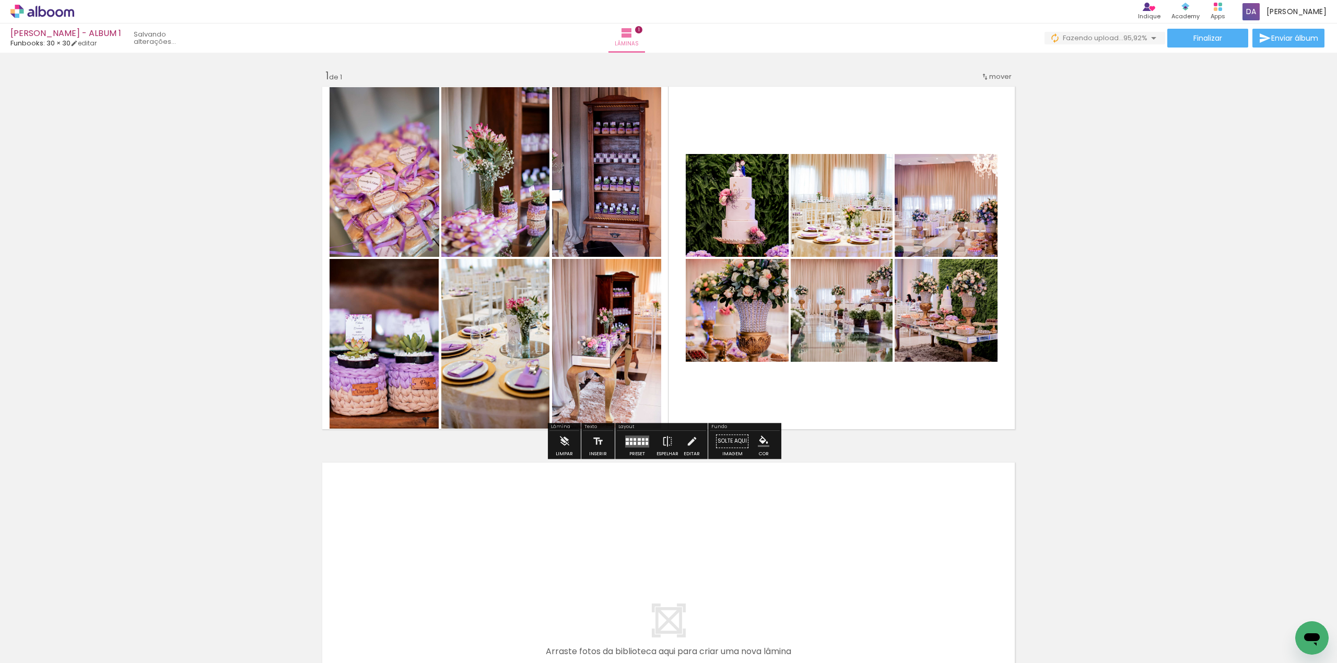
click at [726, 217] on quentale-photo at bounding box center [737, 205] width 103 height 103
click at [692, 441] on iron-icon at bounding box center [691, 441] width 11 height 21
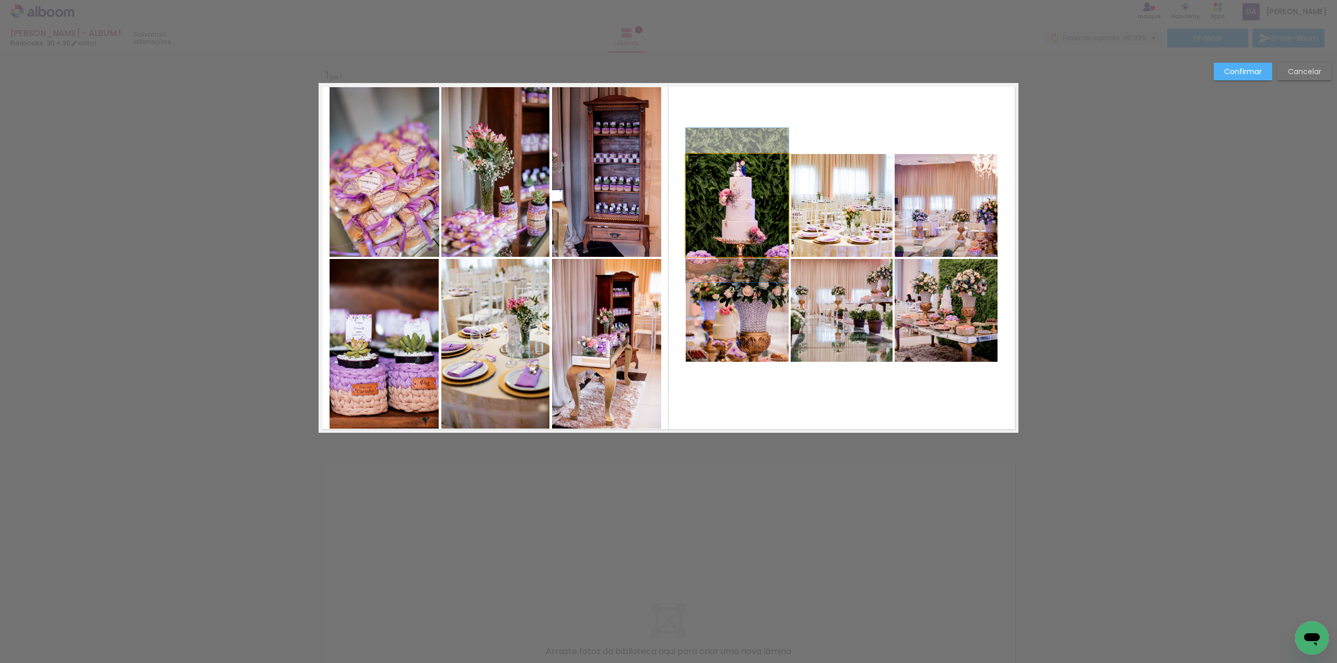
click at [738, 214] on quentale-photo at bounding box center [737, 205] width 103 height 103
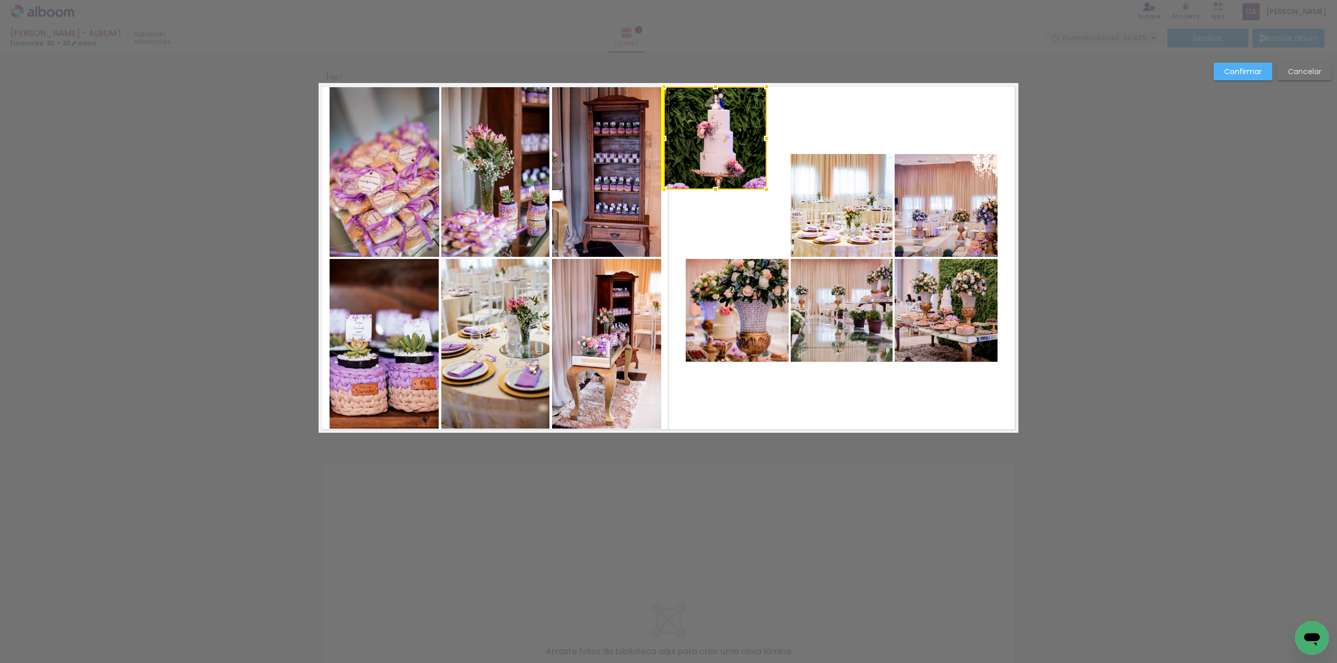
drag, startPoint x: 737, startPoint y: 196, endPoint x: 719, endPoint y: 130, distance: 68.7
click at [719, 130] on div at bounding box center [715, 138] width 103 height 103
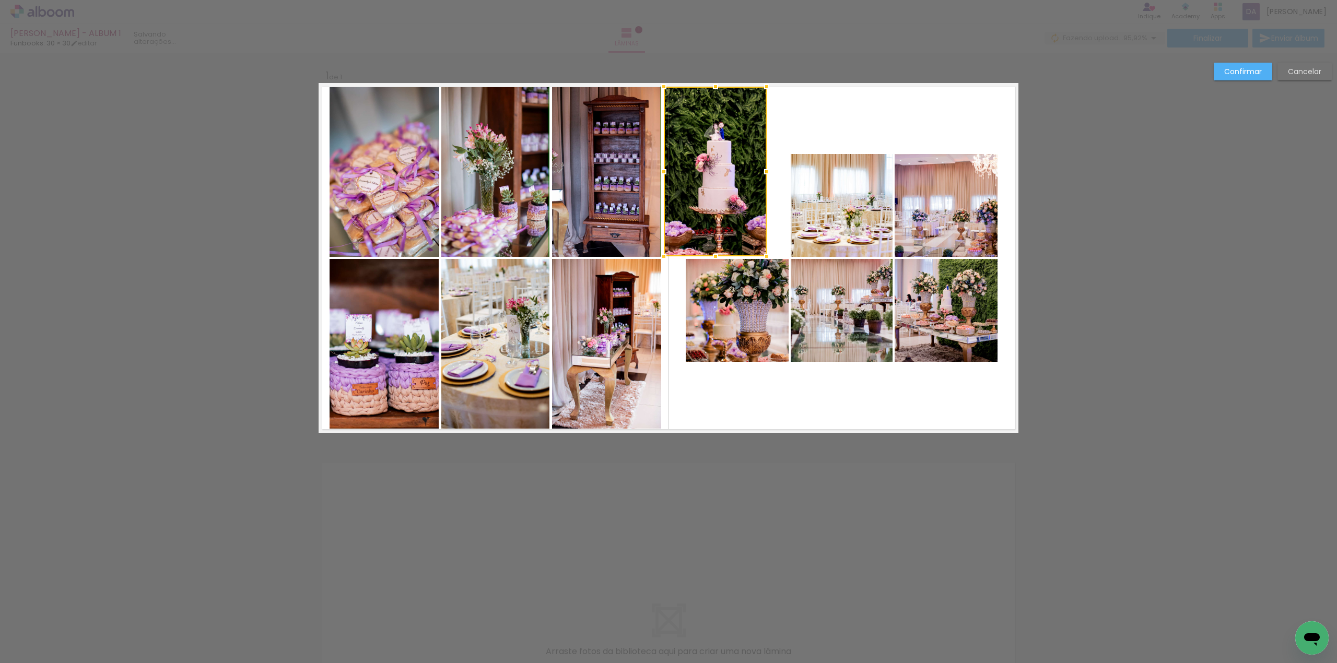
drag, startPoint x: 712, startPoint y: 190, endPoint x: 707, endPoint y: 255, distance: 64.9
click at [707, 255] on div at bounding box center [715, 256] width 21 height 21
click at [732, 331] on quentale-photo at bounding box center [737, 310] width 103 height 103
click at [711, 222] on quentale-photo at bounding box center [715, 172] width 103 height 170
drag, startPoint x: 763, startPoint y: 169, endPoint x: 772, endPoint y: 170, distance: 8.4
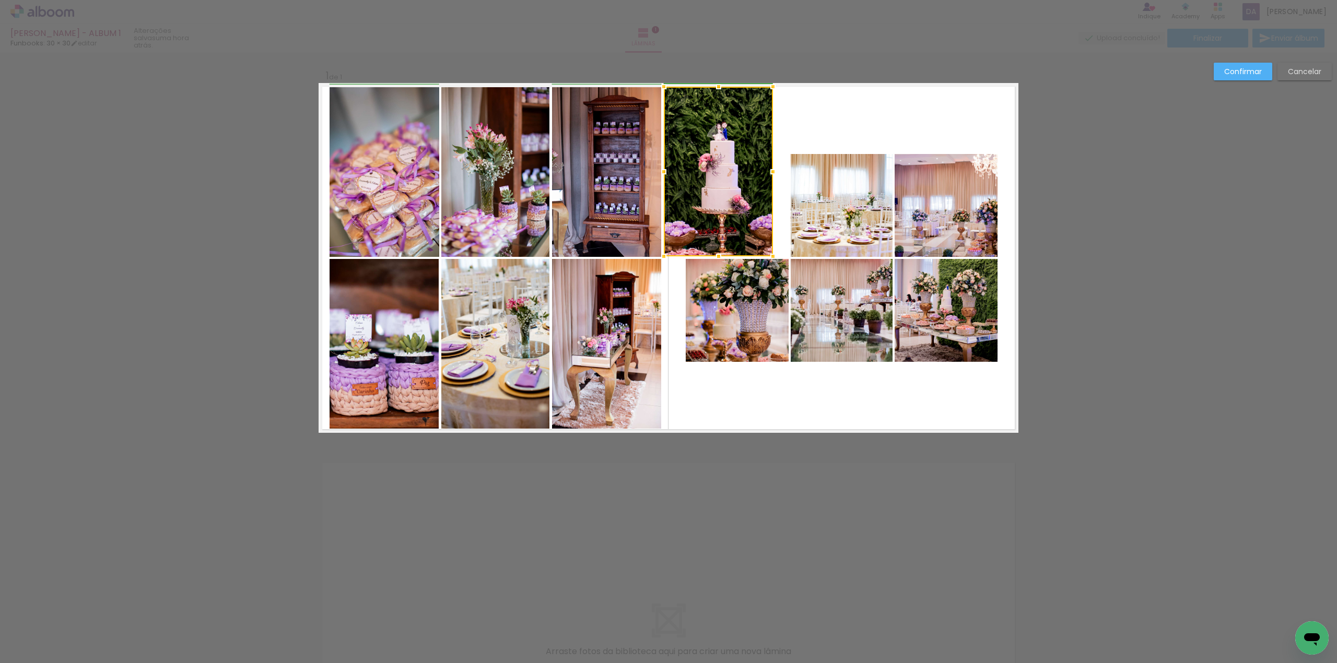
click at [772, 170] on div at bounding box center [773, 171] width 21 height 21
click at [721, 317] on quentale-photo at bounding box center [737, 310] width 103 height 103
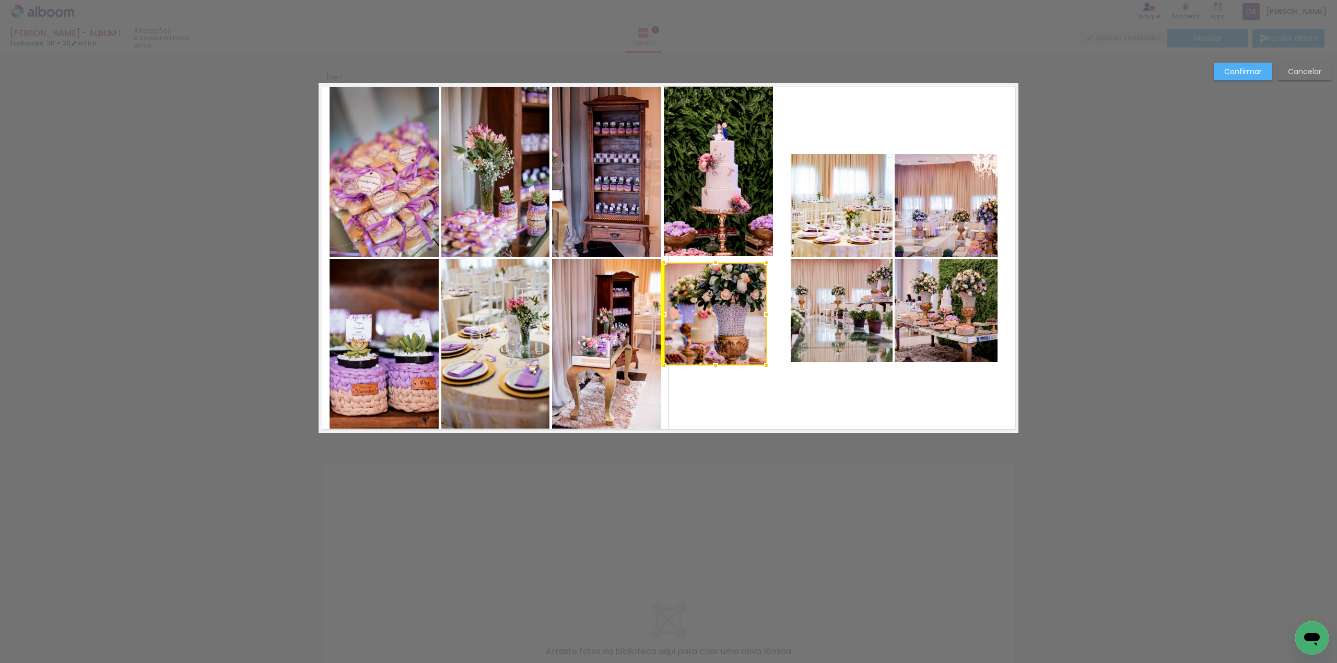
drag, startPoint x: 725, startPoint y: 301, endPoint x: 720, endPoint y: 306, distance: 7.4
click at [720, 306] on div at bounding box center [715, 314] width 103 height 103
click at [693, 304] on div at bounding box center [715, 310] width 103 height 103
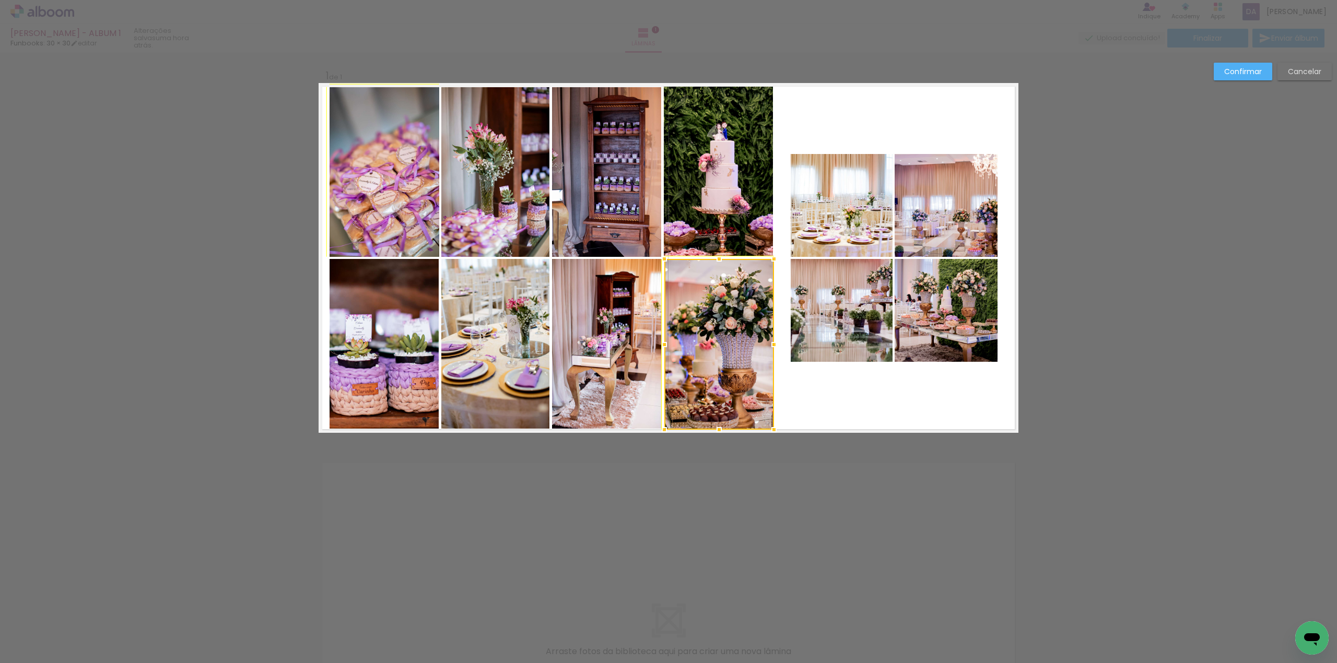
drag, startPoint x: 761, startPoint y: 362, endPoint x: 769, endPoint y: 430, distance: 69.5
click at [769, 430] on div at bounding box center [774, 429] width 21 height 21
click at [857, 228] on quentale-photo at bounding box center [842, 205] width 102 height 103
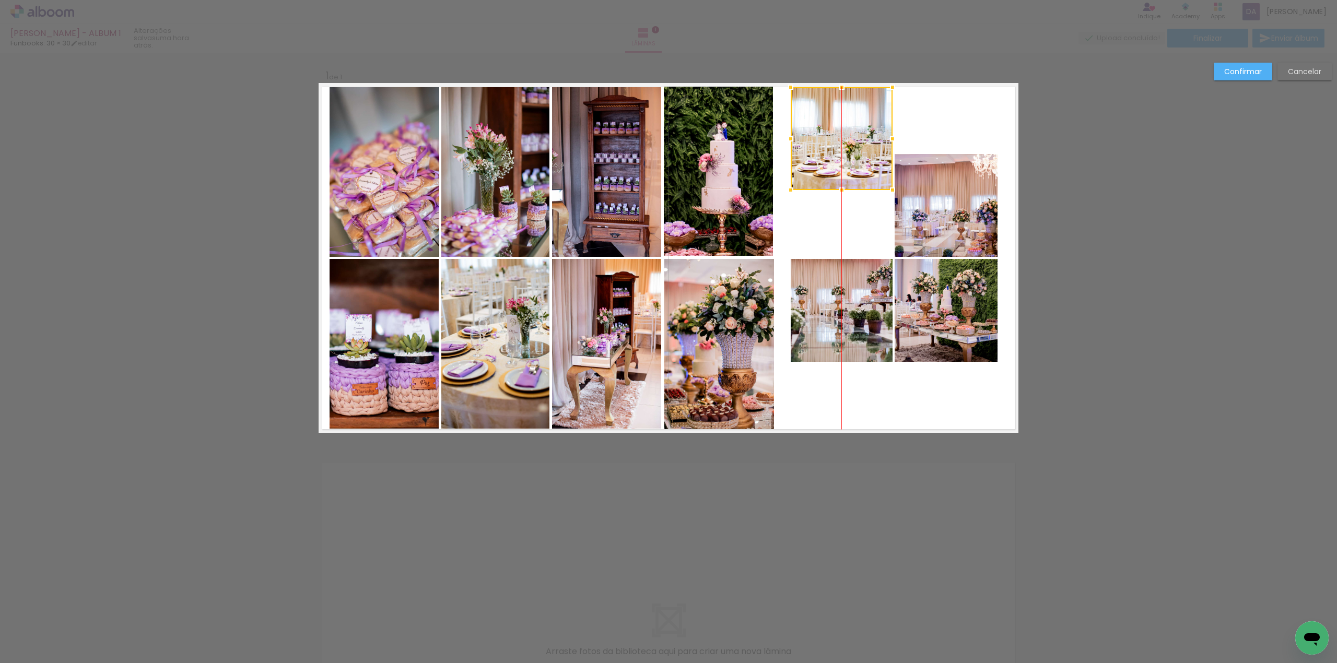
drag, startPoint x: 845, startPoint y: 192, endPoint x: 837, endPoint y: 141, distance: 52.3
click at [837, 141] on div at bounding box center [842, 138] width 102 height 103
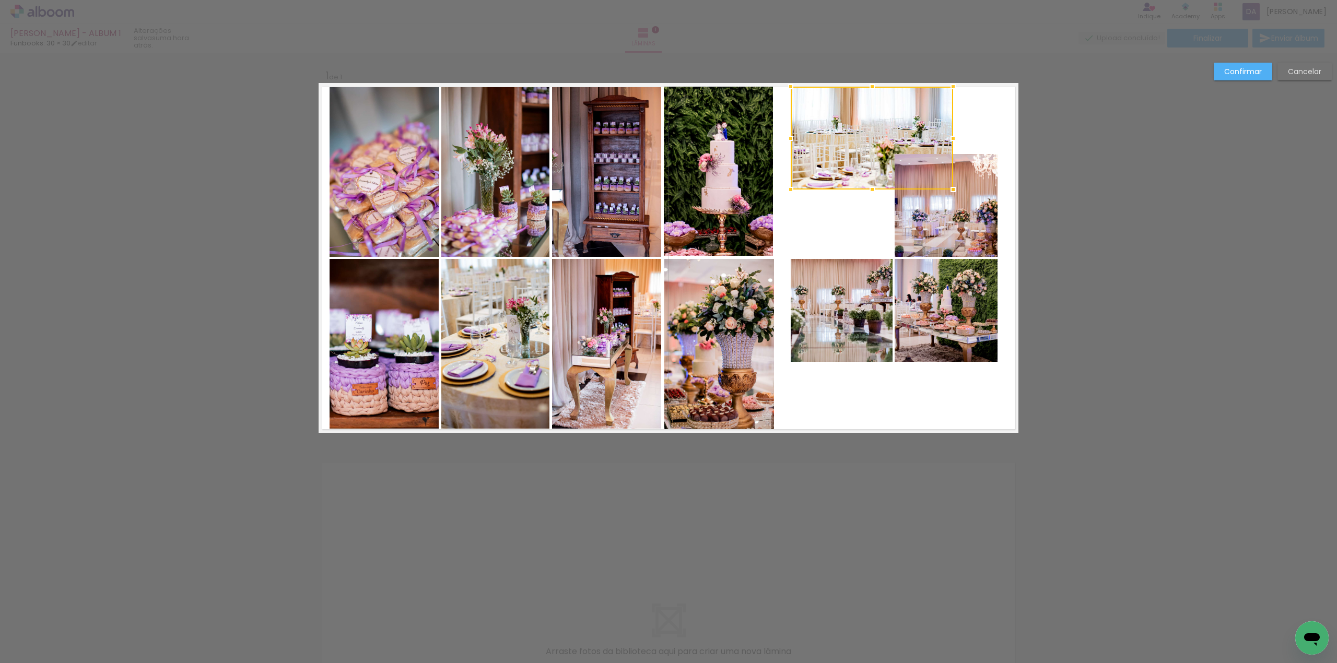
drag, startPoint x: 884, startPoint y: 140, endPoint x: 950, endPoint y: 142, distance: 65.9
click at [950, 142] on div at bounding box center [953, 138] width 21 height 21
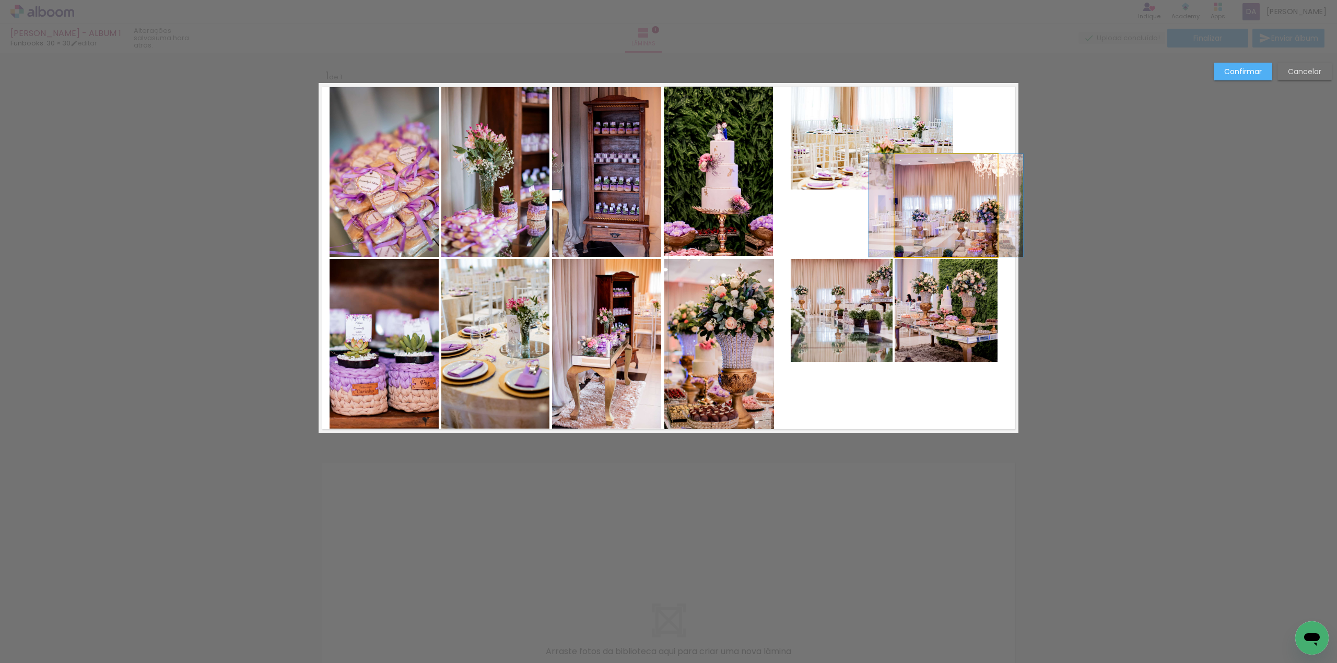
click at [943, 226] on quentale-photo at bounding box center [946, 205] width 103 height 103
click at [828, 334] on quentale-photo at bounding box center [842, 310] width 102 height 103
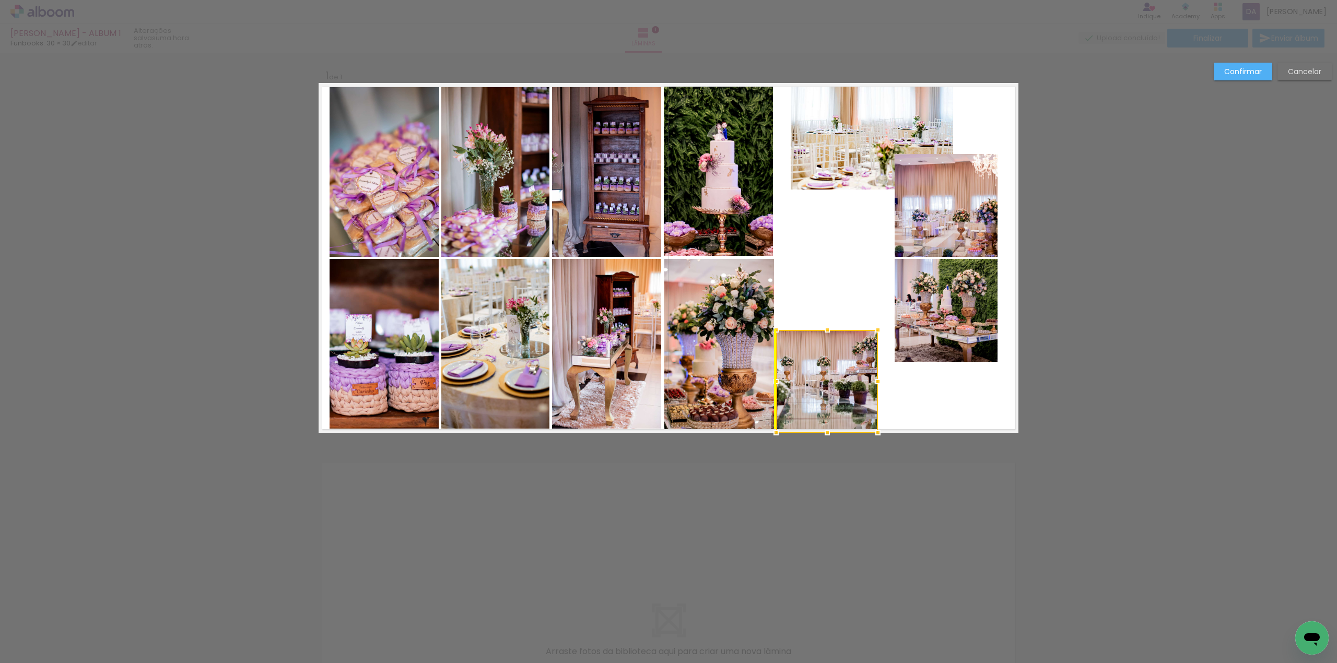
drag, startPoint x: 838, startPoint y: 343, endPoint x: 824, endPoint y: 391, distance: 49.4
click at [824, 391] on div at bounding box center [827, 381] width 102 height 103
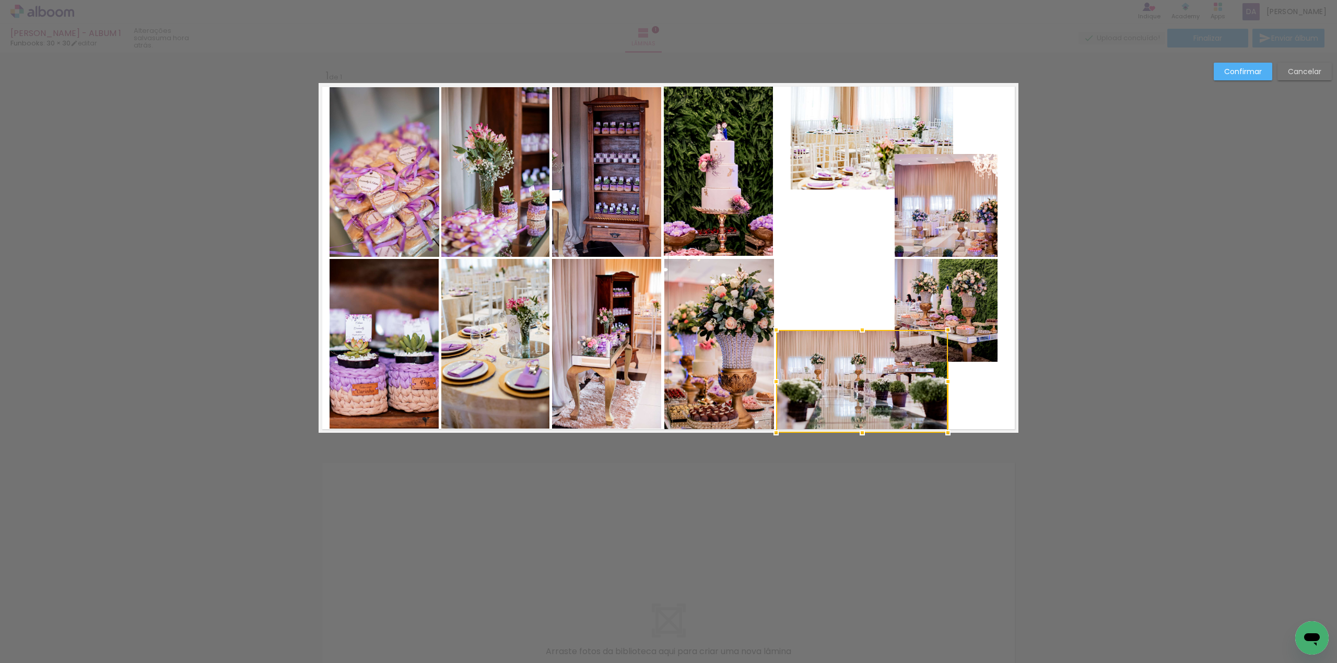
drag, startPoint x: 881, startPoint y: 383, endPoint x: 939, endPoint y: 383, distance: 58.5
click at [939, 383] on div at bounding box center [948, 381] width 21 height 21
click at [973, 295] on quentale-photo at bounding box center [946, 310] width 103 height 103
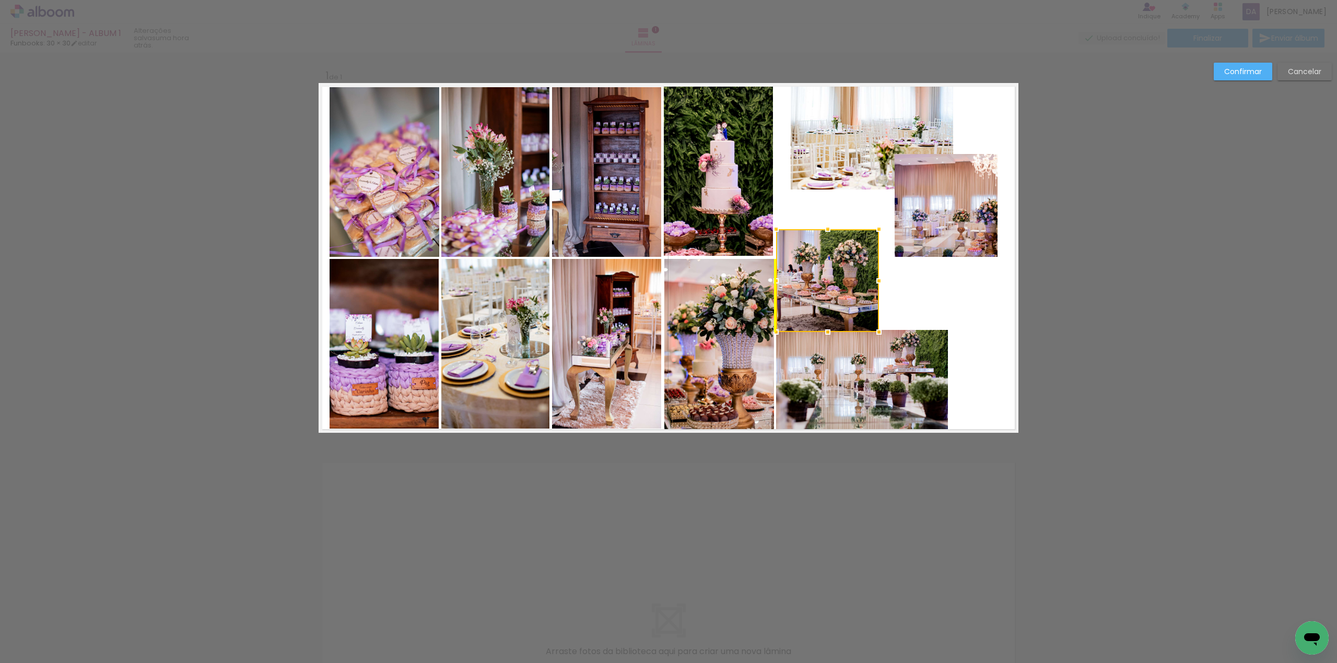
drag, startPoint x: 923, startPoint y: 273, endPoint x: 837, endPoint y: 264, distance: 86.1
click at [837, 264] on div at bounding box center [827, 280] width 103 height 103
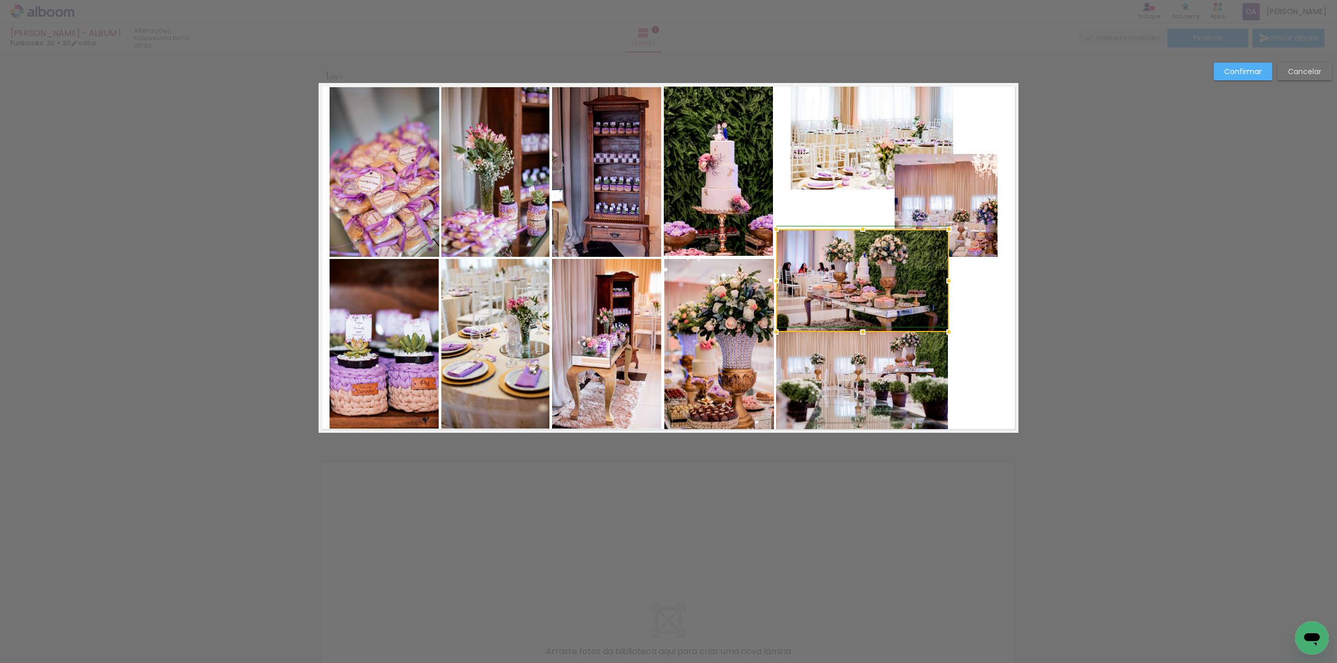
drag, startPoint x: 878, startPoint y: 280, endPoint x: 945, endPoint y: 283, distance: 66.9
click at [945, 283] on div at bounding box center [949, 281] width 21 height 21
click at [961, 212] on quentale-photo at bounding box center [946, 205] width 103 height 103
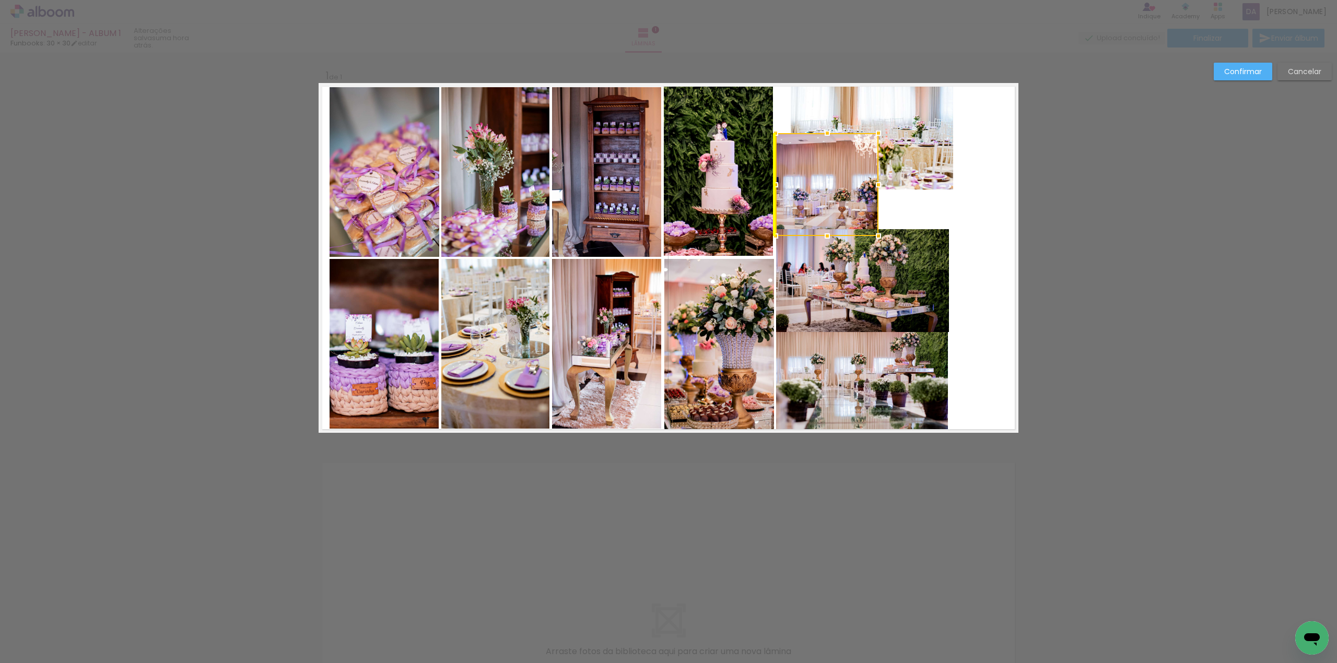
drag, startPoint x: 941, startPoint y: 205, endPoint x: 819, endPoint y: 184, distance: 123.5
click at [819, 184] on div at bounding box center [827, 184] width 103 height 103
click at [0, 0] on slot "Cancelar" at bounding box center [0, 0] width 0 height 0
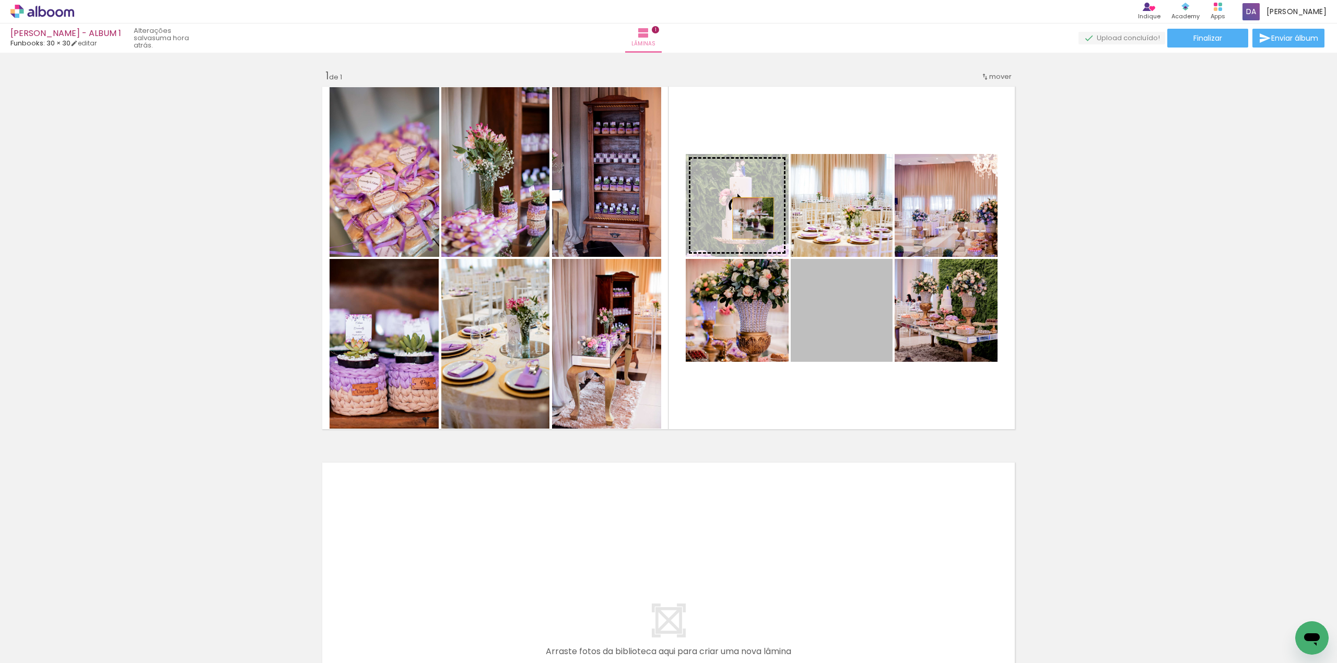
drag, startPoint x: 834, startPoint y: 324, endPoint x: 748, endPoint y: 218, distance: 136.3
click at [0, 0] on slot at bounding box center [0, 0] width 0 height 0
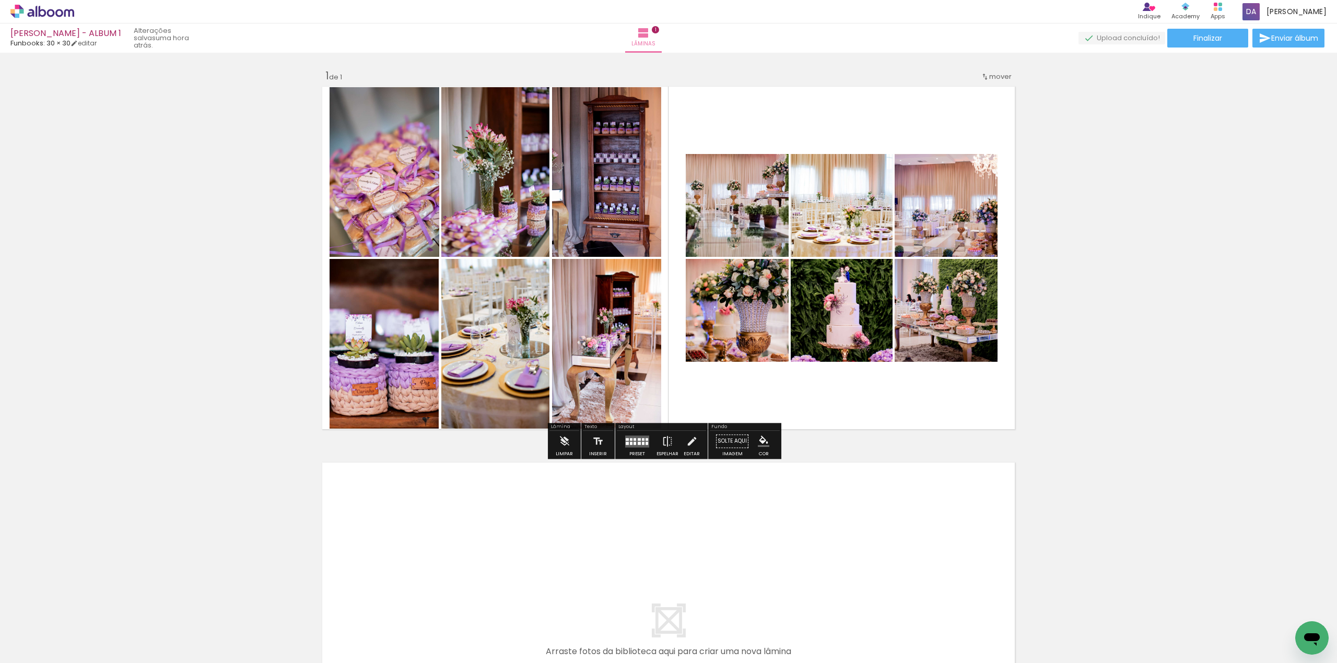
click at [642, 439] on div at bounding box center [643, 439] width 3 height 3
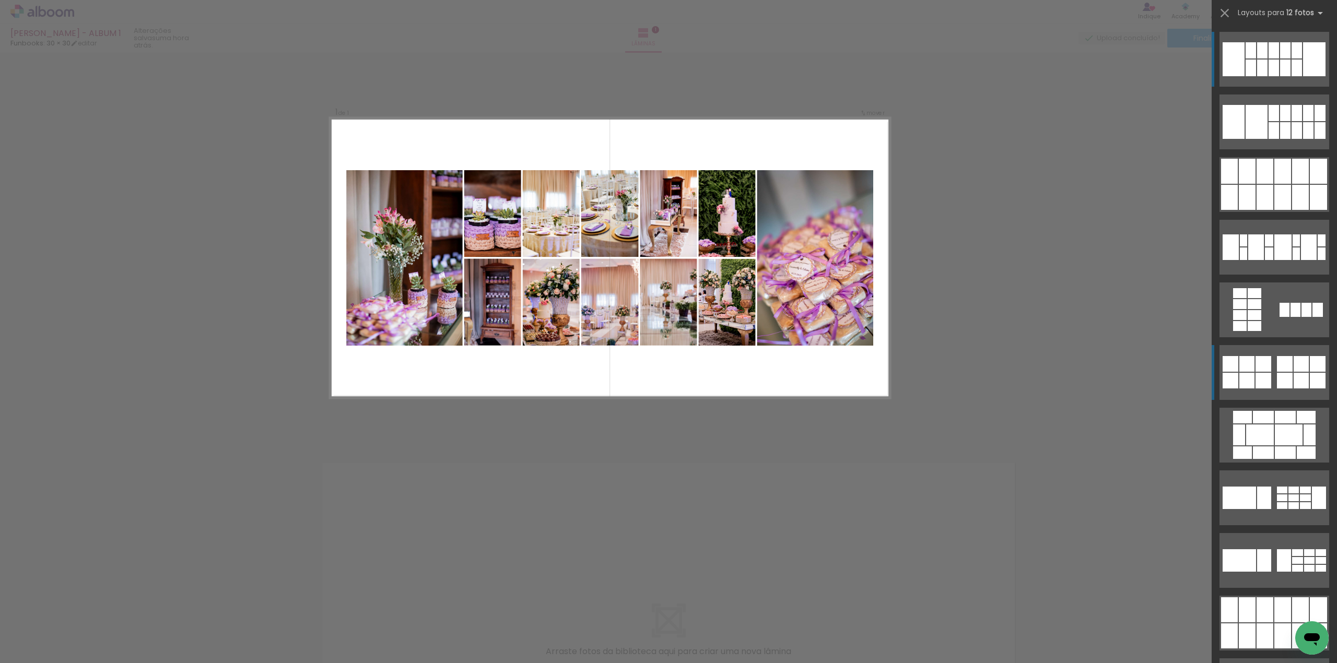
click at [1261, 56] on div at bounding box center [1262, 50] width 10 height 16
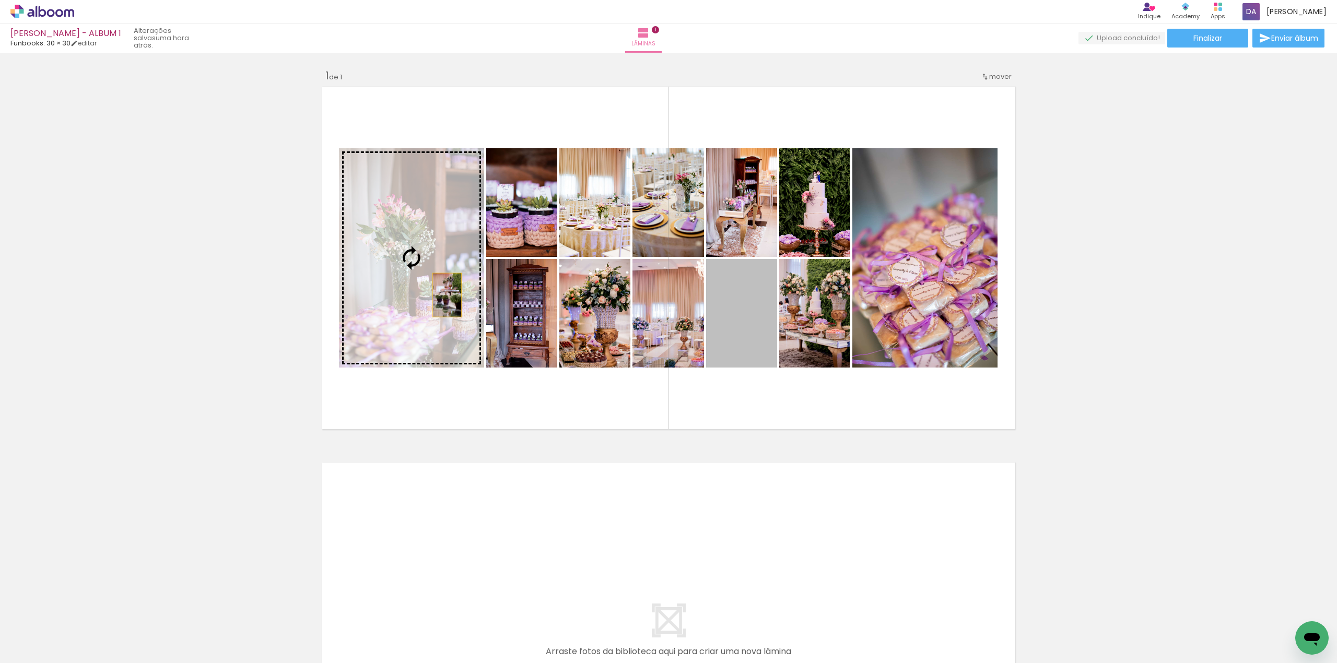
drag, startPoint x: 746, startPoint y: 346, endPoint x: 431, endPoint y: 293, distance: 319.5
click at [0, 0] on slot at bounding box center [0, 0] width 0 height 0
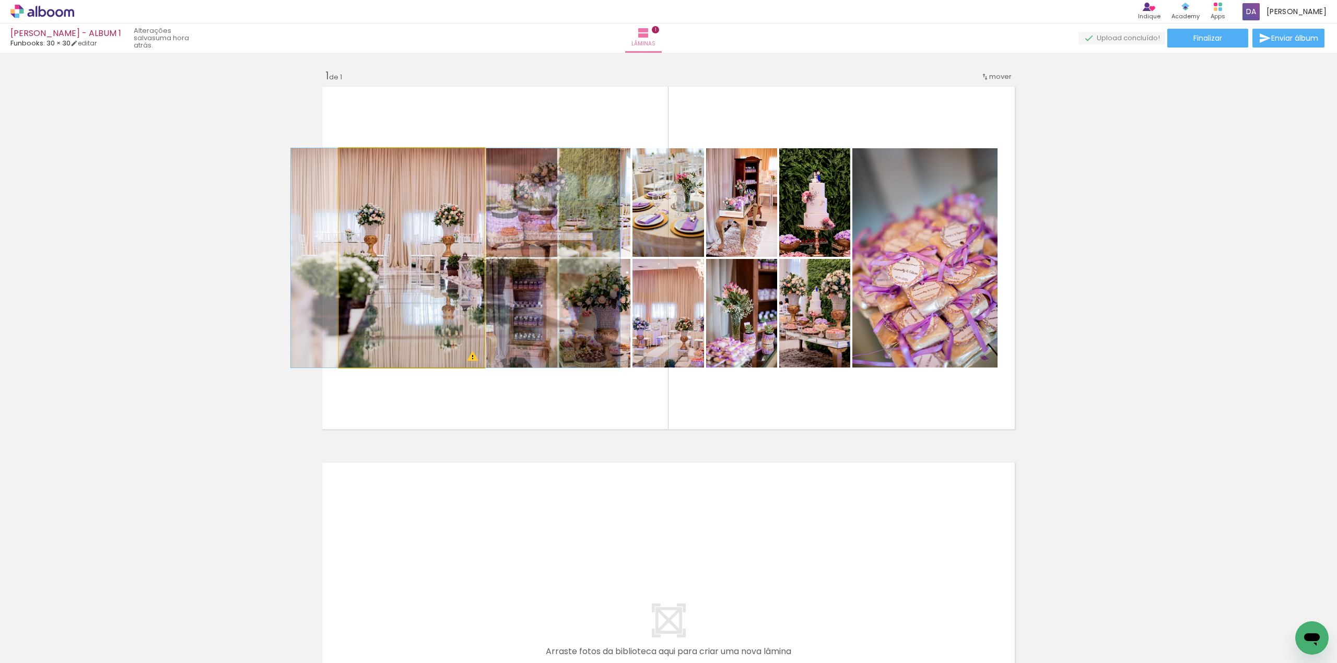
drag, startPoint x: 375, startPoint y: 289, endPoint x: 419, endPoint y: 287, distance: 44.0
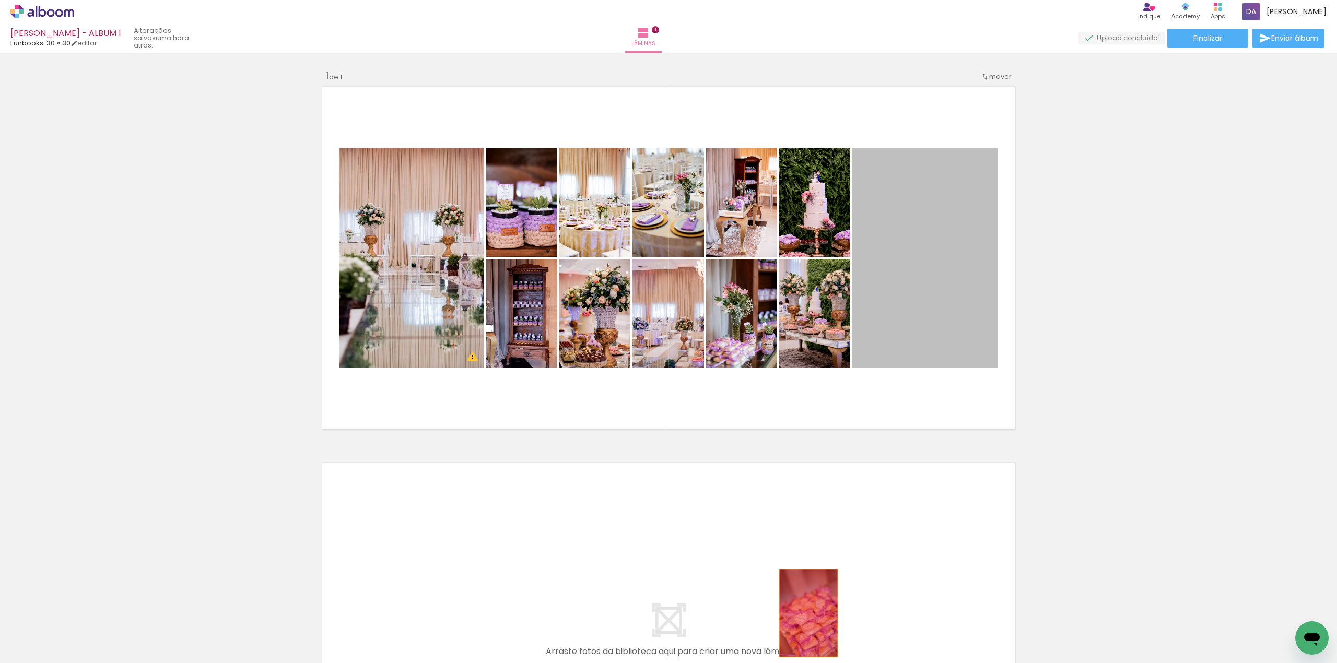
drag, startPoint x: 926, startPoint y: 316, endPoint x: 803, endPoint y: 613, distance: 322.1
click at [803, 613] on quentale-workspace at bounding box center [668, 331] width 1337 height 663
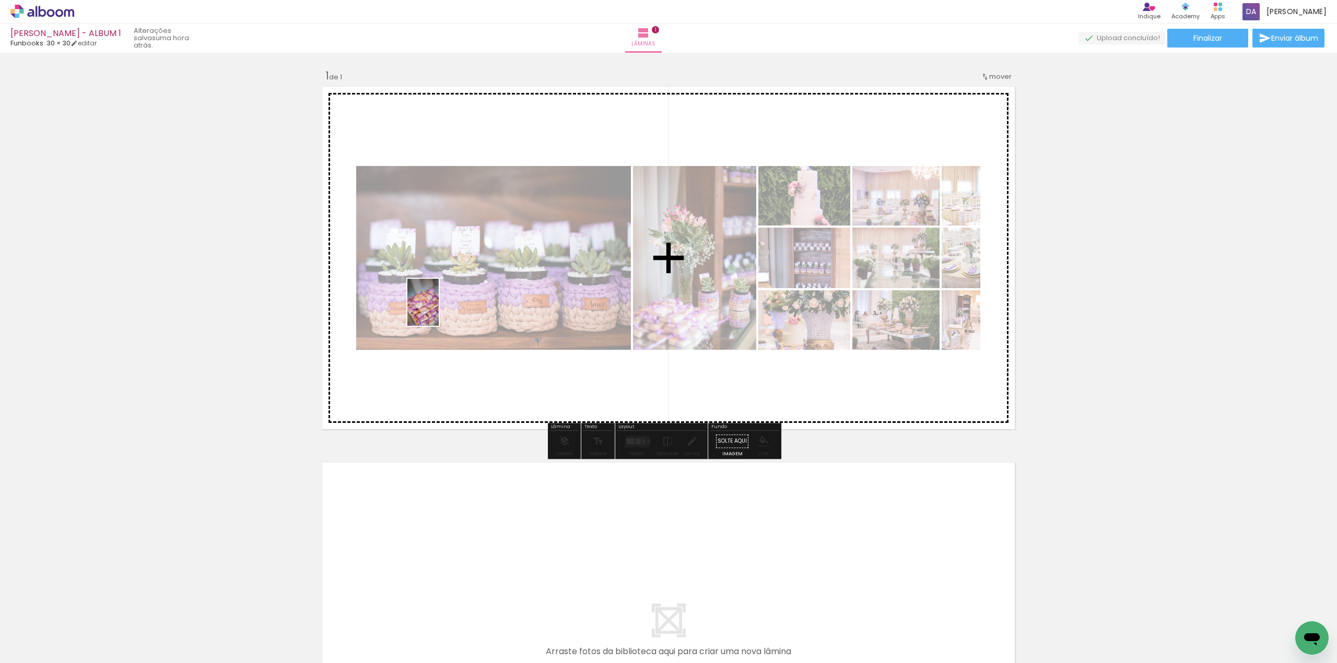
drag, startPoint x: 102, startPoint y: 630, endPoint x: 481, endPoint y: 320, distance: 489.3
click at [470, 283] on quentale-workspace at bounding box center [668, 331] width 1337 height 663
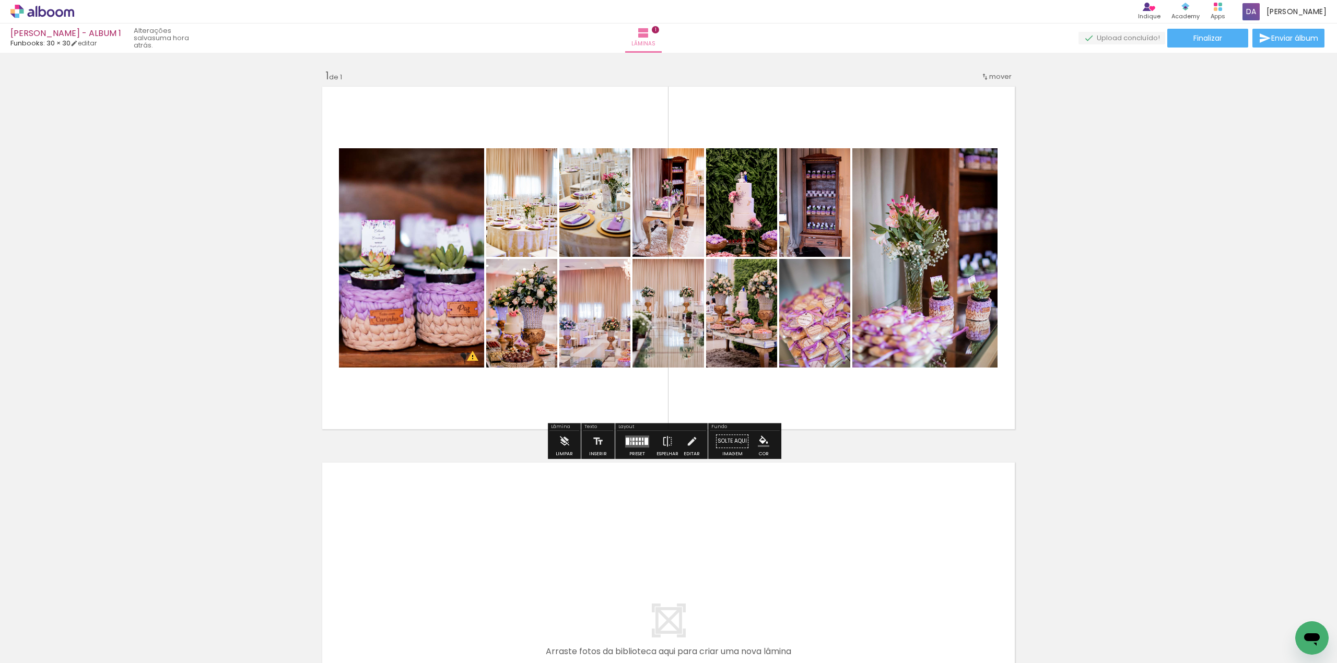
click at [633, 441] on div at bounding box center [634, 439] width 2 height 3
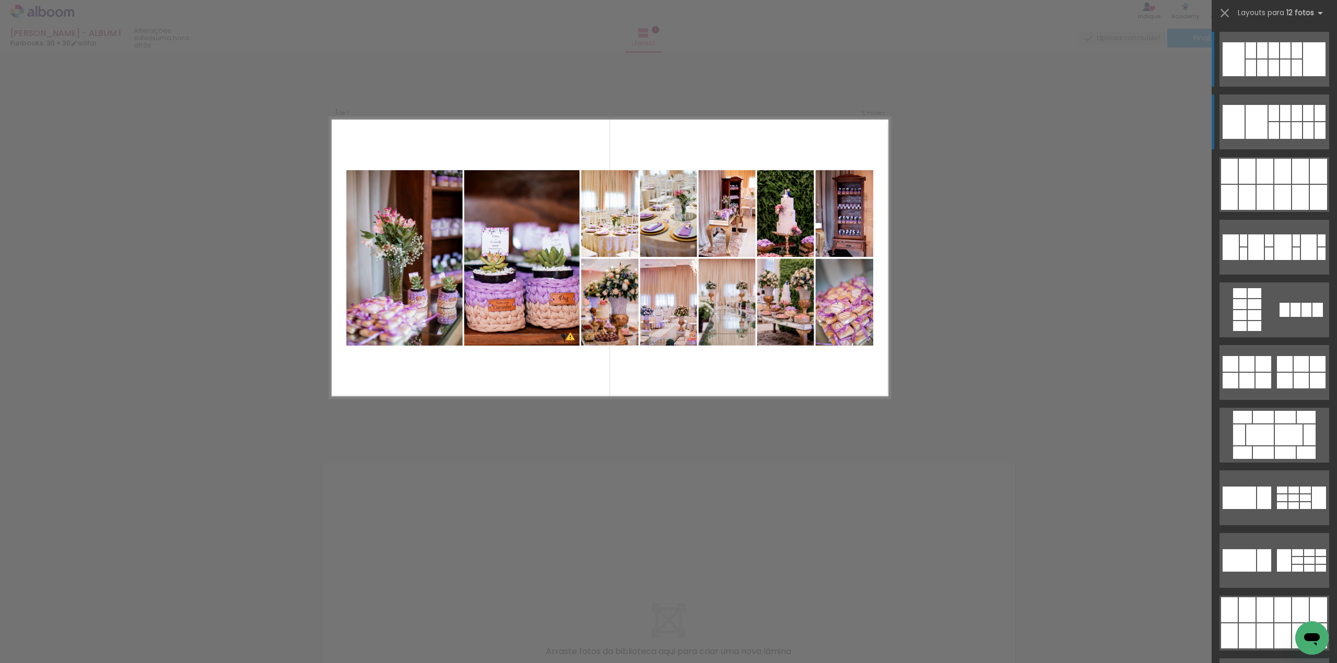
click at [1303, 134] on div at bounding box center [1308, 130] width 10 height 17
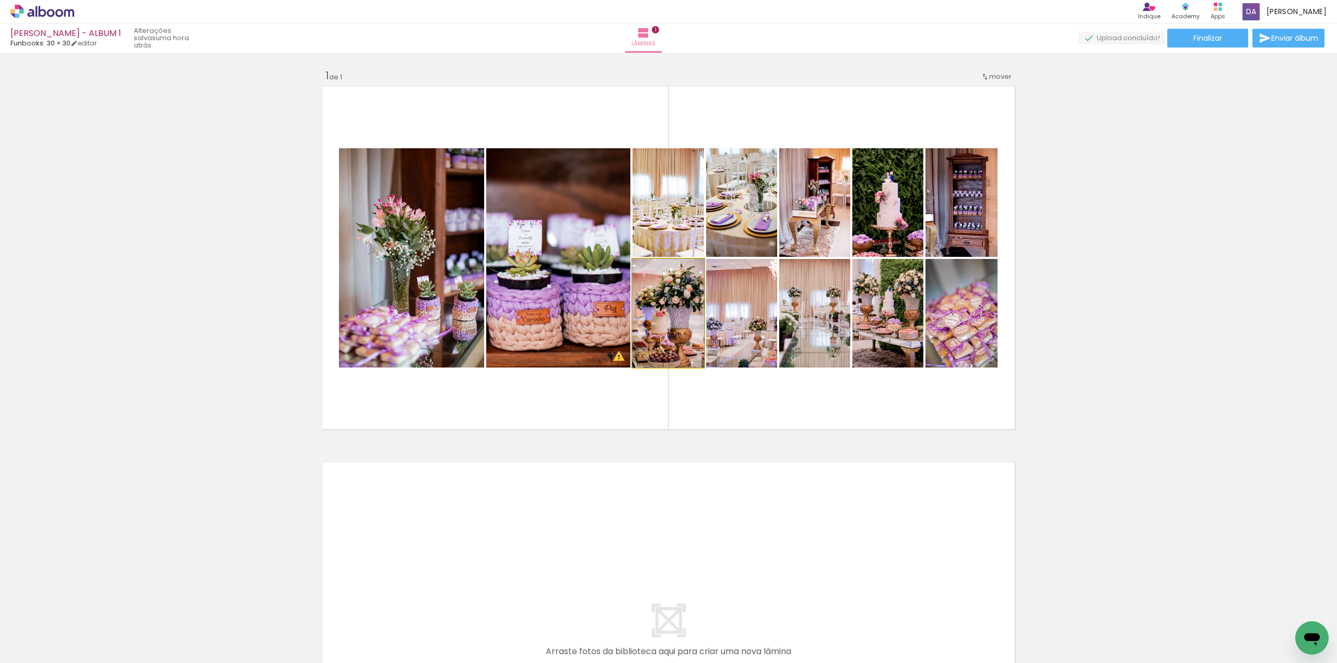
click at [675, 339] on quentale-photo at bounding box center [669, 313] width 72 height 109
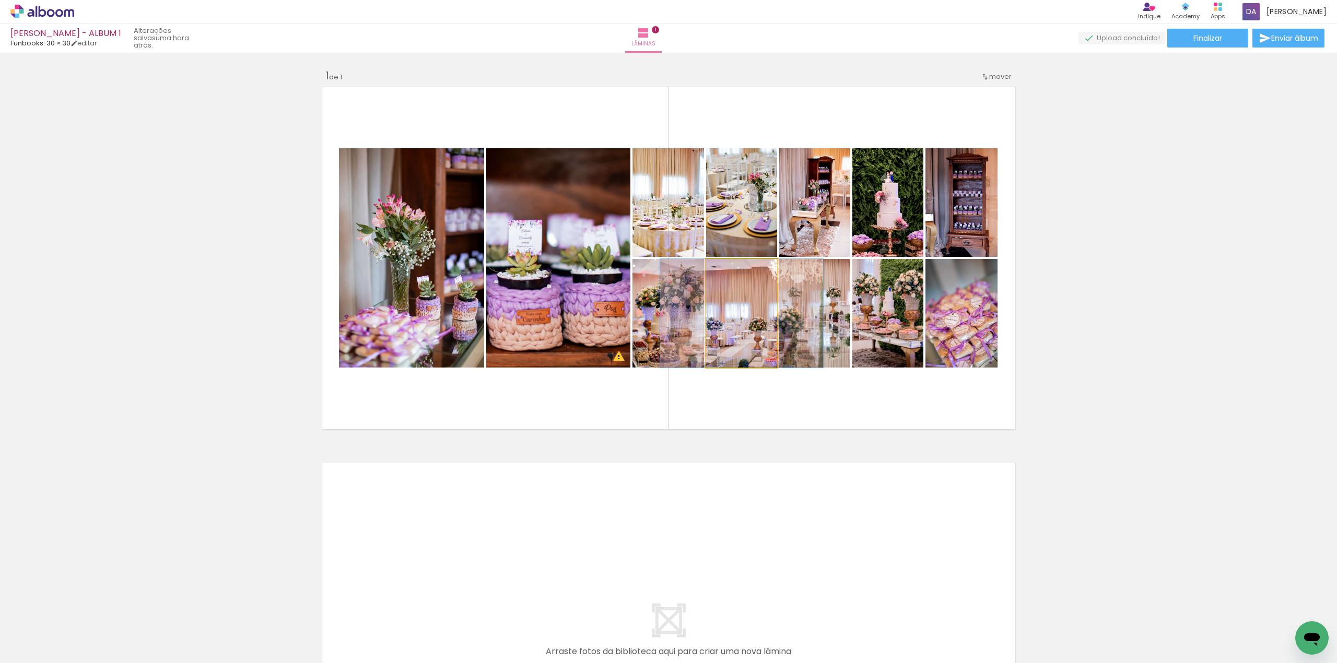
click at [731, 339] on quentale-photo at bounding box center [741, 313] width 71 height 109
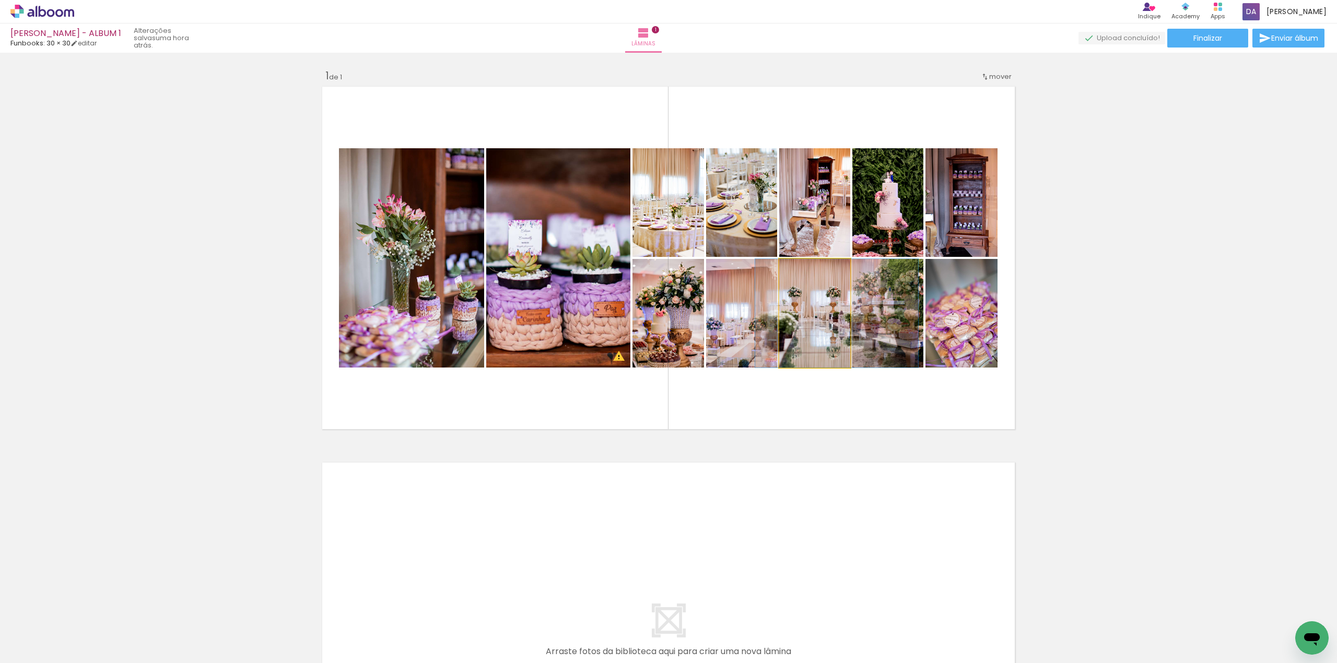
click at [818, 324] on quentale-photo at bounding box center [814, 313] width 71 height 109
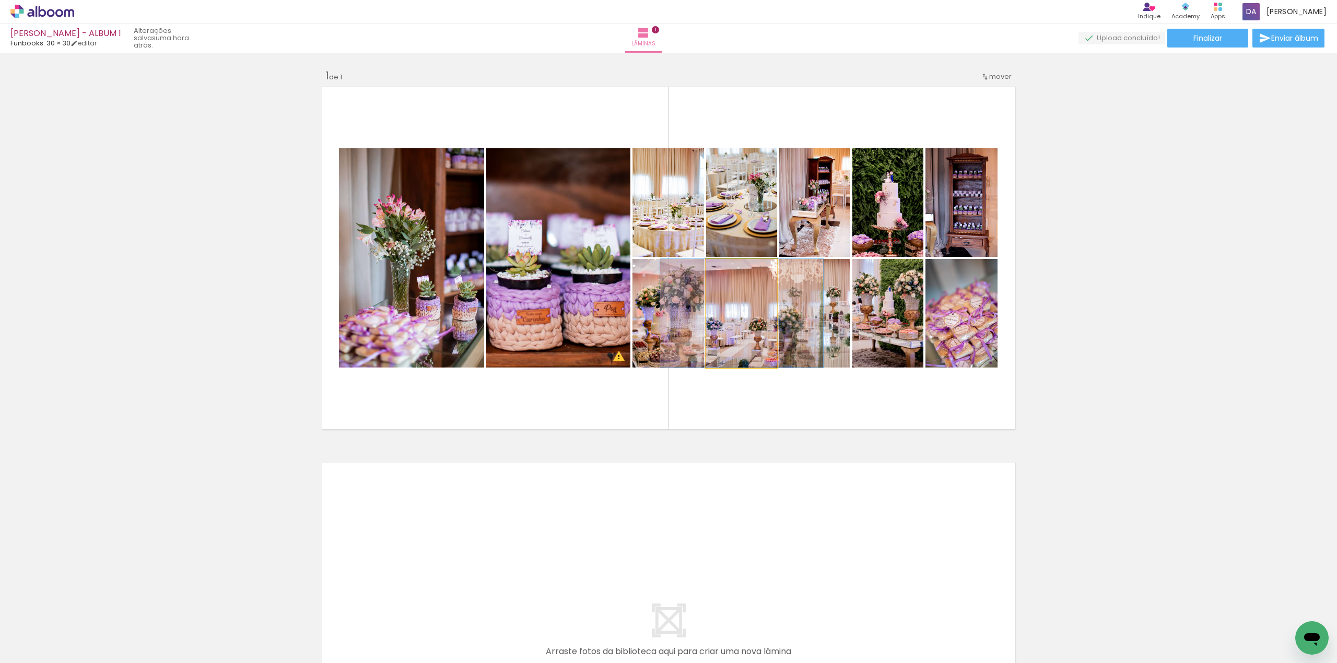
click at [736, 332] on quentale-photo at bounding box center [741, 313] width 71 height 109
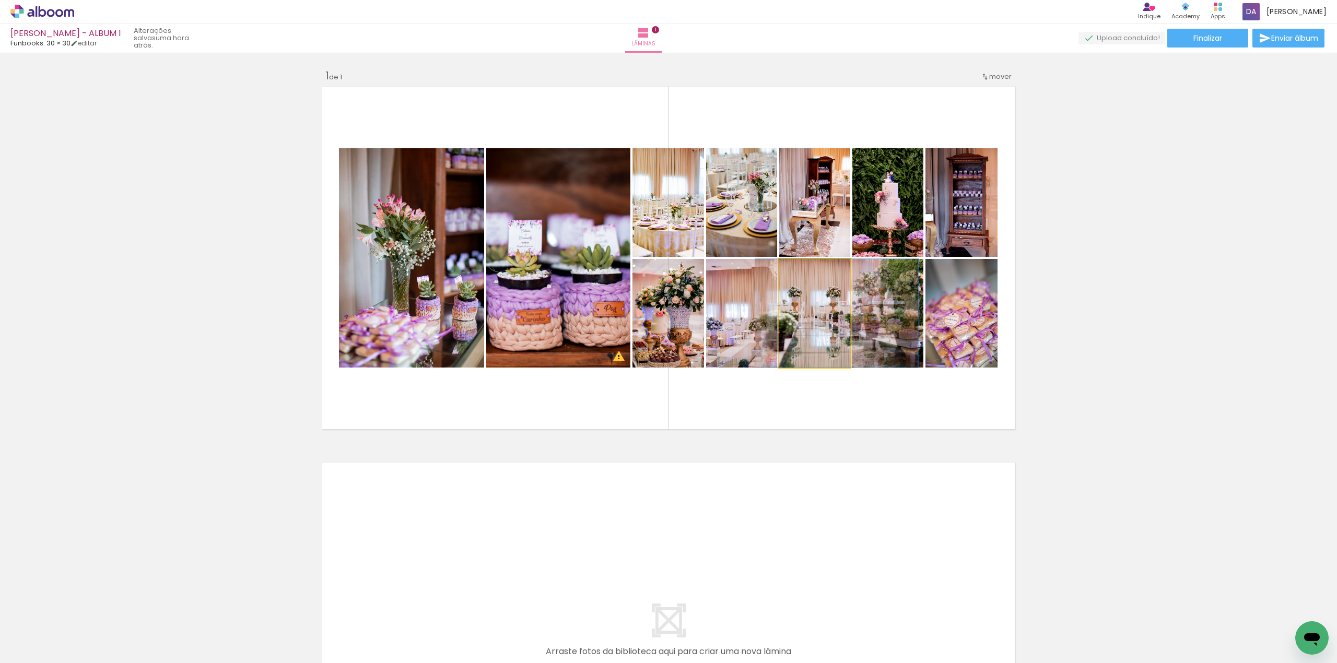
click at [808, 334] on quentale-photo at bounding box center [814, 313] width 71 height 109
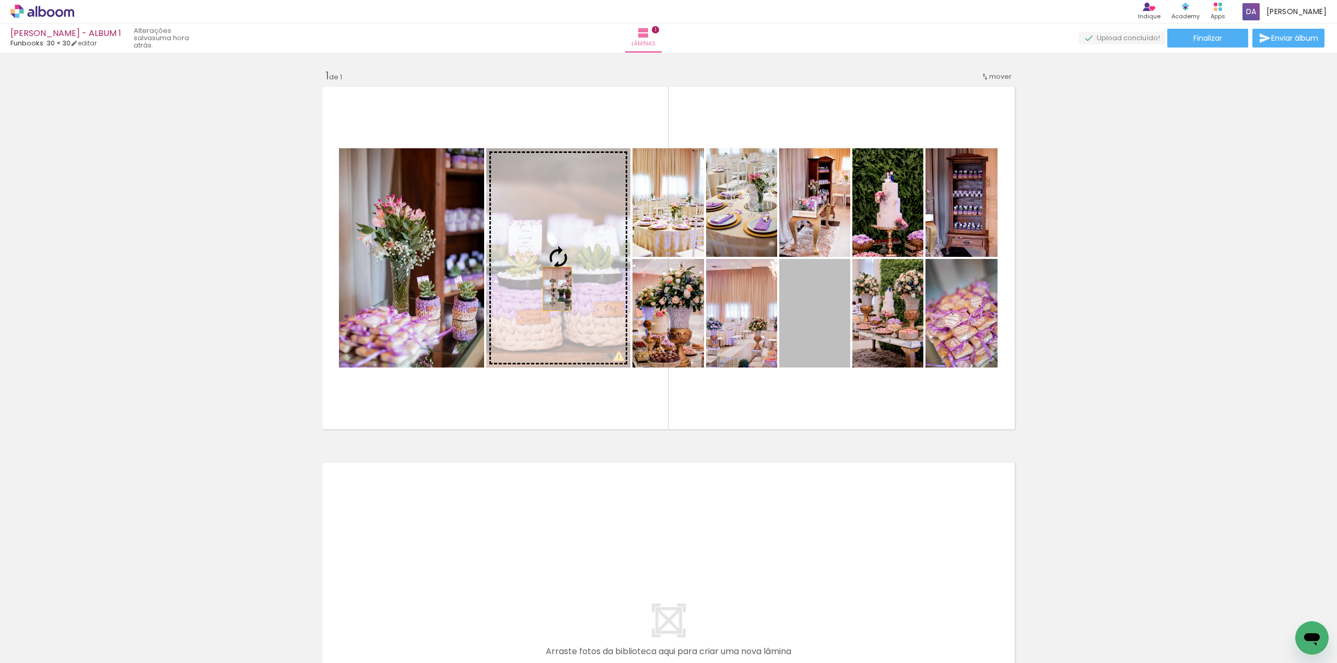
drag, startPoint x: 807, startPoint y: 335, endPoint x: 576, endPoint y: 292, distance: 235.0
click at [0, 0] on slot at bounding box center [0, 0] width 0 height 0
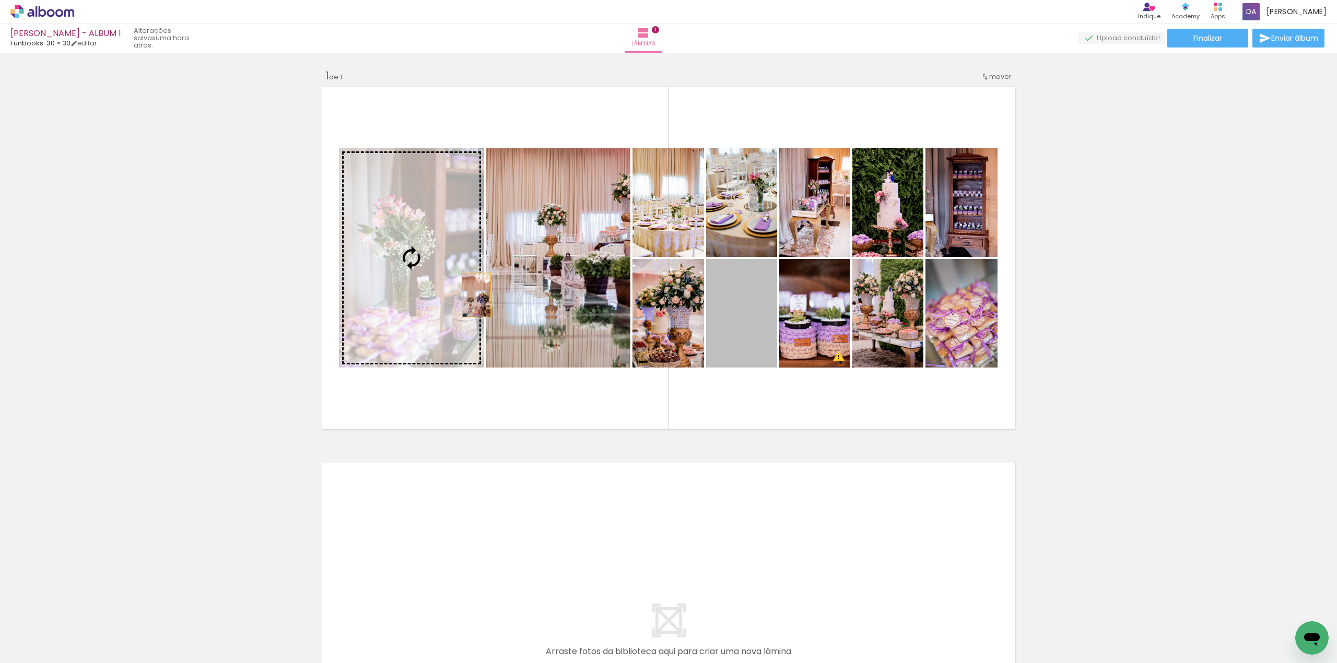
drag, startPoint x: 733, startPoint y: 333, endPoint x: 375, endPoint y: 266, distance: 364.6
click at [0, 0] on slot at bounding box center [0, 0] width 0 height 0
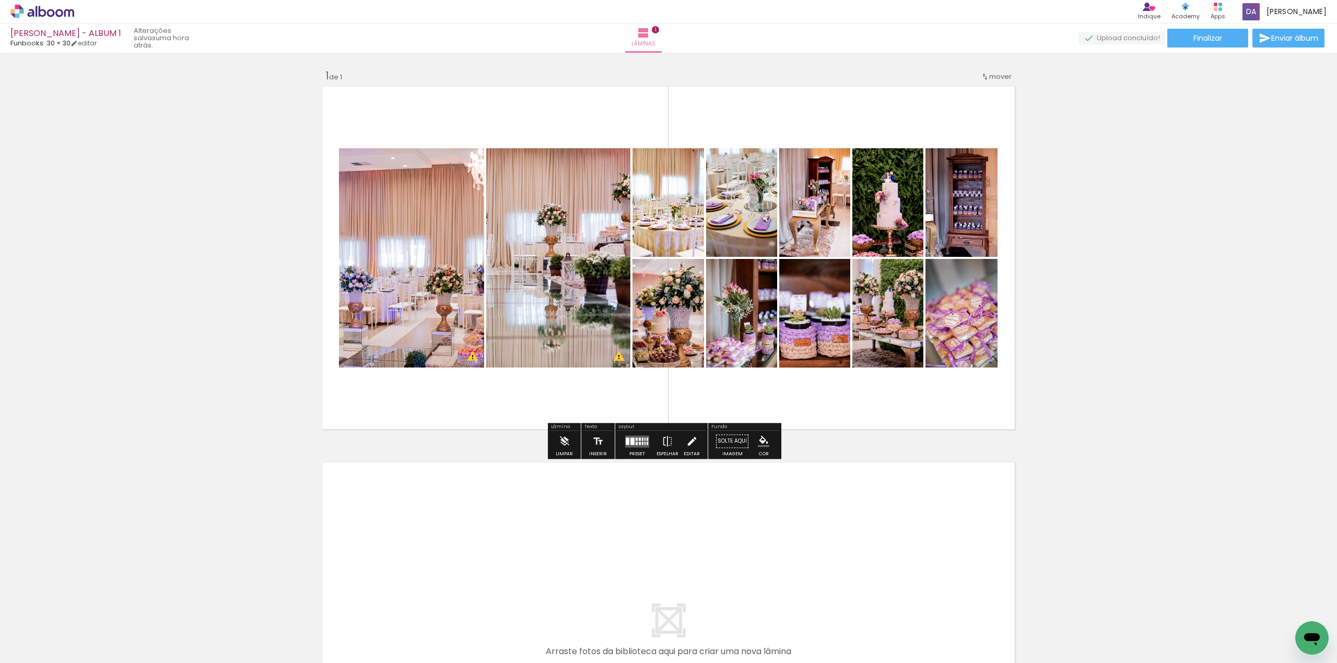
click at [690, 444] on iron-icon at bounding box center [691, 441] width 11 height 21
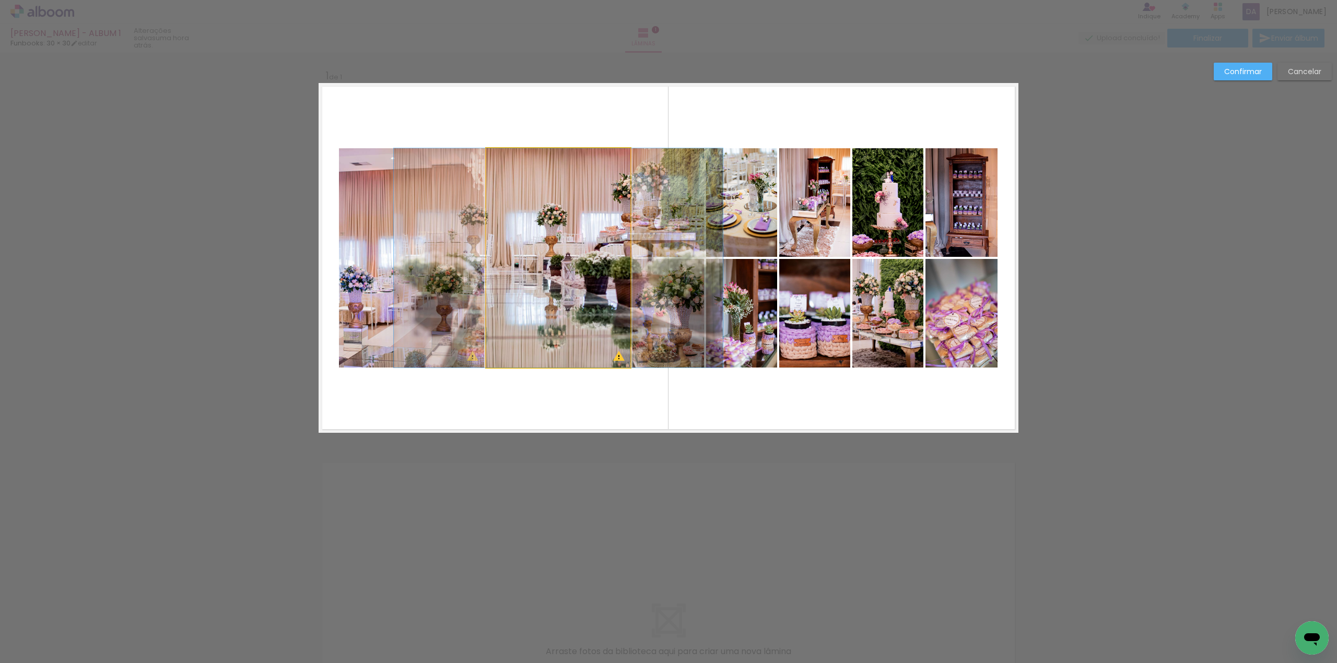
click at [589, 293] on quentale-photo at bounding box center [558, 257] width 144 height 219
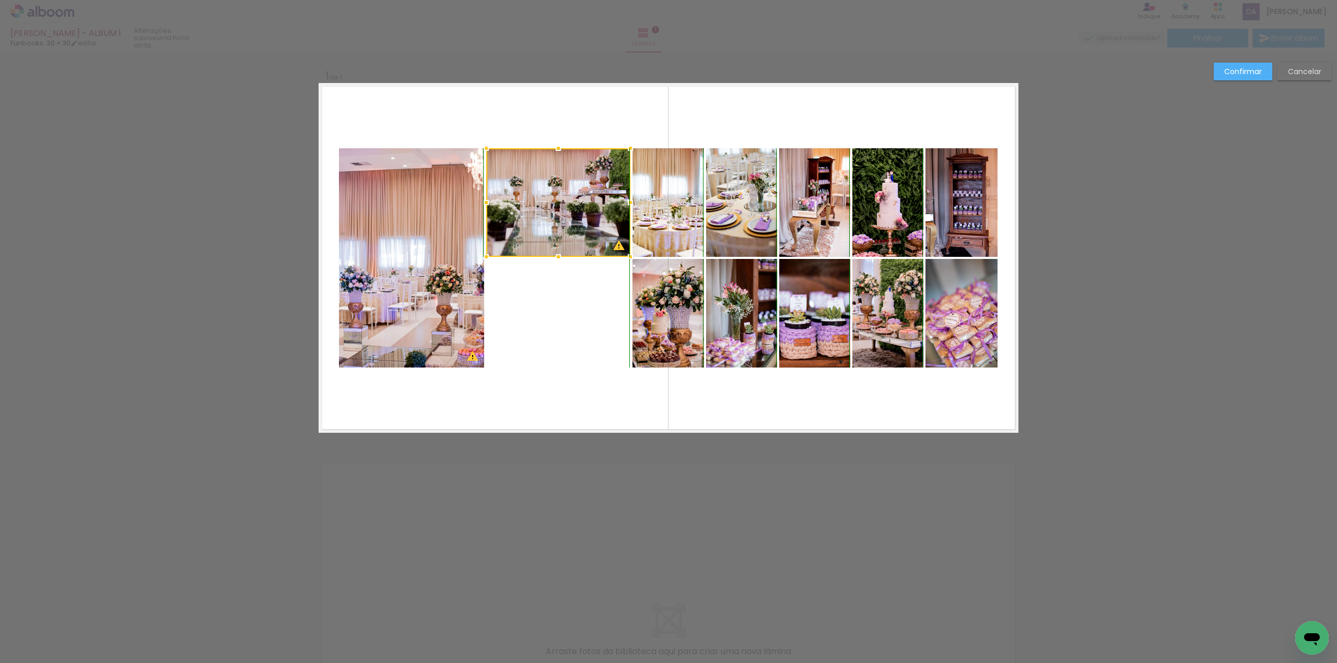
drag, startPoint x: 555, startPoint y: 362, endPoint x: 554, endPoint y: 253, distance: 109.2
click at [554, 253] on div at bounding box center [558, 257] width 21 height 21
click at [384, 333] on quentale-photo at bounding box center [411, 257] width 145 height 219
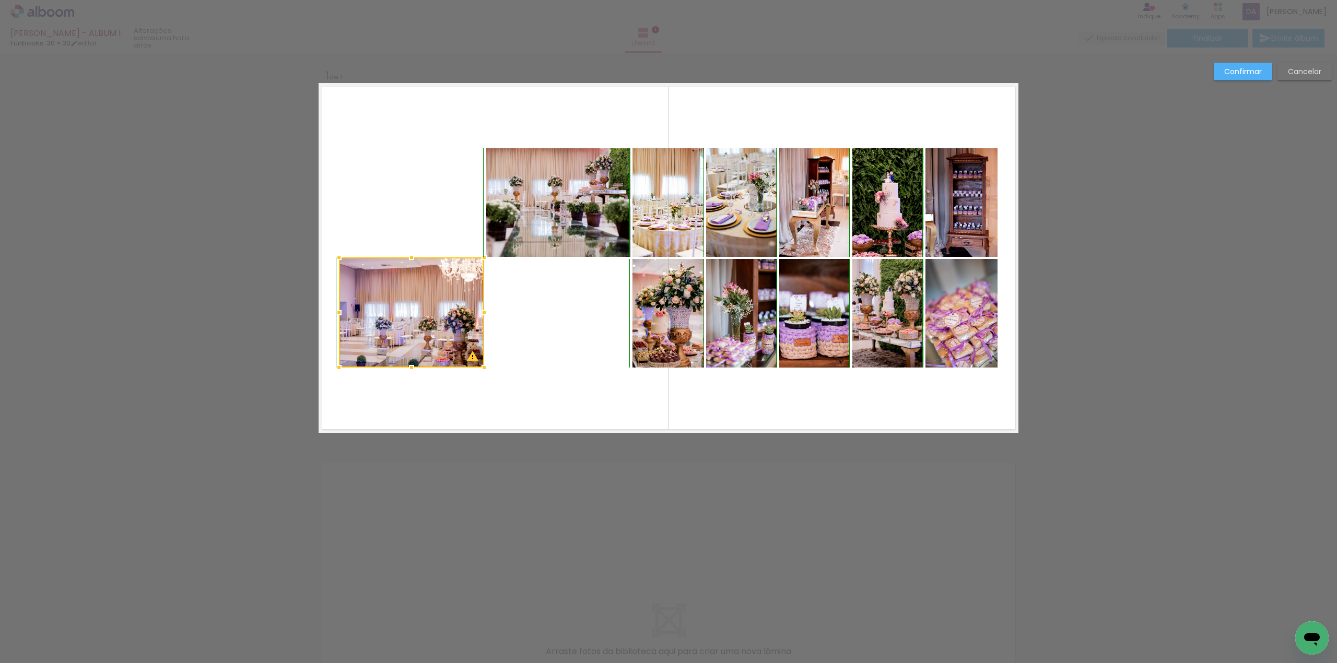
drag, startPoint x: 406, startPoint y: 151, endPoint x: 407, endPoint y: 265, distance: 114.4
click at [407, 265] on div at bounding box center [411, 257] width 21 height 21
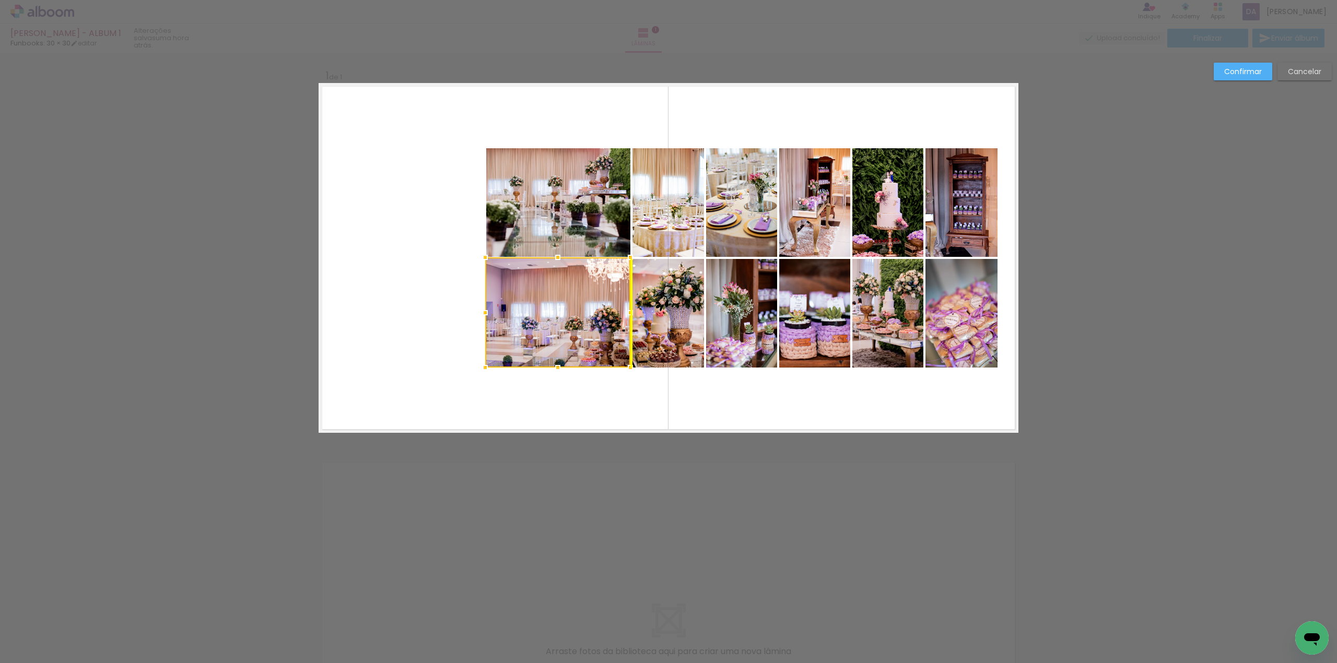
drag, startPoint x: 402, startPoint y: 303, endPoint x: 547, endPoint y: 304, distance: 145.8
click at [547, 304] on div at bounding box center [557, 313] width 145 height 110
click at [0, 0] on slot "Confirmar" at bounding box center [0, 0] width 0 height 0
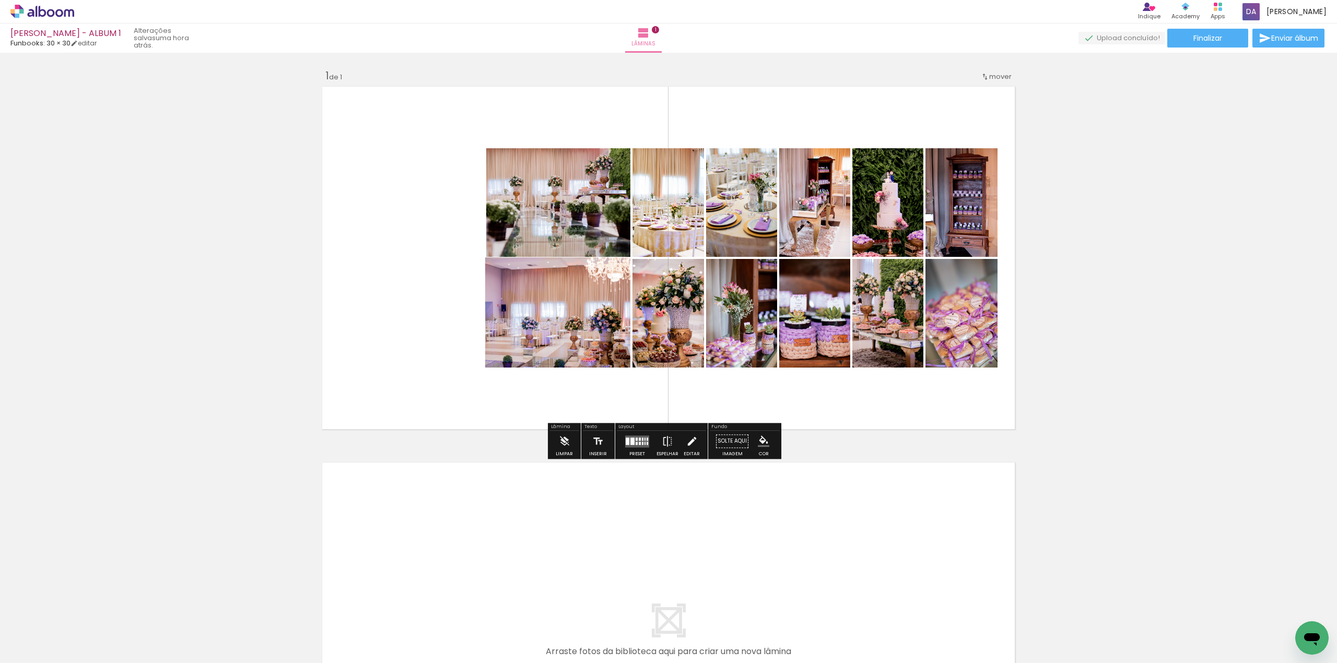
click at [692, 443] on iron-icon at bounding box center [691, 441] width 11 height 21
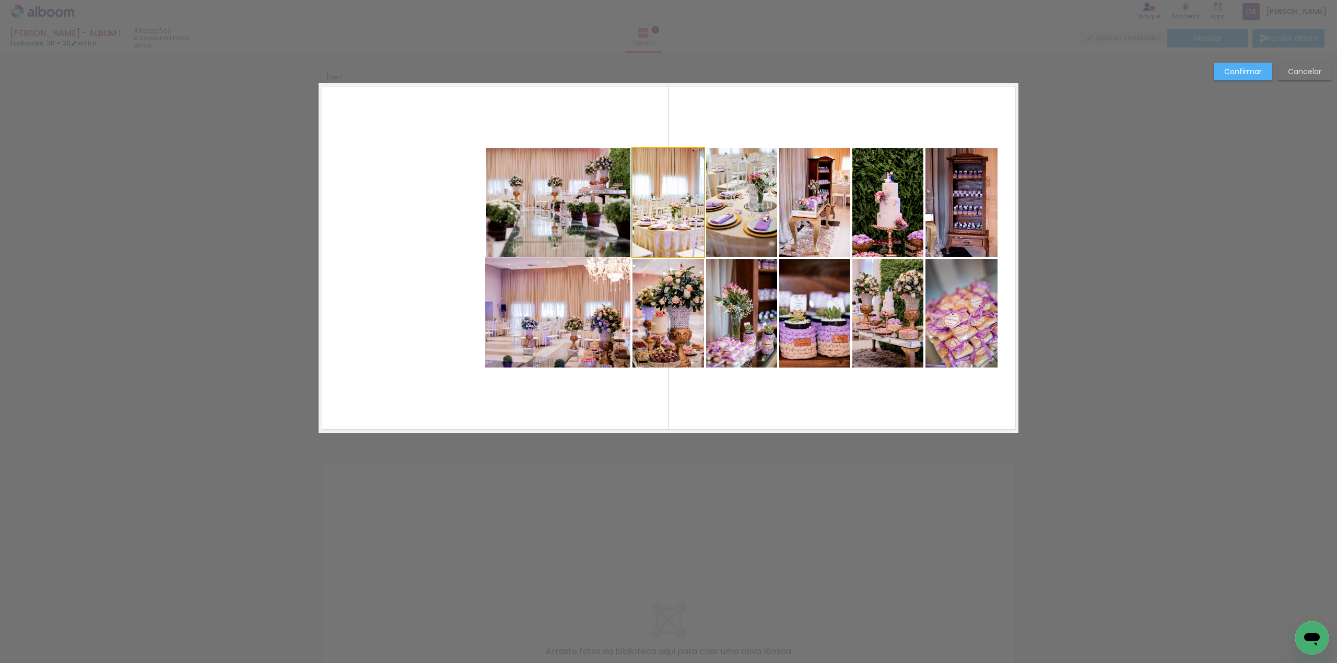
click at [678, 222] on quentale-photo at bounding box center [669, 202] width 72 height 109
click at [734, 224] on quentale-photo at bounding box center [741, 202] width 71 height 109
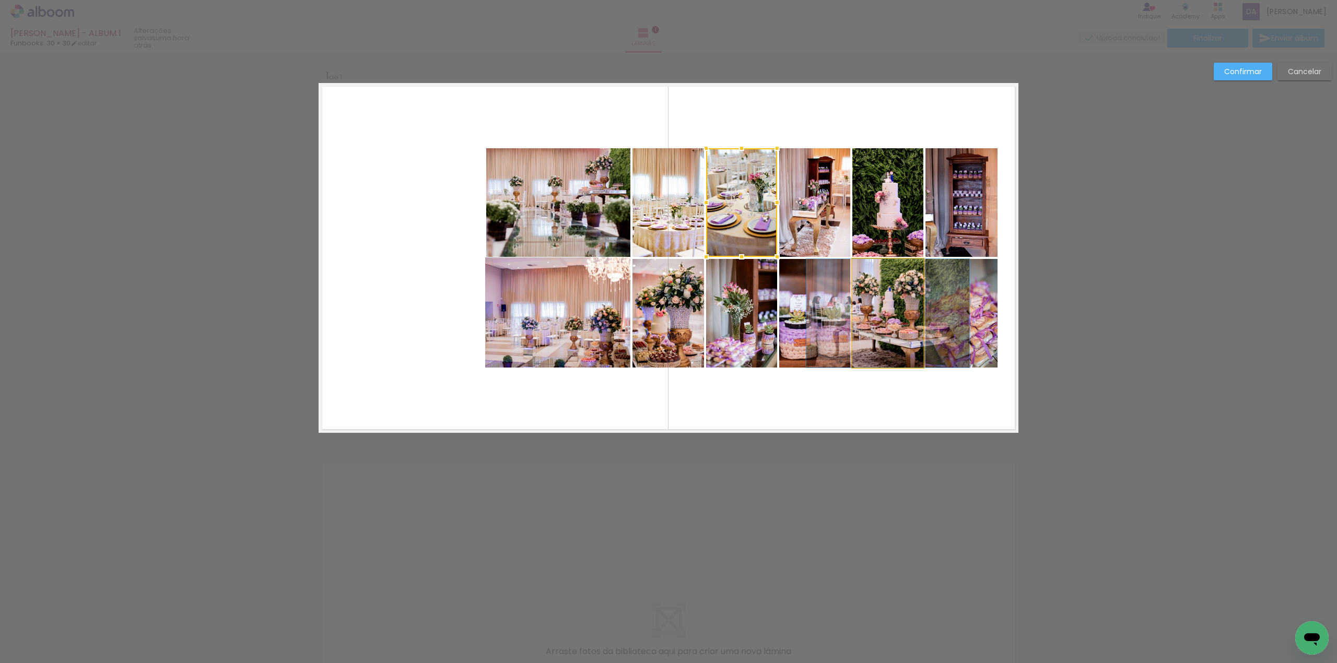
click at [892, 341] on quentale-photo at bounding box center [888, 313] width 71 height 109
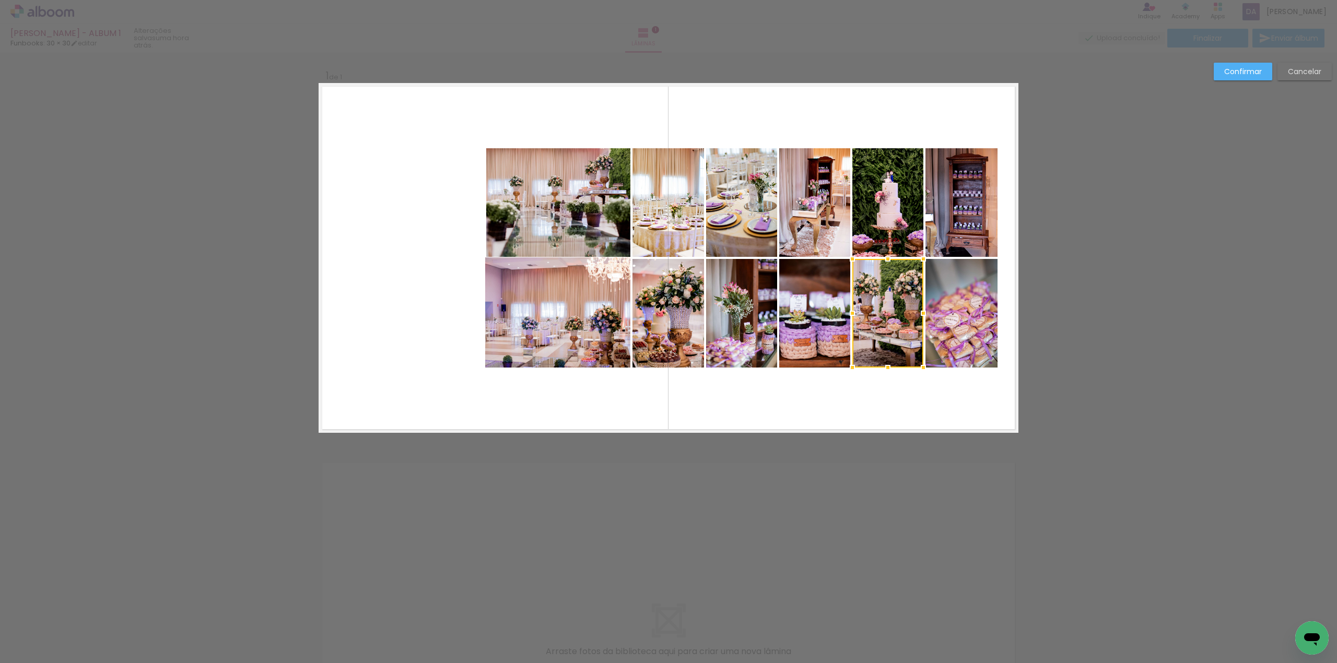
click at [883, 325] on div at bounding box center [888, 313] width 71 height 109
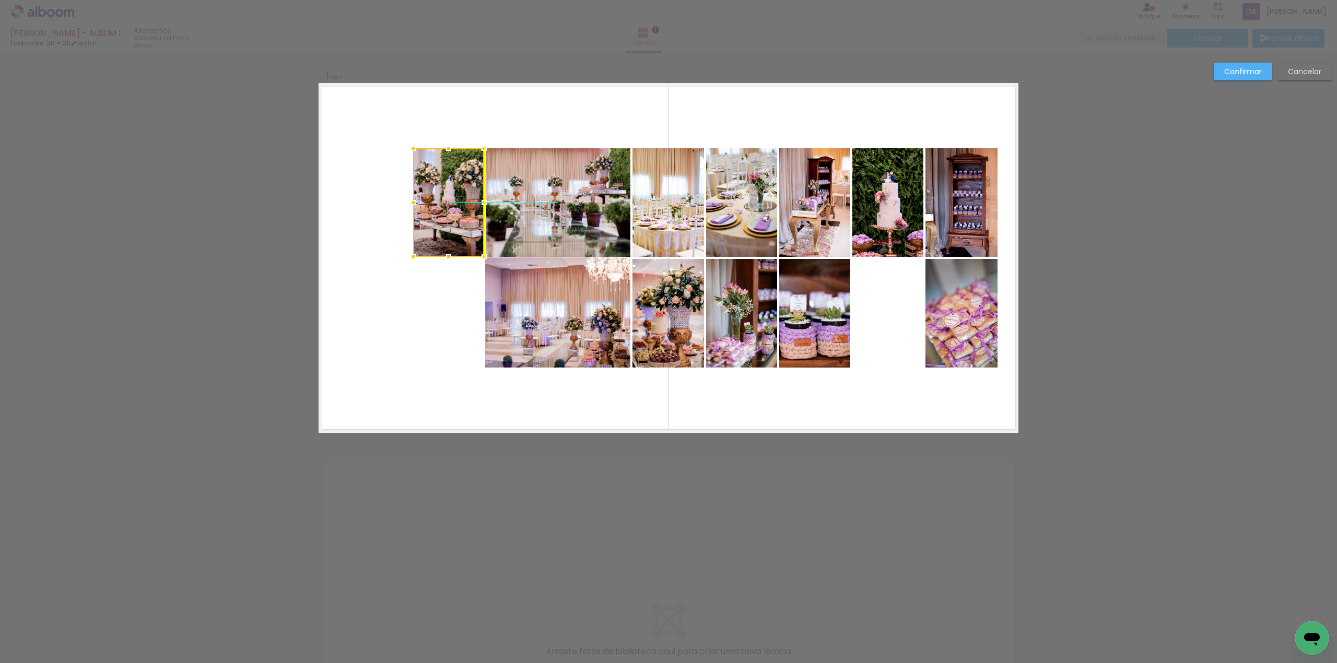
drag, startPoint x: 886, startPoint y: 312, endPoint x: 443, endPoint y: 207, distance: 455.3
click at [443, 207] on div at bounding box center [448, 202] width 71 height 109
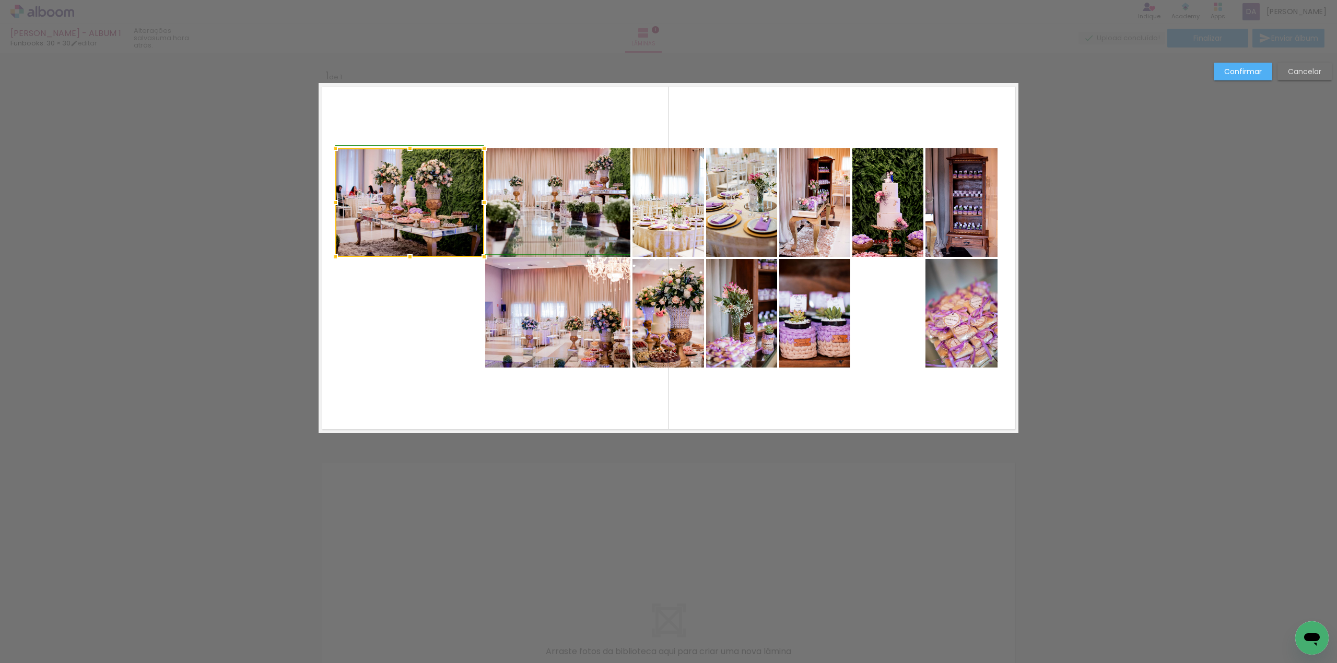
drag, startPoint x: 391, startPoint y: 203, endPoint x: 331, endPoint y: 205, distance: 60.6
click at [331, 205] on div at bounding box center [335, 202] width 21 height 21
click at [1242, 63] on paper-button "Confirmar" at bounding box center [1243, 72] width 59 height 18
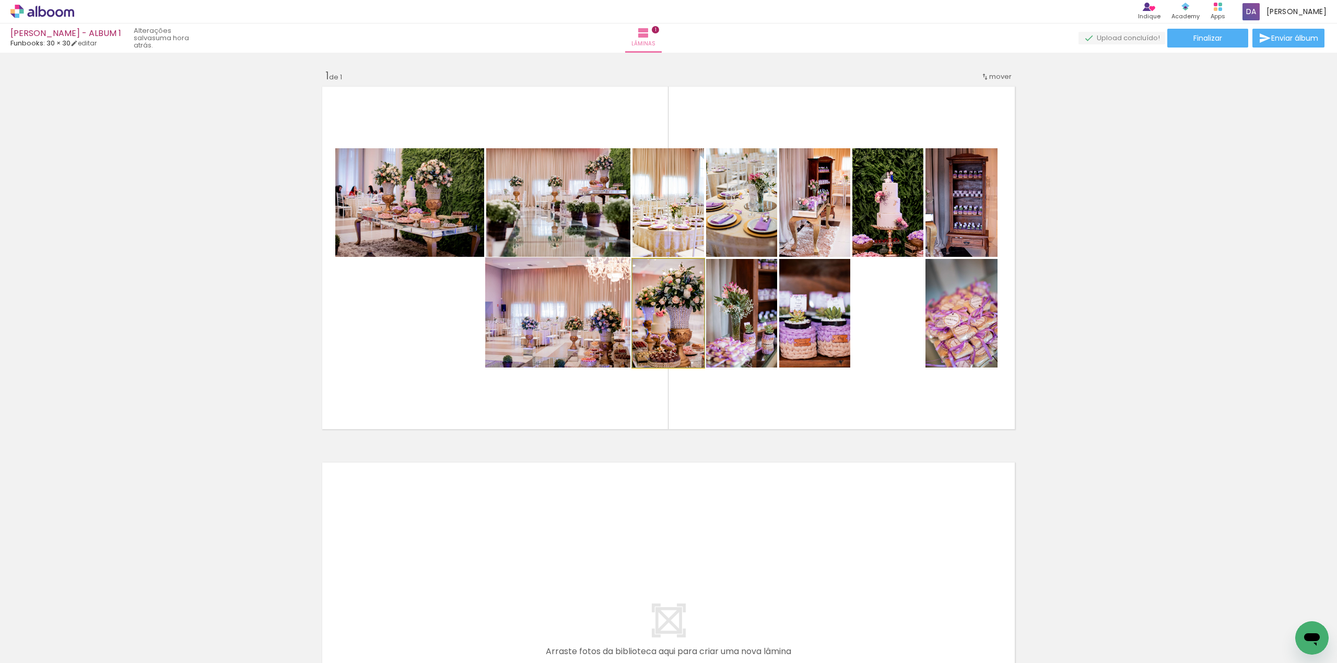
click at [670, 329] on quentale-photo at bounding box center [669, 313] width 72 height 109
click at [668, 226] on quentale-photo at bounding box center [669, 202] width 72 height 109
click at [727, 215] on quentale-photo at bounding box center [741, 202] width 71 height 109
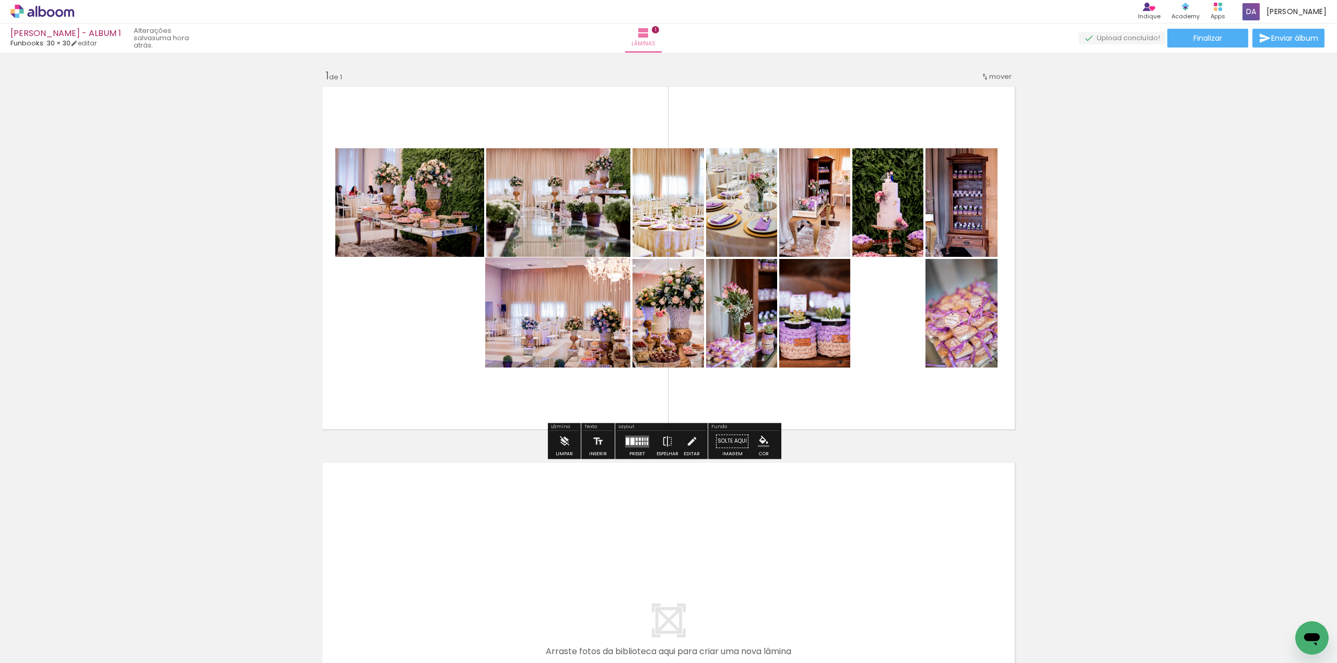
click at [734, 331] on paper-item at bounding box center [739, 332] width 19 height 7
click at [740, 292] on div "Largura Cor" at bounding box center [739, 286] width 19 height 16
click at [734, 285] on div at bounding box center [739, 286] width 13 height 10
click at [730, 301] on paper-item at bounding box center [739, 303] width 19 height 7
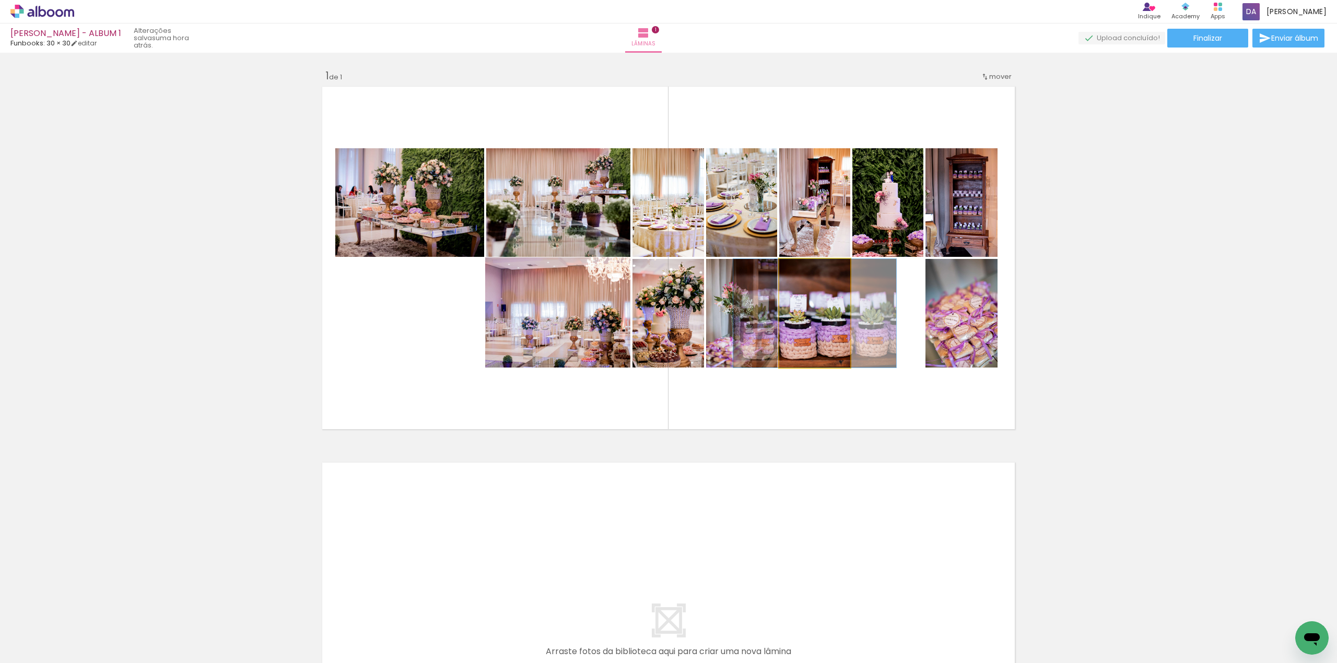
click at [806, 320] on quentale-photo at bounding box center [814, 313] width 71 height 109
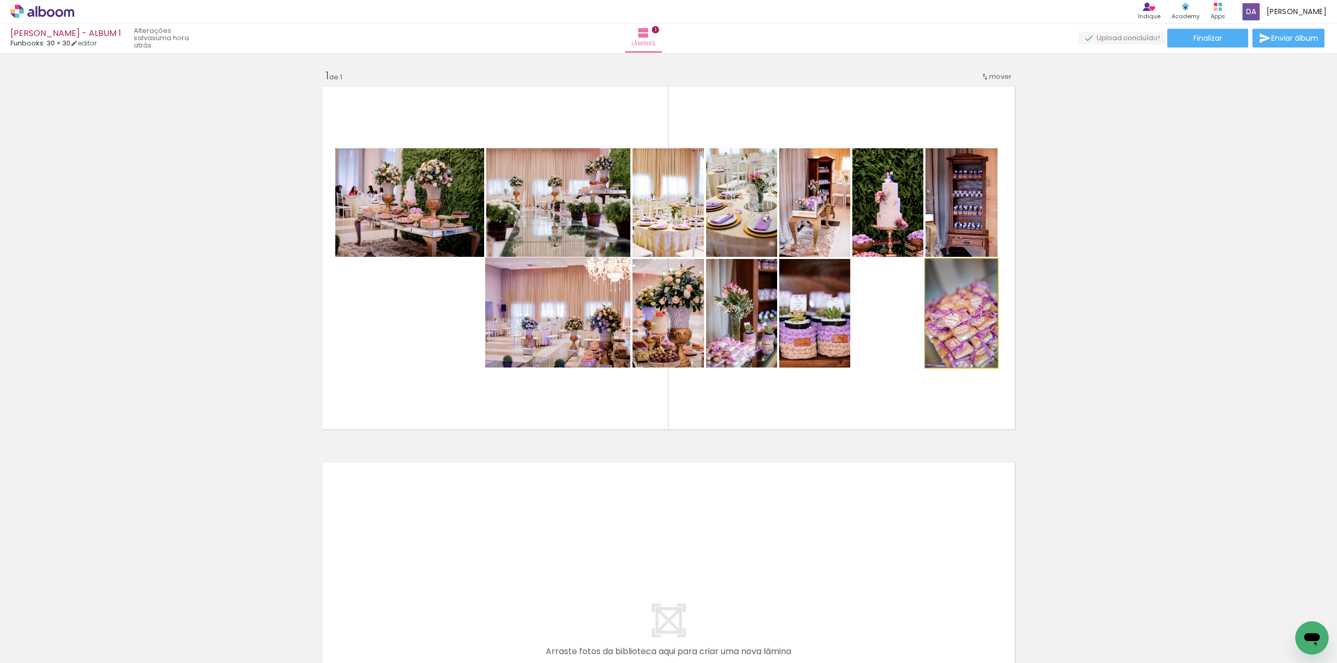
click at [947, 322] on quentale-photo at bounding box center [962, 313] width 72 height 109
click at [947, 233] on quentale-photo at bounding box center [962, 202] width 72 height 109
click at [881, 225] on quentale-photo at bounding box center [888, 202] width 71 height 109
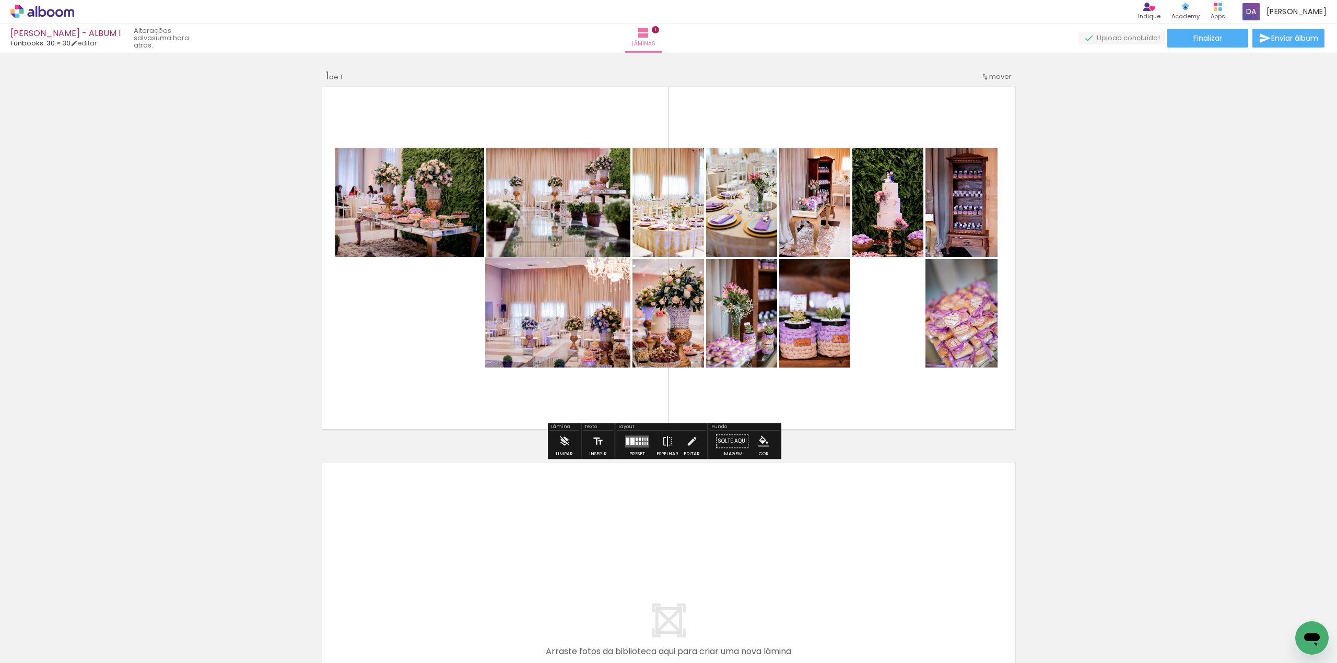
click at [430, 242] on quentale-photo at bounding box center [409, 202] width 149 height 109
click at [689, 442] on iron-icon at bounding box center [691, 441] width 11 height 21
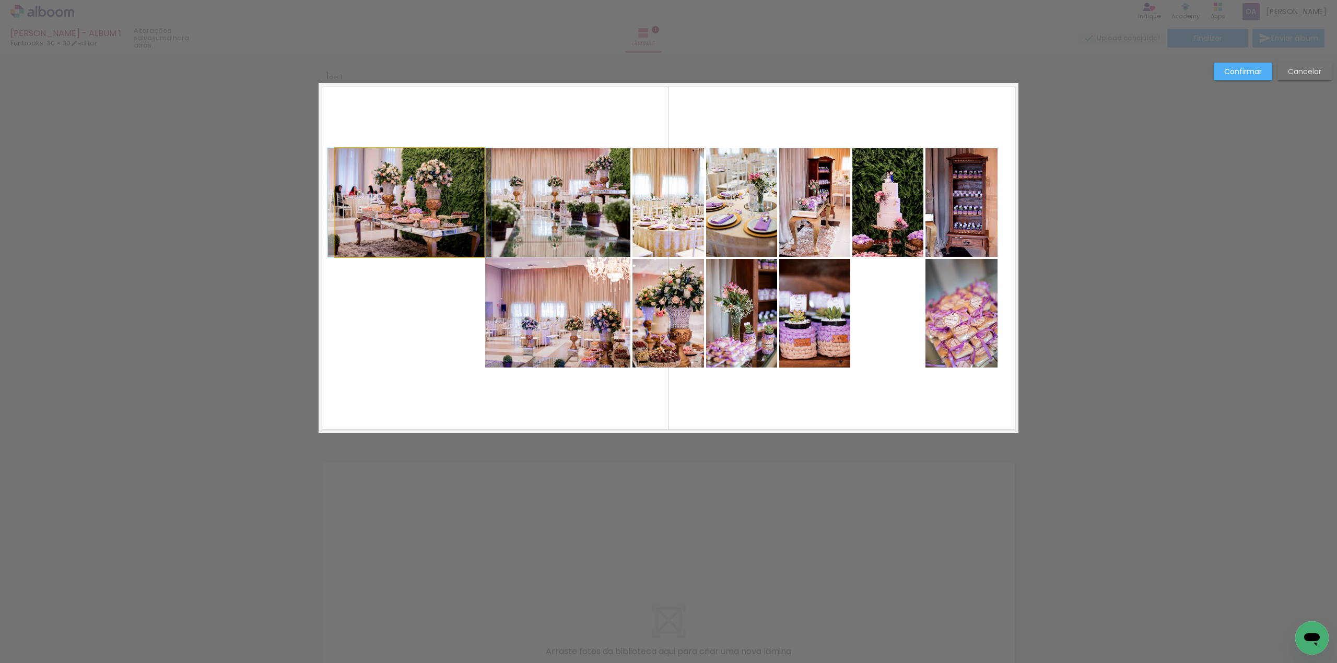
click at [421, 205] on quentale-photo at bounding box center [409, 202] width 149 height 109
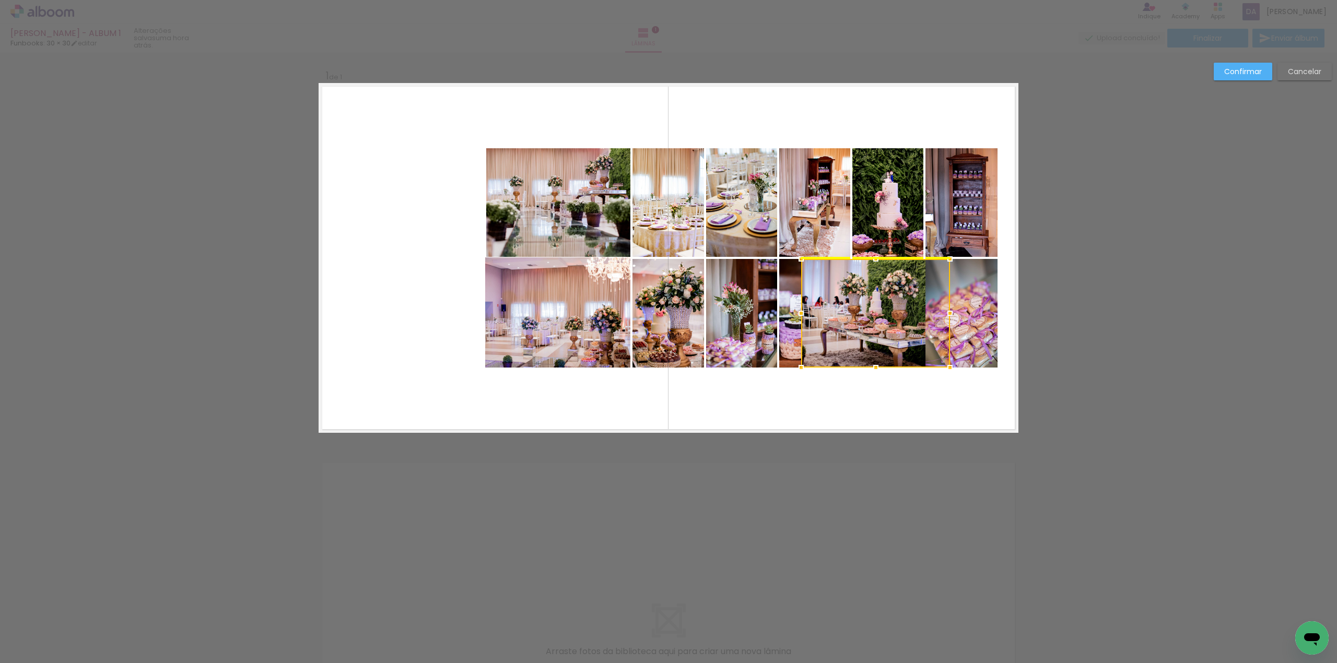
drag, startPoint x: 405, startPoint y: 209, endPoint x: 871, endPoint y: 318, distance: 478.6
click at [872, 319] on div at bounding box center [875, 313] width 149 height 109
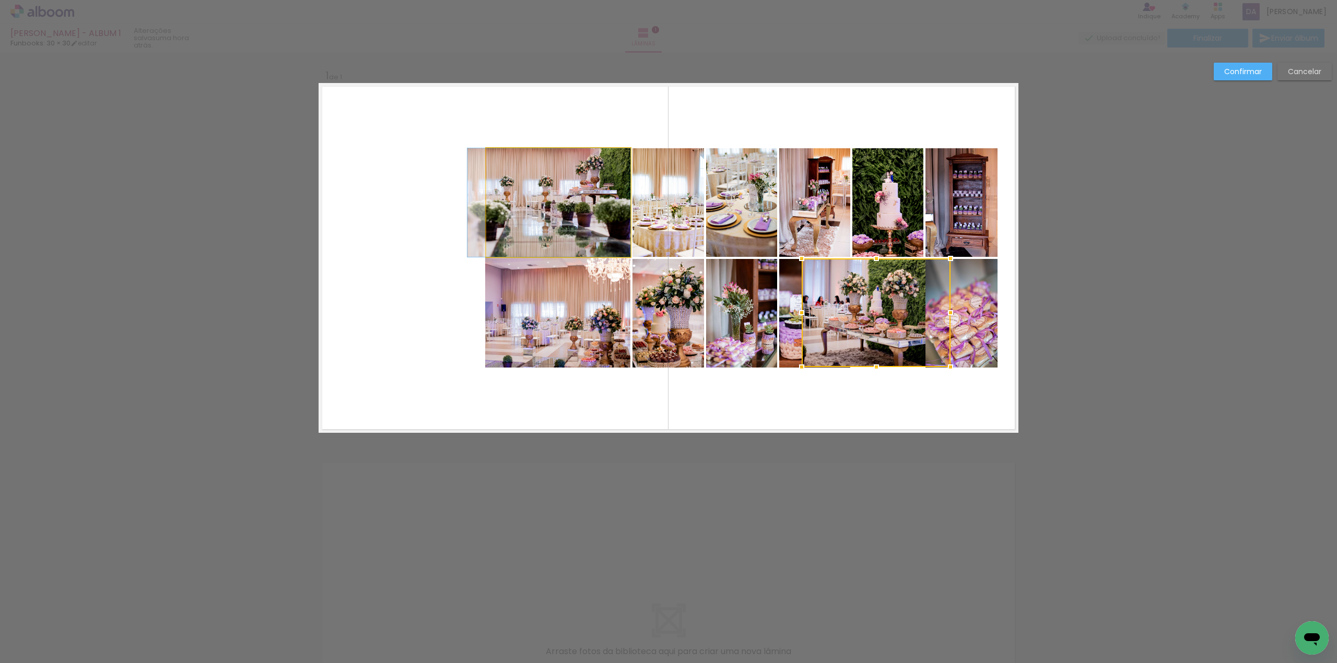
drag, startPoint x: 547, startPoint y: 222, endPoint x: 519, endPoint y: 218, distance: 29.0
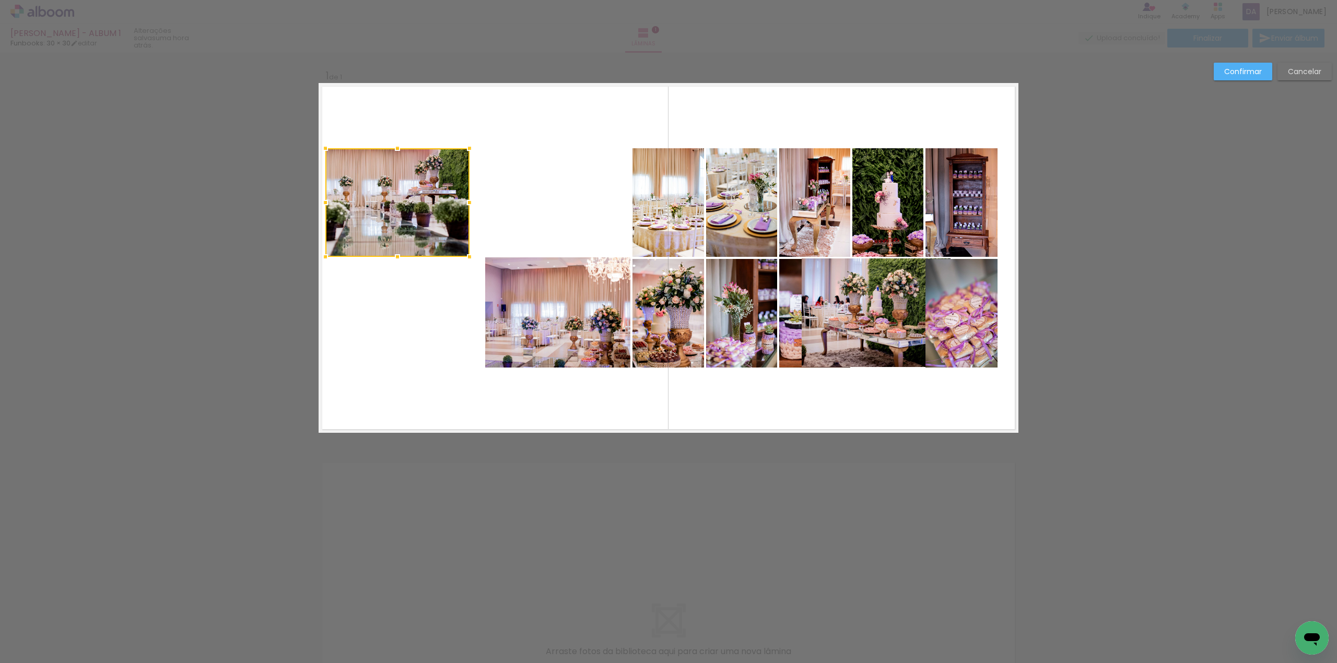
drag, startPoint x: 563, startPoint y: 202, endPoint x: 402, endPoint y: 204, distance: 160.9
click at [402, 204] on div at bounding box center [397, 202] width 144 height 109
click at [529, 299] on quentale-photo at bounding box center [557, 313] width 145 height 110
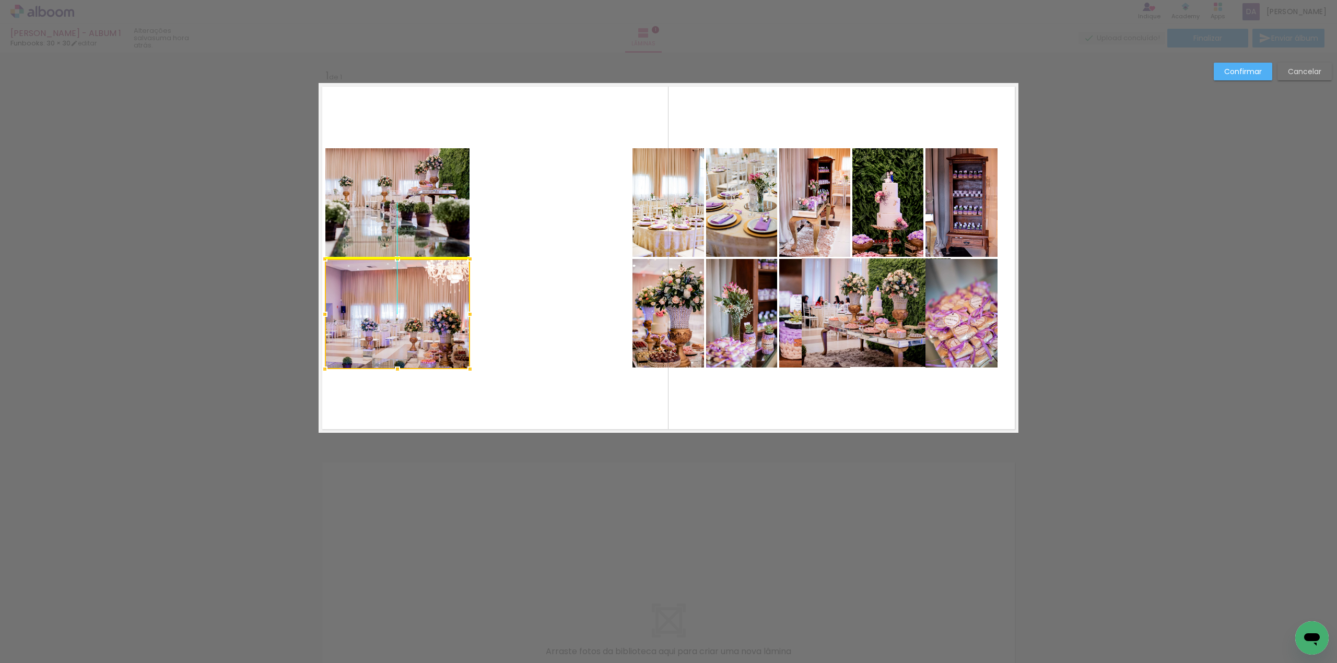
drag, startPoint x: 553, startPoint y: 308, endPoint x: 399, endPoint y: 319, distance: 153.9
click at [399, 319] on div at bounding box center [397, 314] width 145 height 110
click at [877, 333] on quentale-photo at bounding box center [876, 313] width 149 height 109
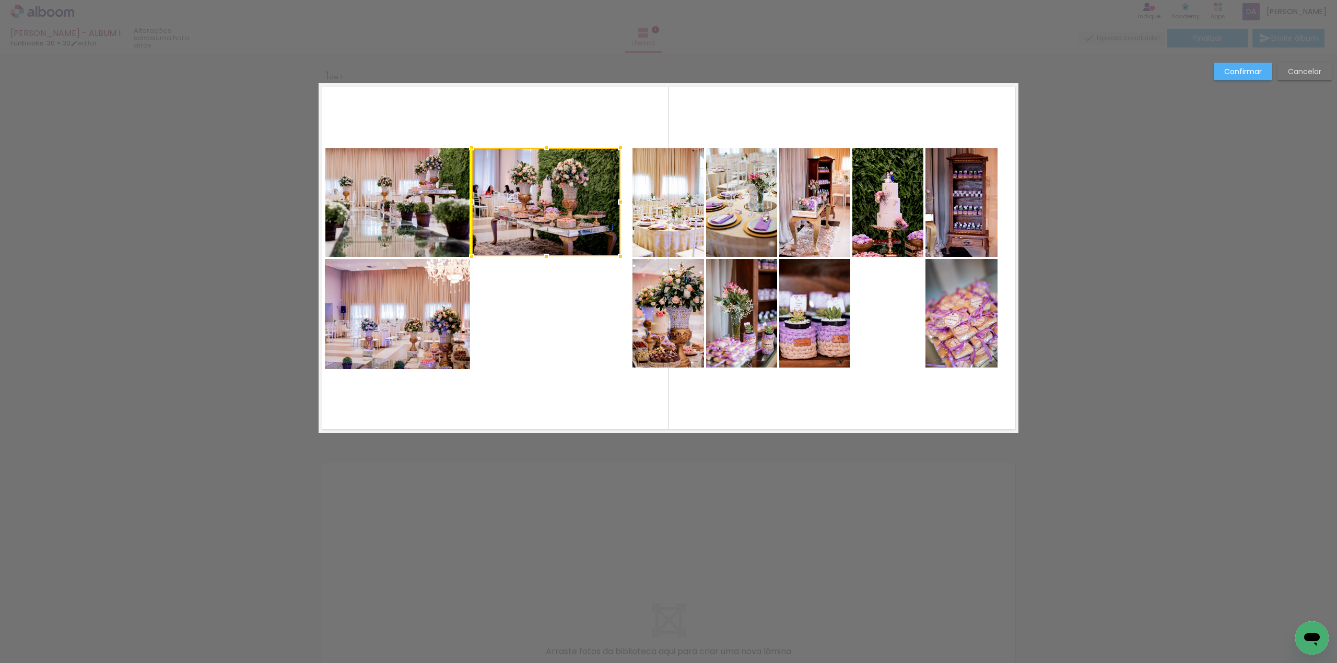
drag, startPoint x: 877, startPoint y: 322, endPoint x: 549, endPoint y: 216, distance: 344.9
click at [549, 216] on div at bounding box center [546, 202] width 149 height 109
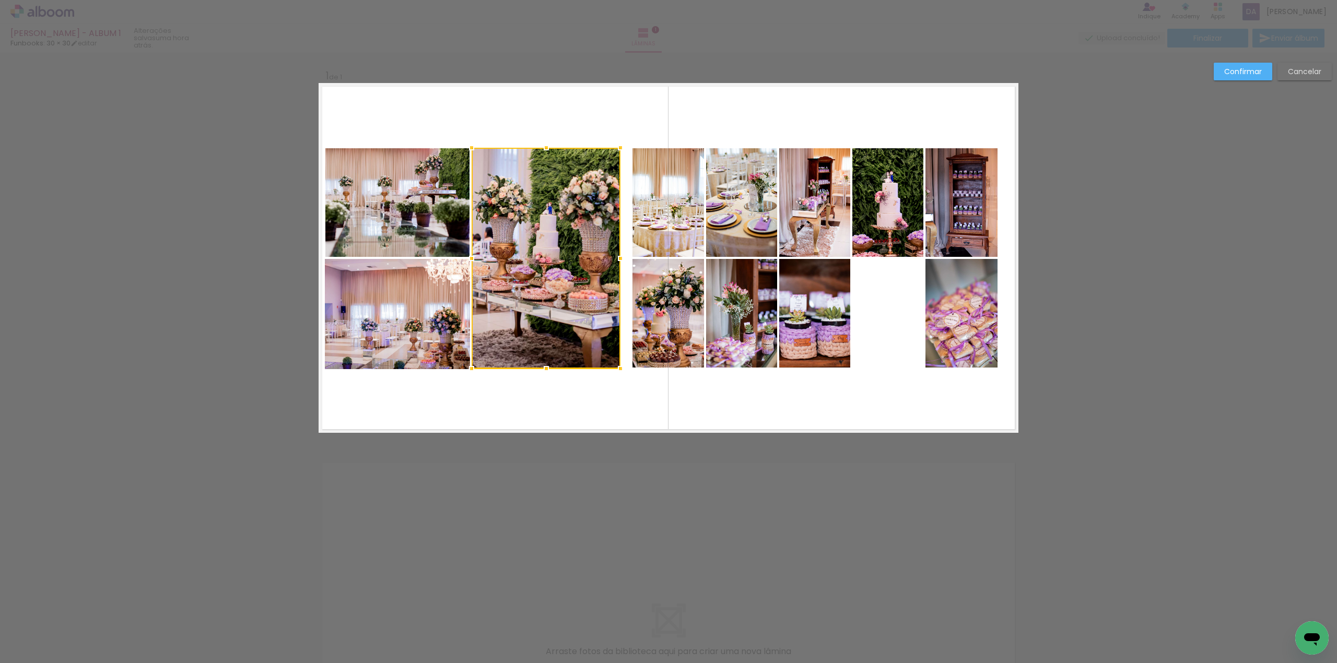
drag, startPoint x: 544, startPoint y: 258, endPoint x: 552, endPoint y: 367, distance: 108.9
click at [552, 367] on div at bounding box center [546, 258] width 149 height 221
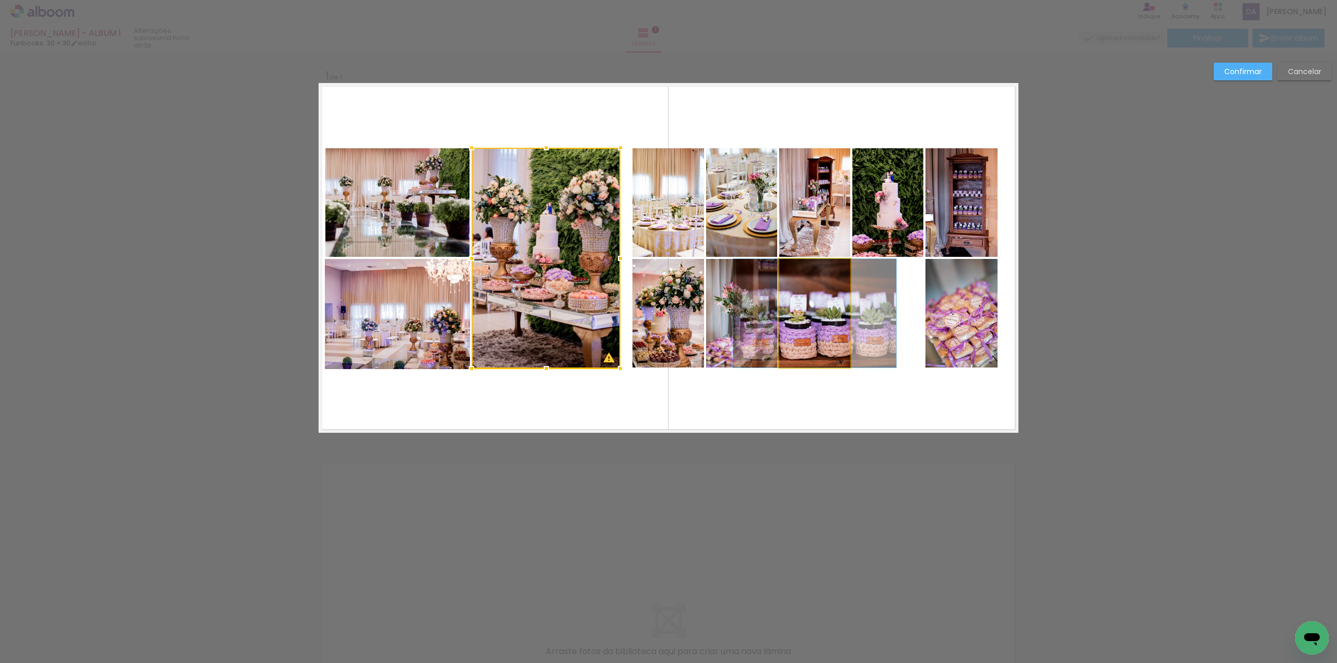
click at [801, 339] on quentale-photo at bounding box center [814, 313] width 71 height 109
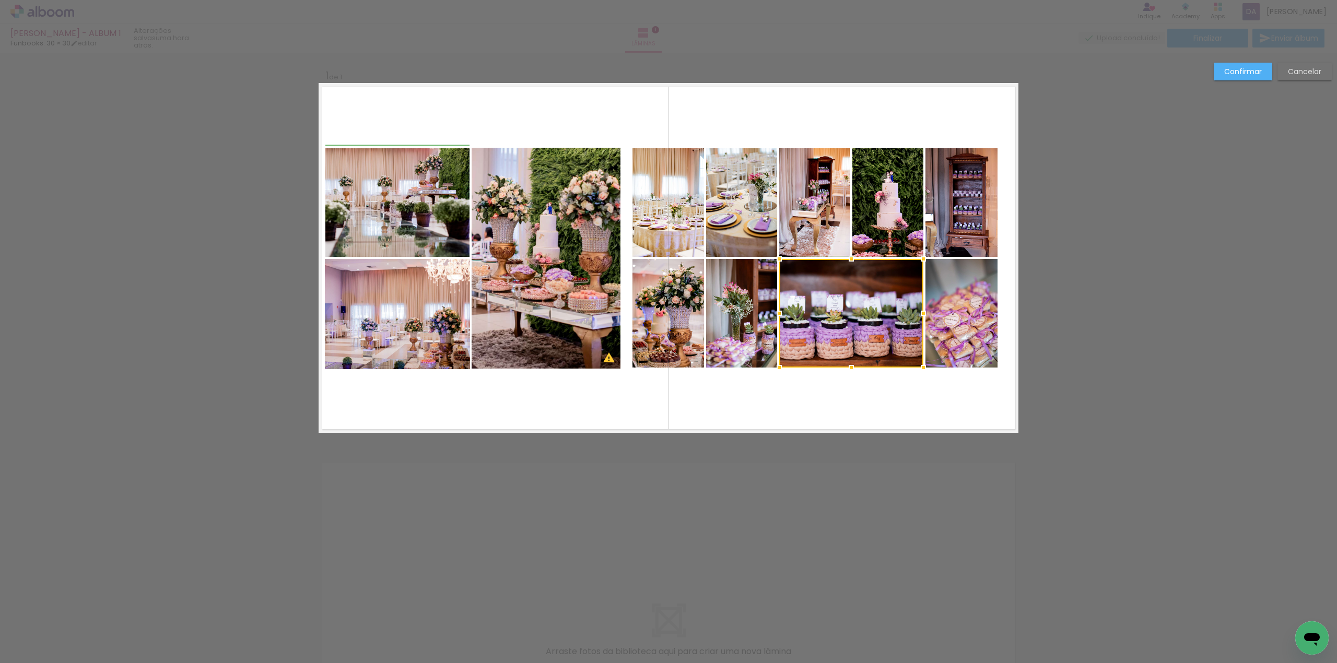
drag, startPoint x: 844, startPoint y: 314, endPoint x: 913, endPoint y: 314, distance: 69.0
click at [913, 314] on div at bounding box center [923, 313] width 21 height 21
click at [1229, 75] on paper-button "Confirmar" at bounding box center [1243, 72] width 59 height 18
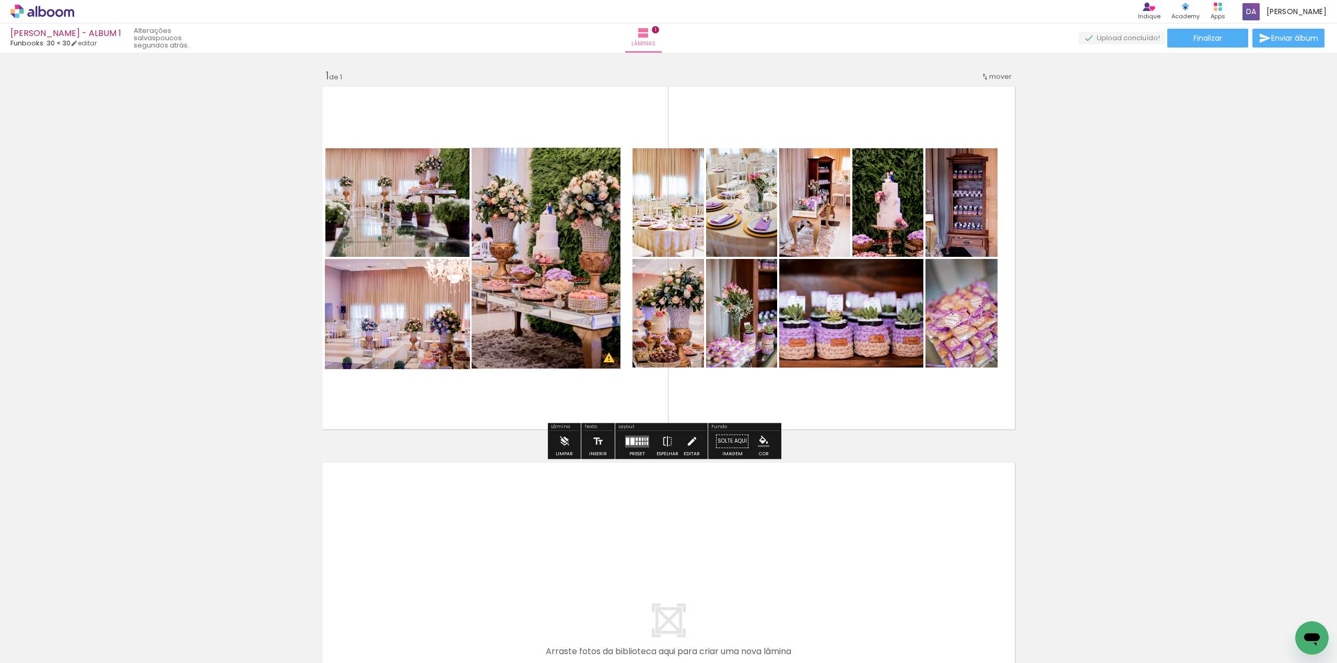
click at [688, 443] on iron-icon at bounding box center [691, 441] width 11 height 21
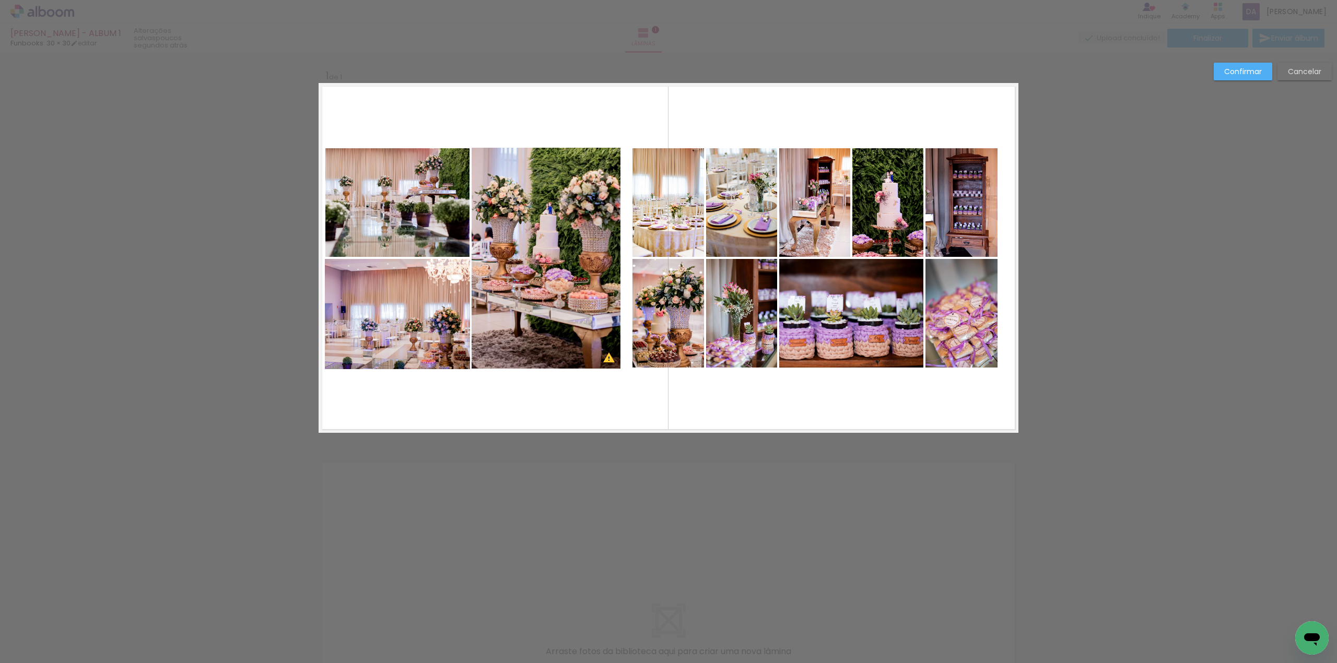
click at [378, 216] on quentale-photo at bounding box center [397, 202] width 144 height 109
click at [396, 327] on quentale-photo at bounding box center [397, 314] width 145 height 110
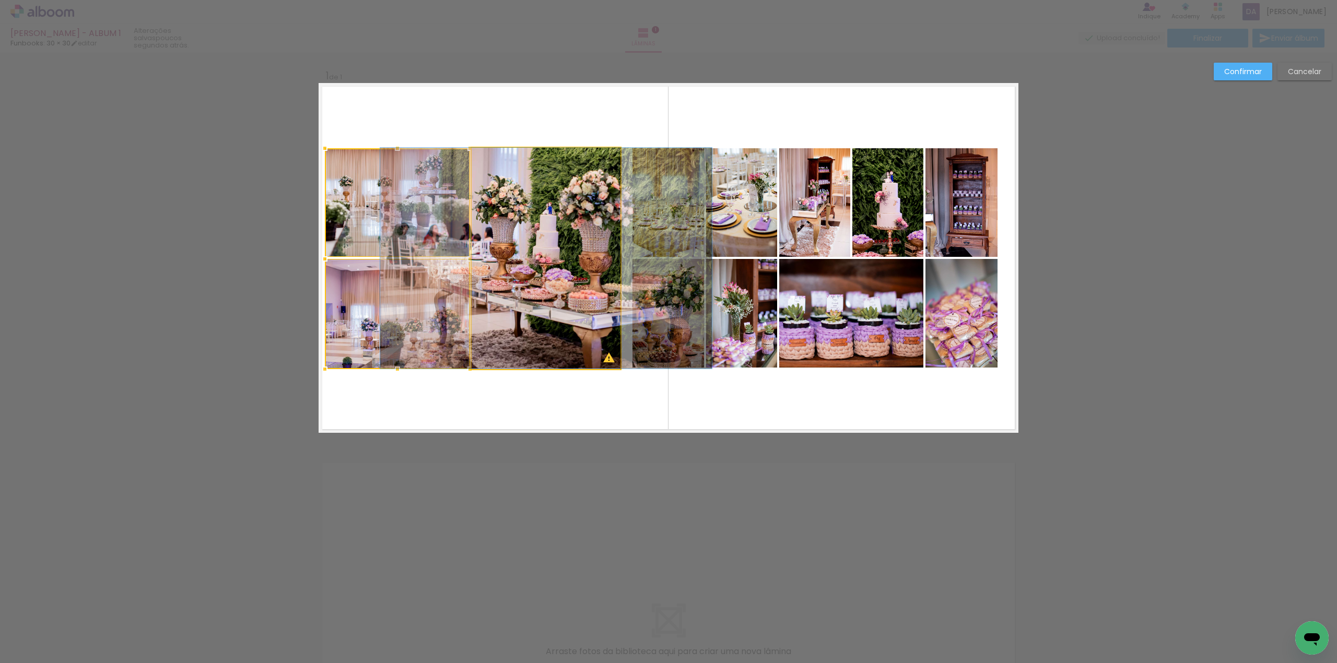
click at [515, 310] on quentale-photo at bounding box center [546, 258] width 149 height 221
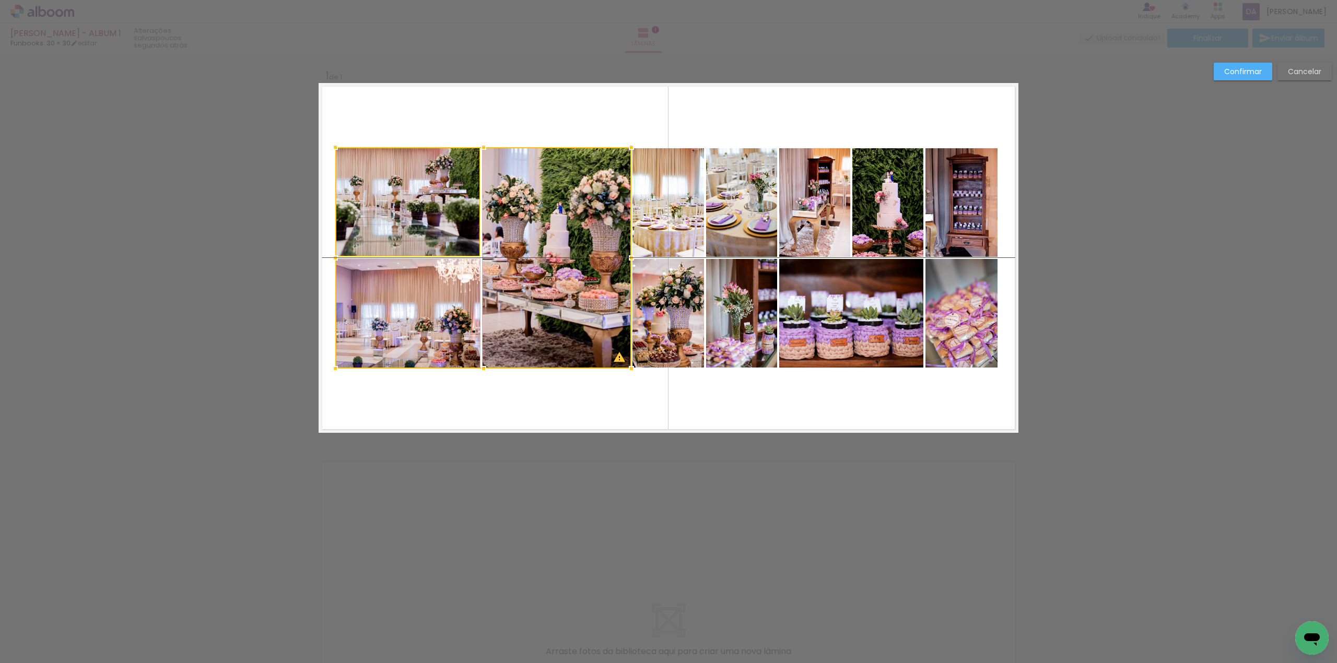
drag, startPoint x: 514, startPoint y: 275, endPoint x: 520, endPoint y: 274, distance: 6.3
click at [520, 274] on div at bounding box center [483, 257] width 296 height 221
click at [0, 0] on slot "Confirmar" at bounding box center [0, 0] width 0 height 0
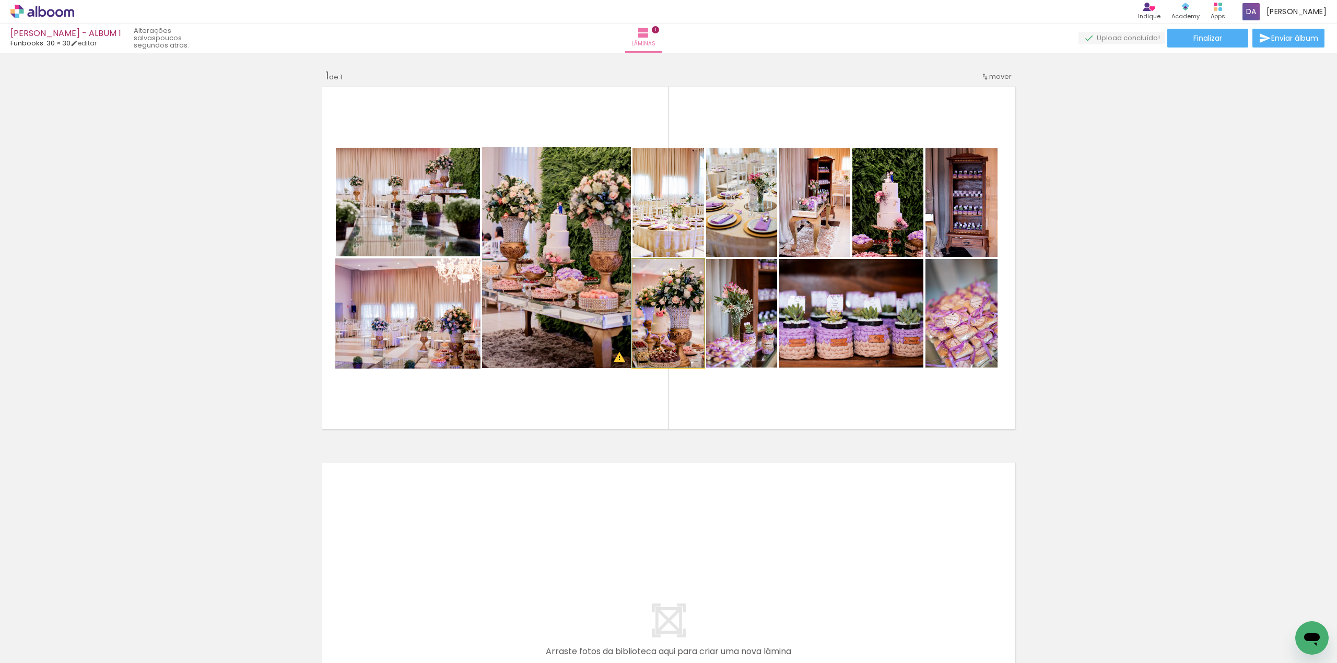
click at [678, 333] on quentale-photo at bounding box center [669, 313] width 72 height 109
